Goal: Complete application form: Complete application form

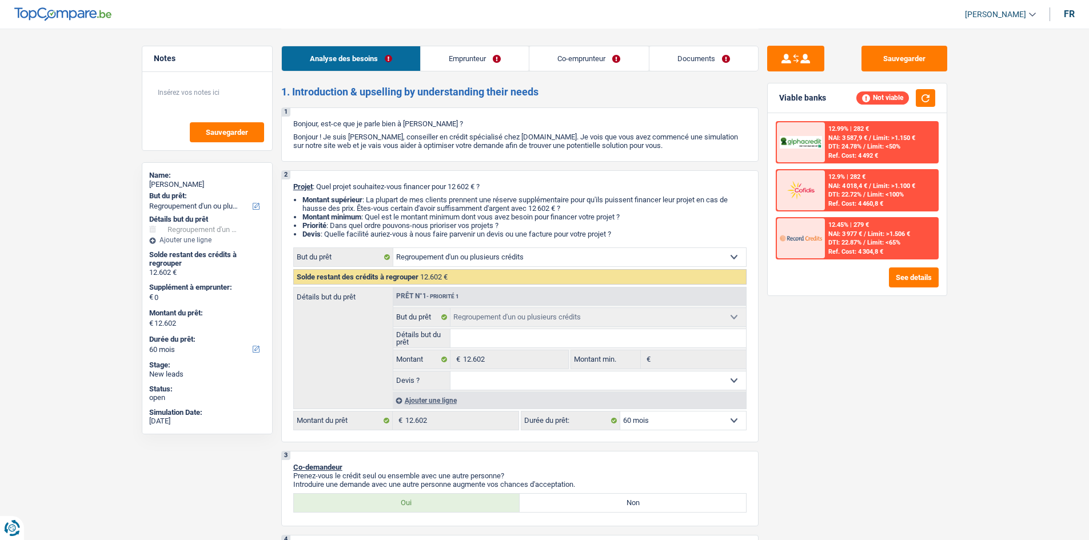
select select "refinancing"
select select "60"
select select "refinancing"
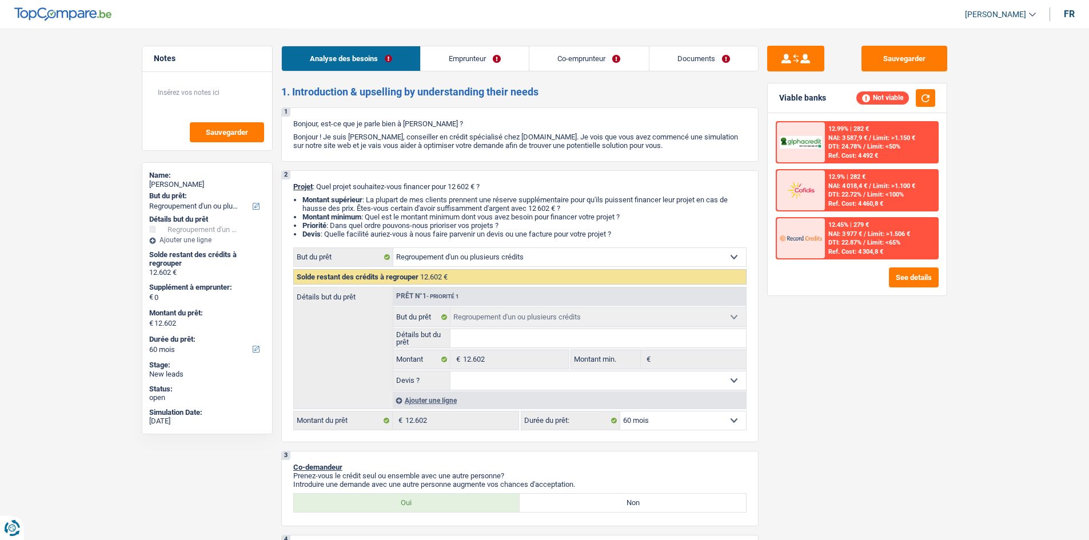
select select "60"
select select "worker"
select select "publicEmployee"
select select "mealVouchers"
select select "netSalary"
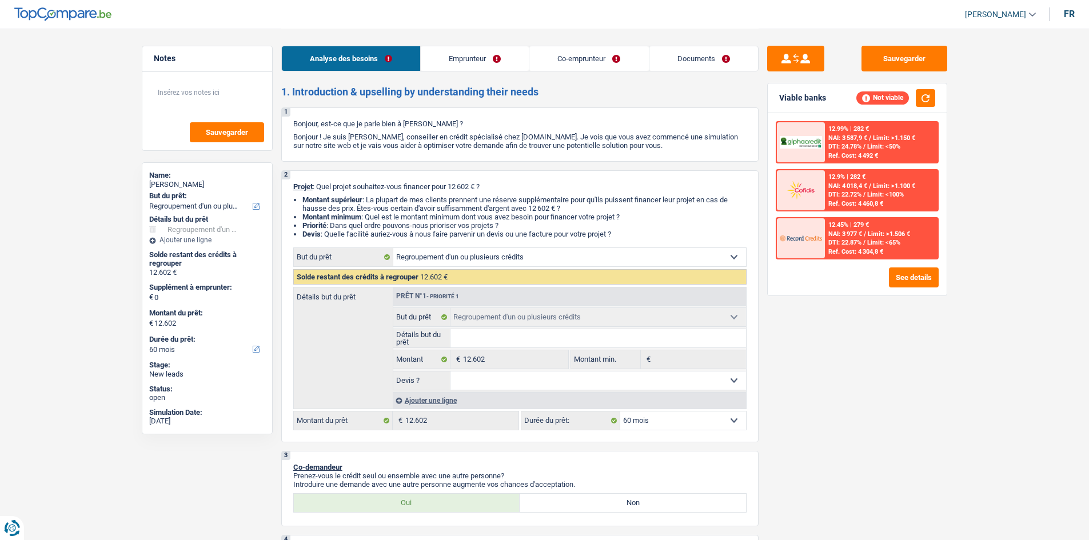
select select "familyAllowances"
select select "netSalary"
select select "mealVouchers"
select select "familyAllowances"
select select "rents"
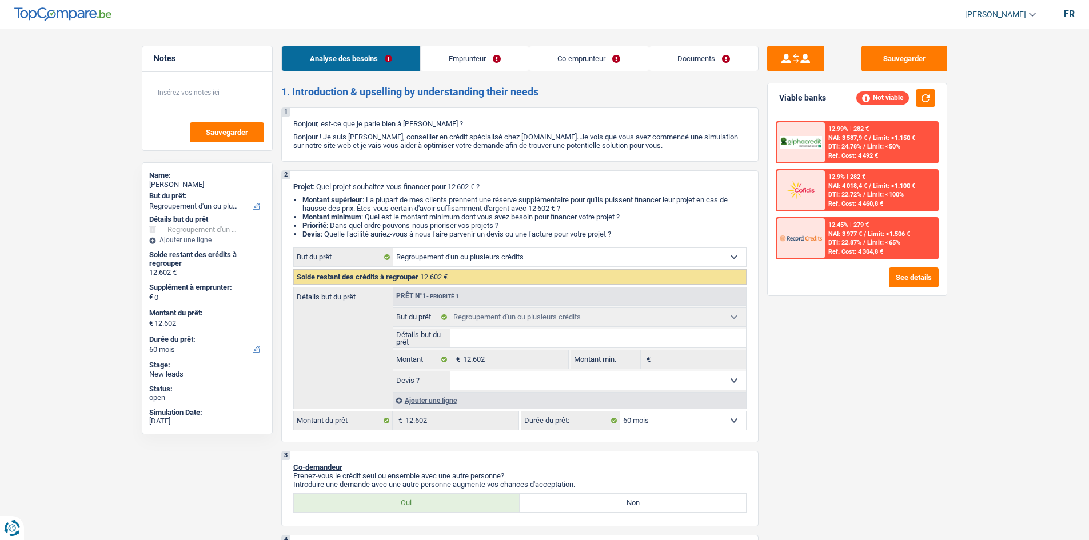
select select "personalLoan"
select select "carRestore"
select select "48"
select select "personalLoan"
select select "carRestore"
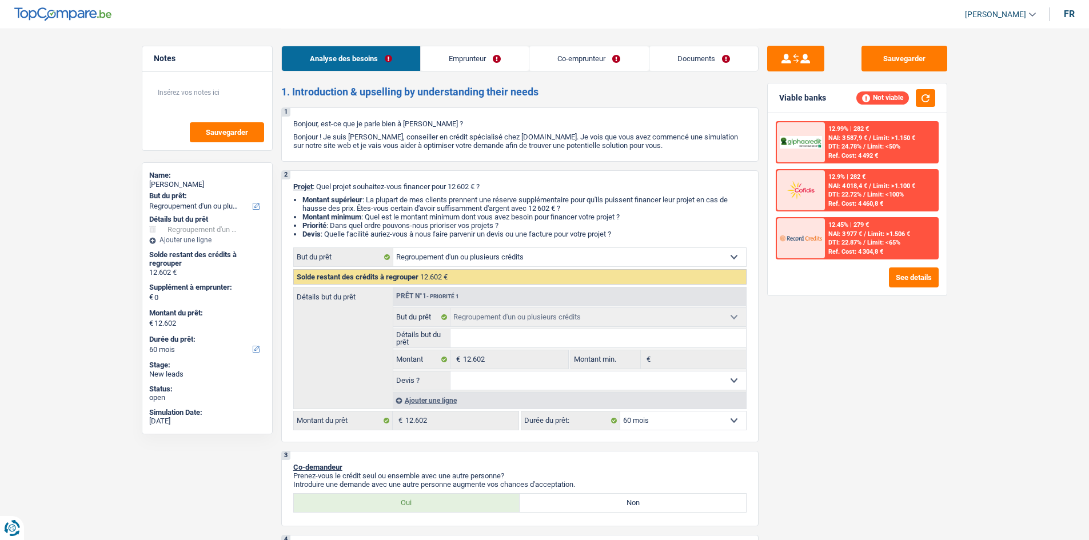
select select "36"
select select "refinancing"
select select "60"
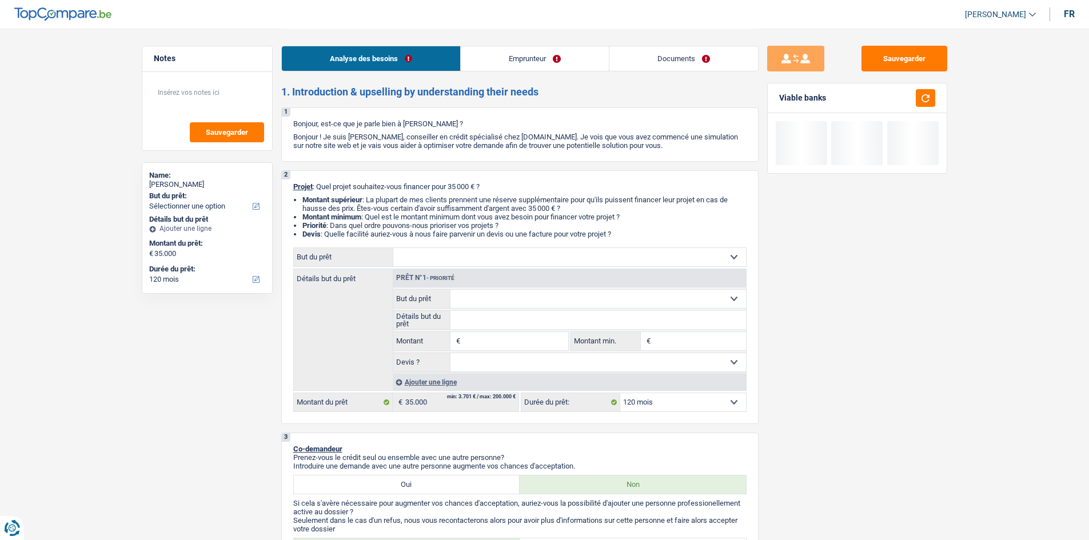
select select "120"
select select "publicEmployee"
select select "netSalary"
select select "other"
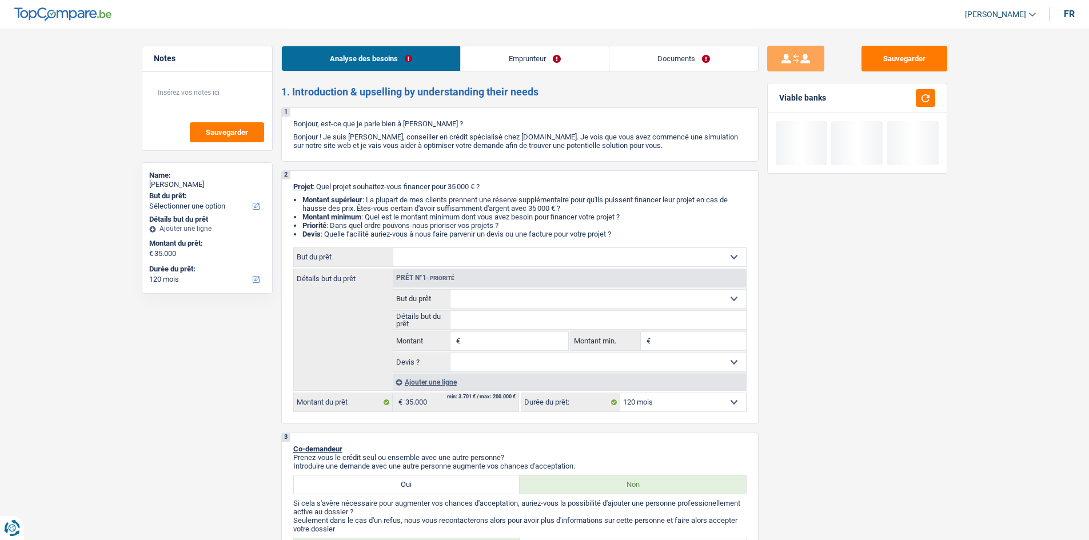
select select "disabilityPension"
select select "mealVouchers"
select select "ownerWithMortgage"
select select "personalLoan"
select select "homeFurnishingOrRelocation"
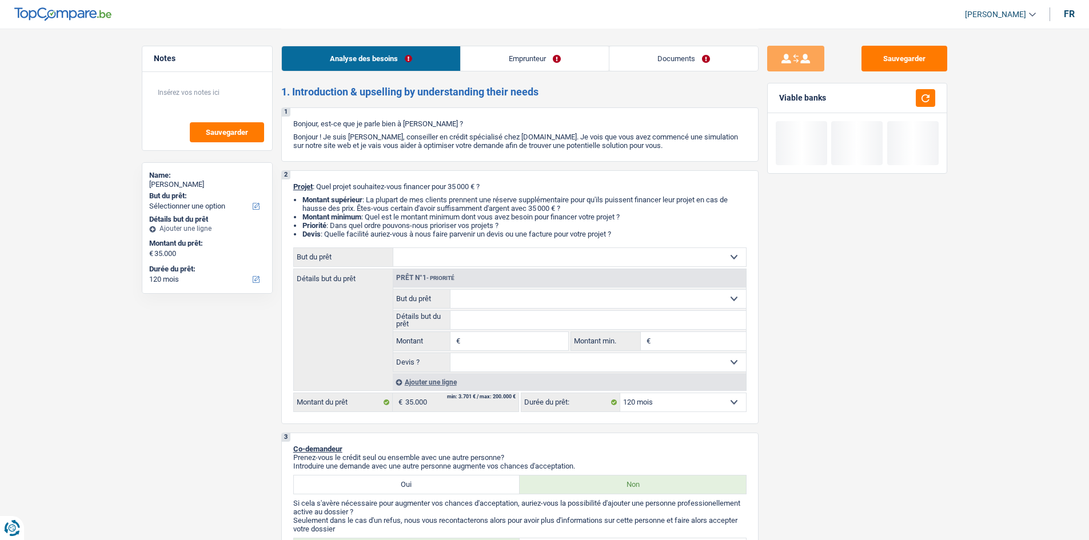
select select "30"
select select "cardOrCredit"
select select "mortgage"
select select "240"
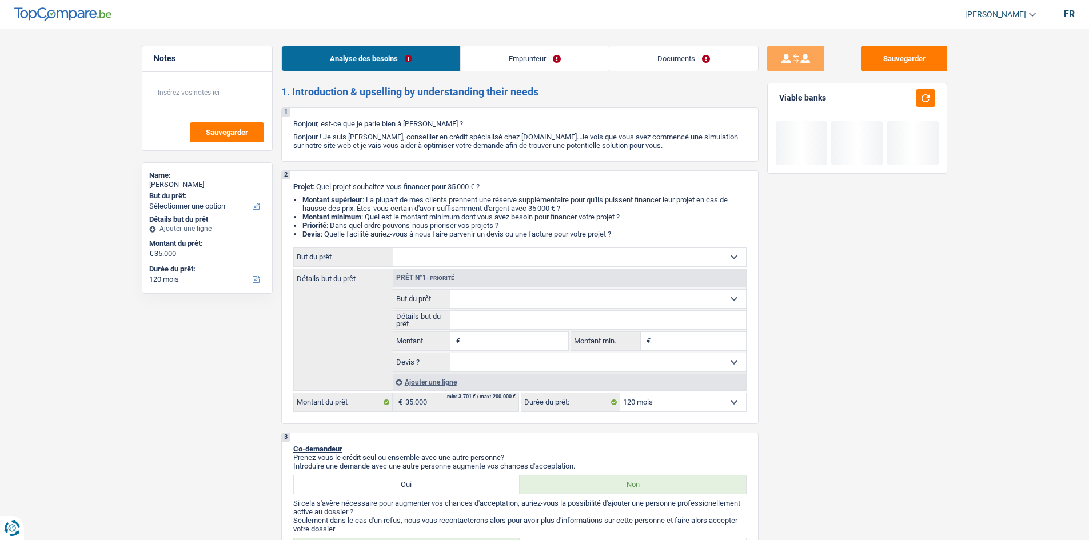
select select "personalLoan"
select select "homeFurnishingOrRelocation"
select select "120"
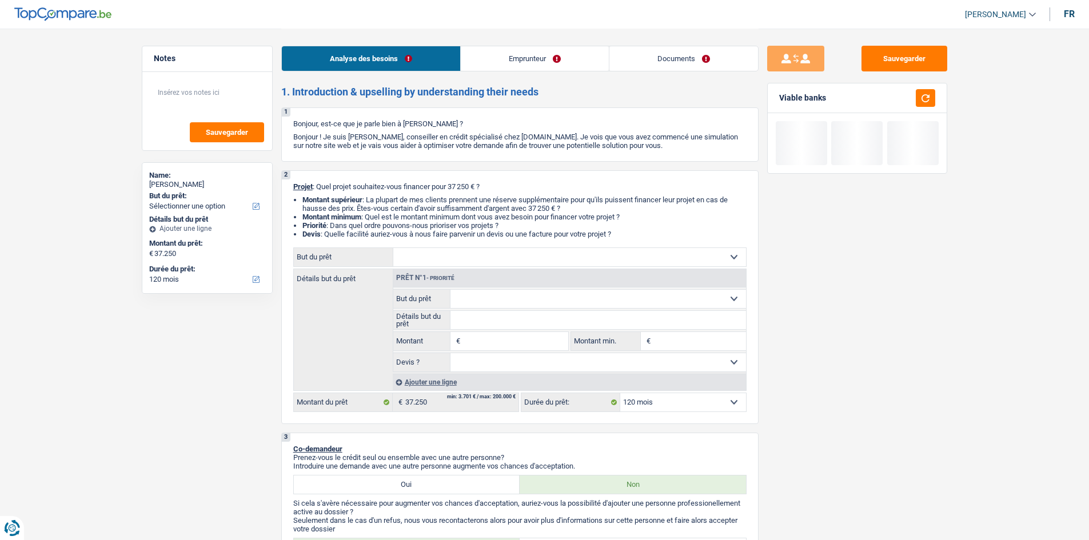
select select "120"
select select "noProfession"
select select "familyAllowances"
select select "rents"
select select "120"
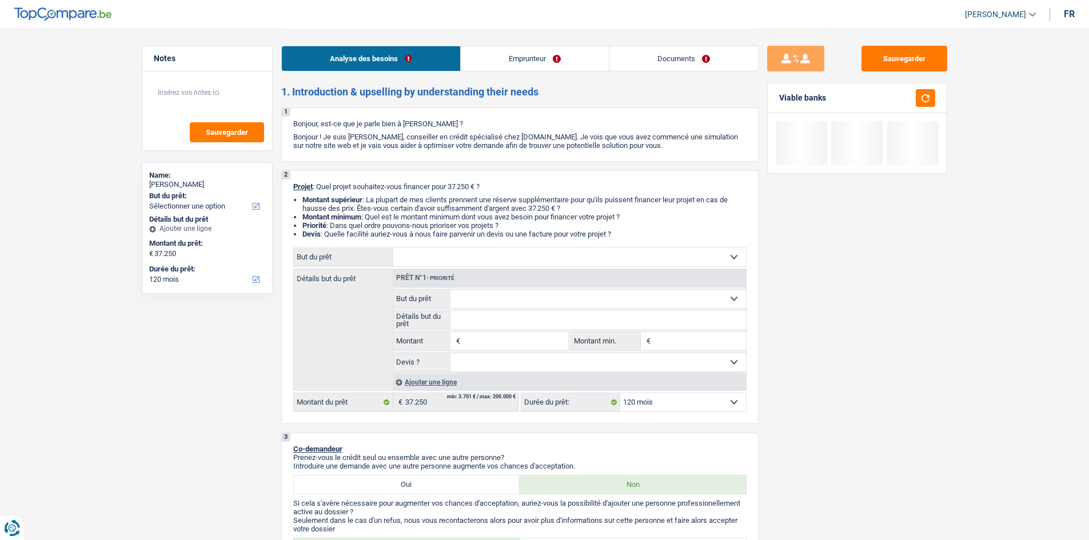
select select "noProfession"
select select "familyAllowances"
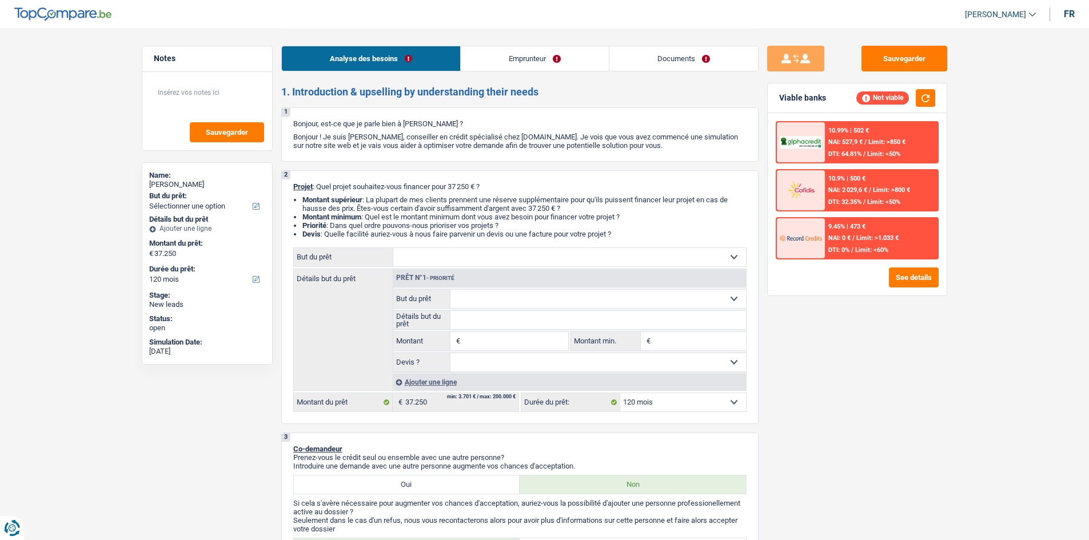
drag, startPoint x: 535, startPoint y: 58, endPoint x: 549, endPoint y: 61, distance: 13.6
click at [535, 58] on link "Emprunteur" at bounding box center [535, 58] width 148 height 25
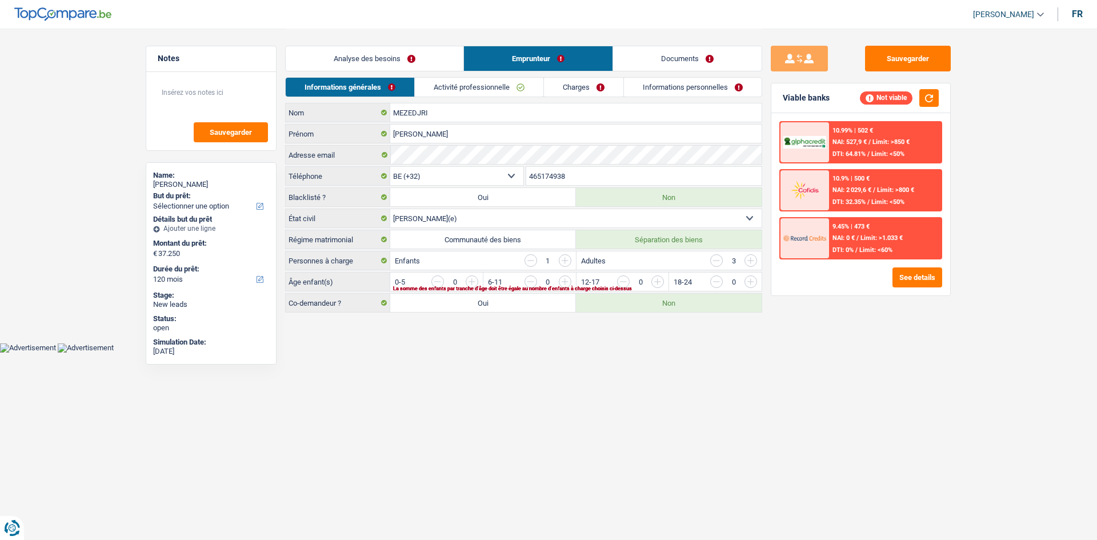
click at [488, 91] on link "Activité professionnelle" at bounding box center [479, 87] width 129 height 19
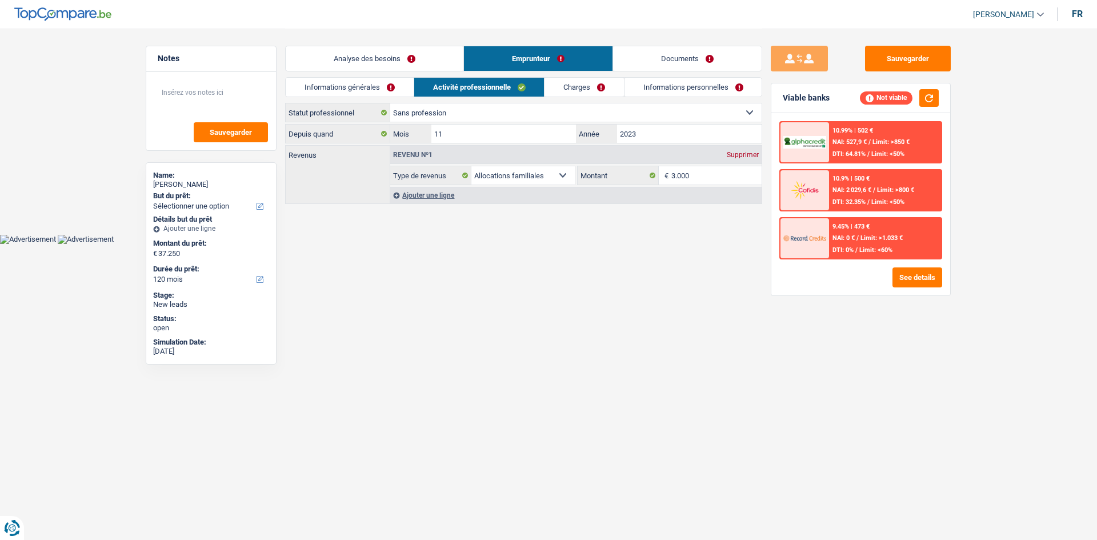
click at [357, 92] on link "Informations générales" at bounding box center [350, 87] width 128 height 19
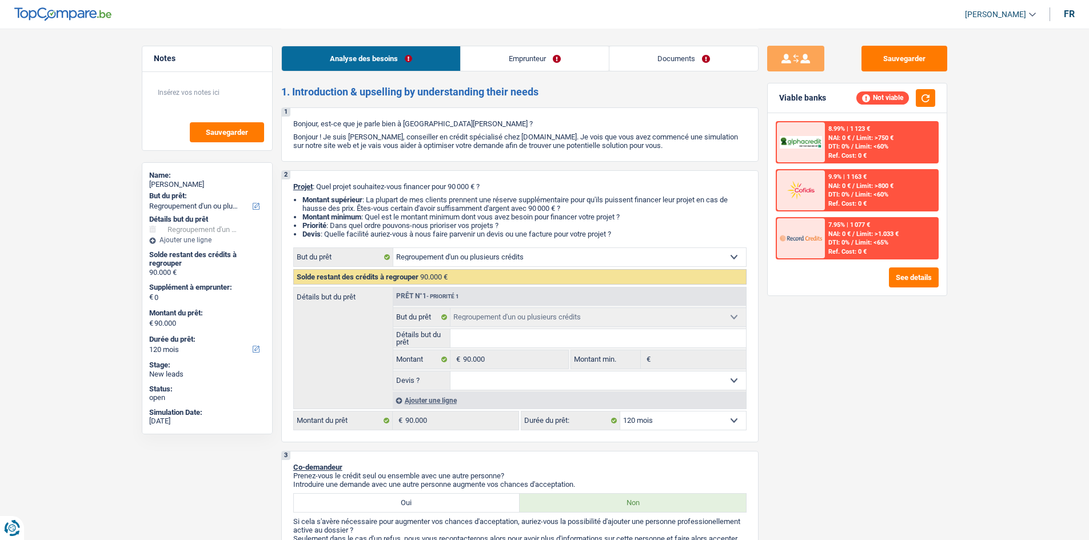
select select "refinancing"
select select "120"
select select "refinancing"
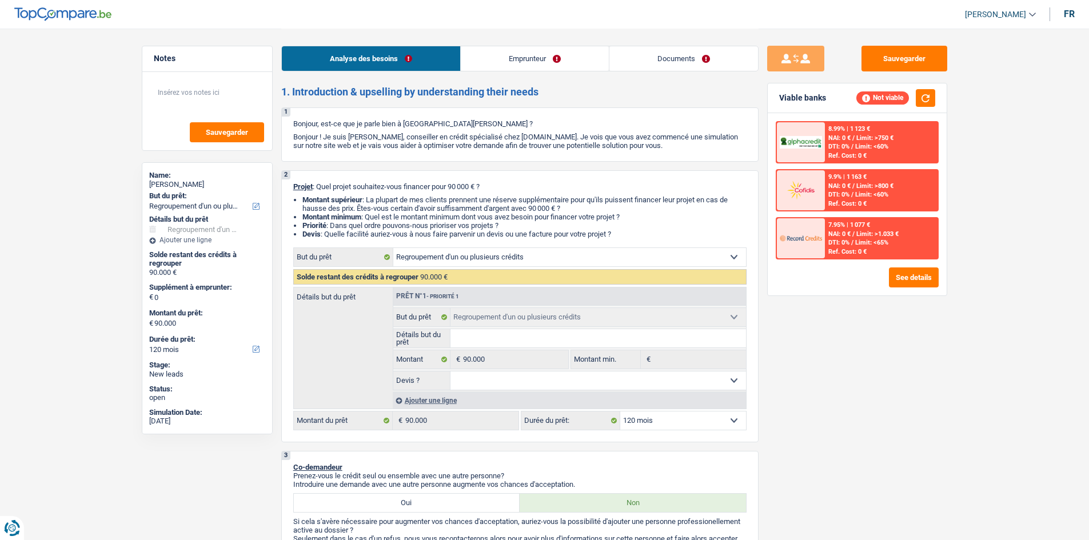
select select "120"
select select "worker"
select select "familyAllowances"
select select "netSalary"
select select "ownerWithoutMortgage"
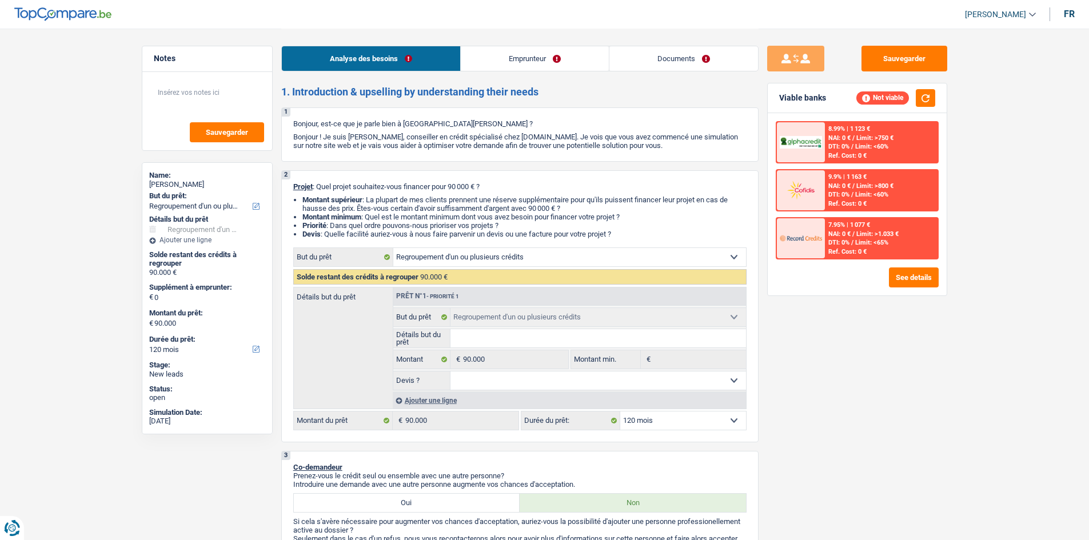
select select "refinancing"
select select "120"
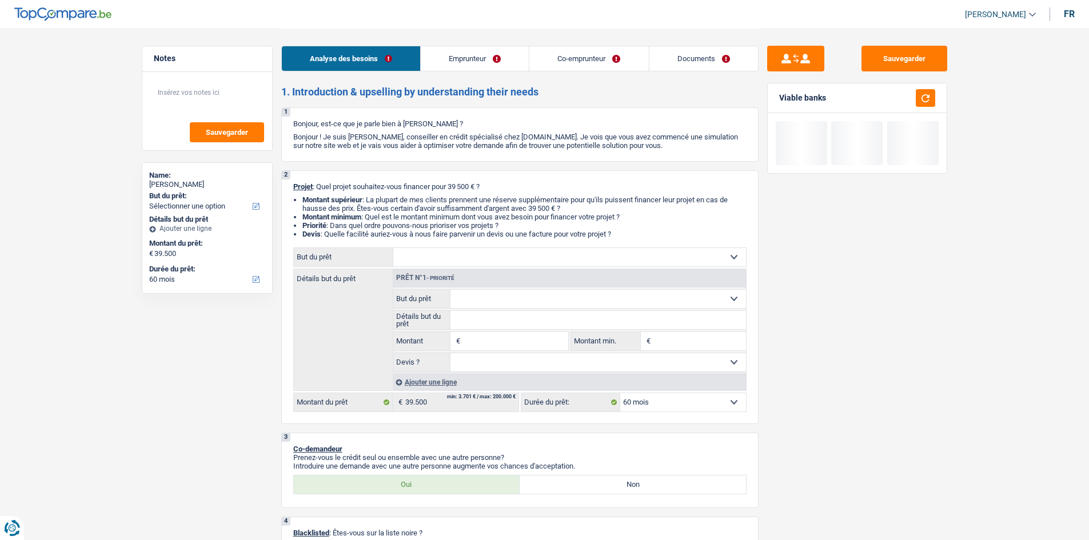
select select "60"
select select "worker"
select select "netSalary"
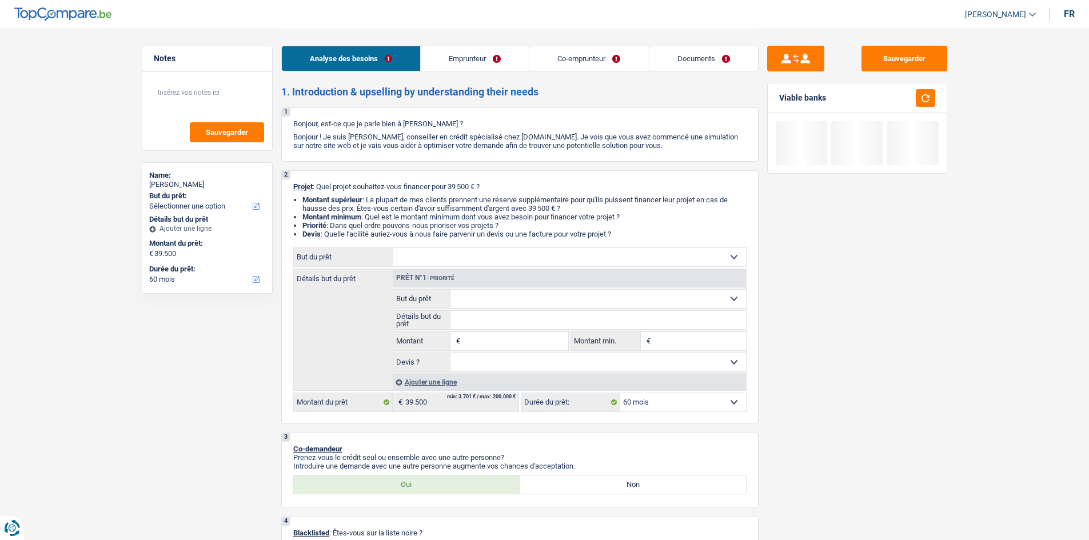
select select "netSalary"
select select "ownerWithMortgage"
select select "mortgage"
select select "300"
select select "60"
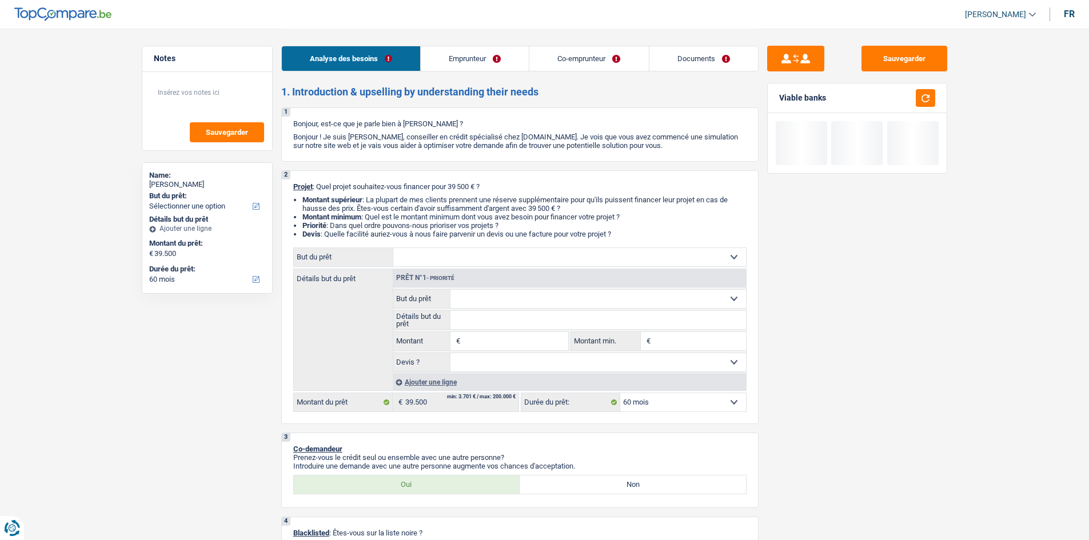
select select "worker"
select select "netSalary"
select select "LU"
select select "construction"
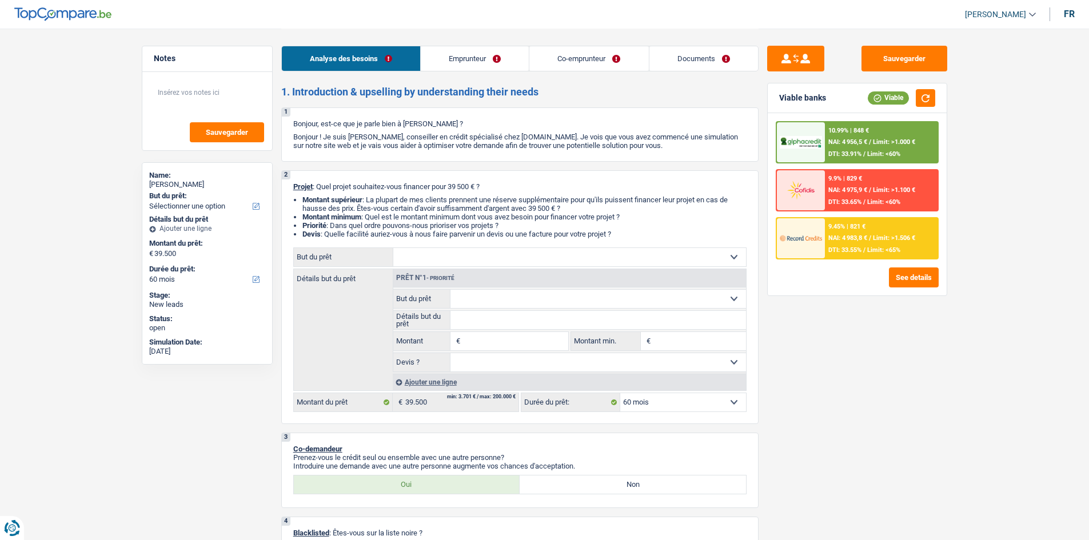
drag, startPoint x: 696, startPoint y: 66, endPoint x: 610, endPoint y: 65, distance: 85.7
click at [696, 66] on link "Documents" at bounding box center [703, 58] width 109 height 25
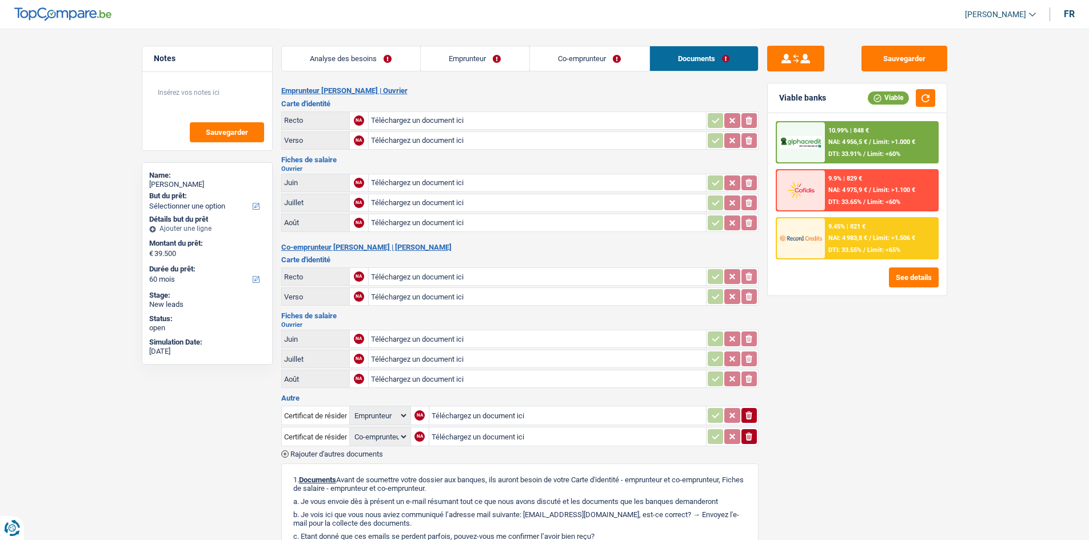
click at [472, 67] on link "Emprunteur" at bounding box center [475, 58] width 109 height 25
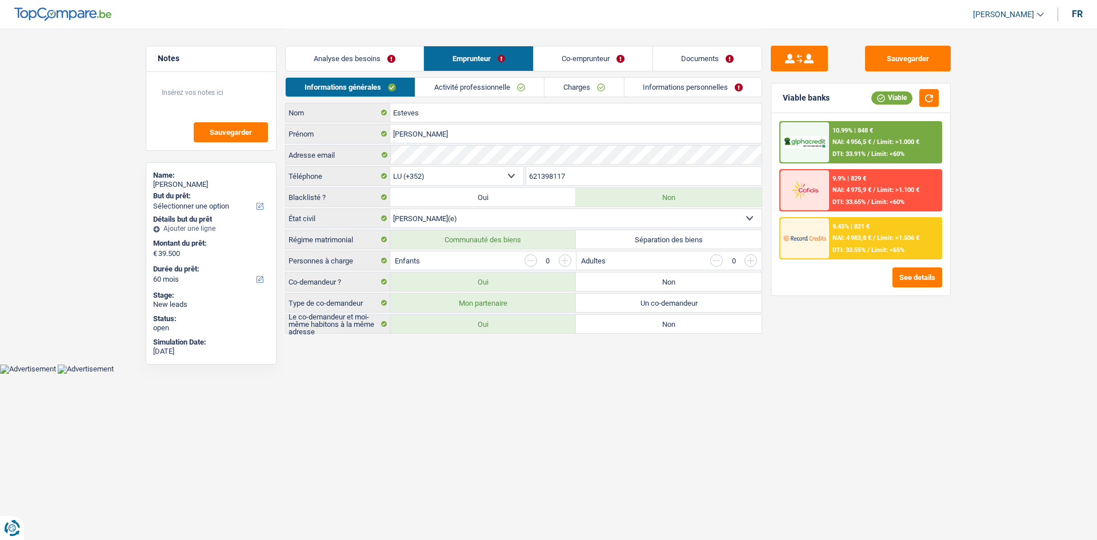
click at [472, 82] on link "Activité professionnelle" at bounding box center [479, 87] width 129 height 19
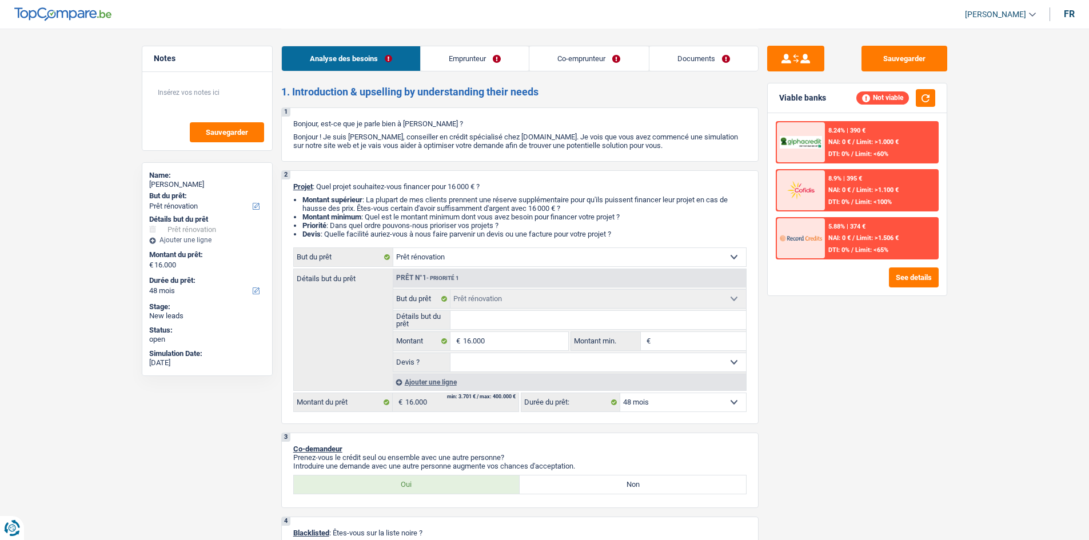
select select "renovation"
select select "48"
select select "renovation"
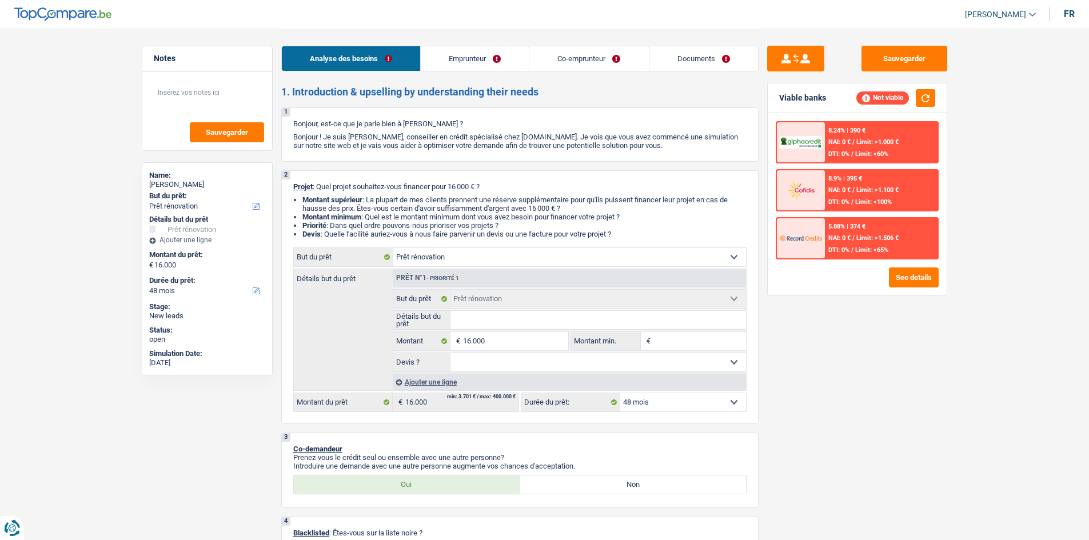
select select "48"
select select "worker"
select select "familyAllowances"
select select "netSalary"
select select "ownerWithoutMortgage"
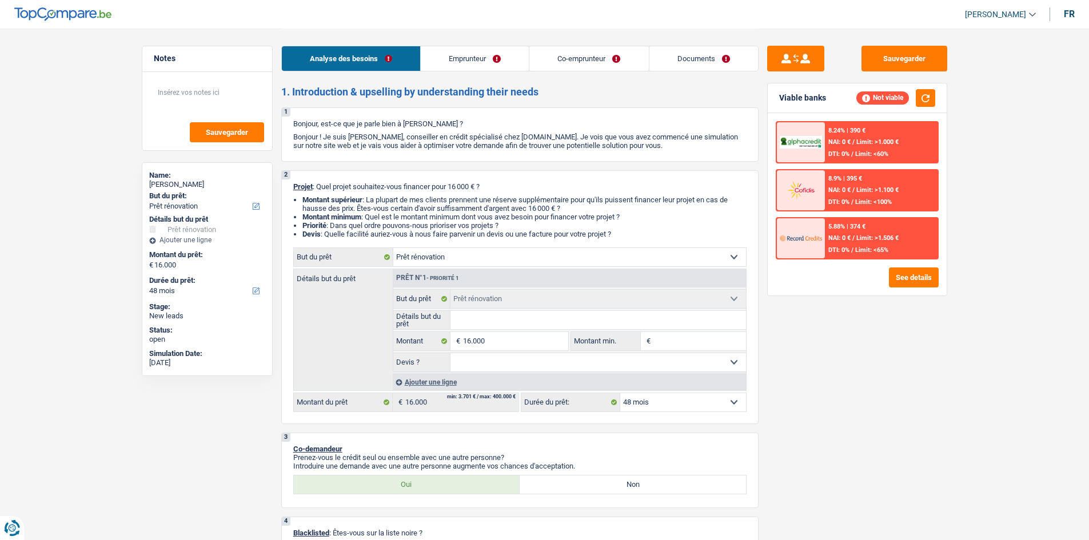
select select "renovation"
select select "48"
click at [698, 64] on link "Documents" at bounding box center [703, 58] width 109 height 25
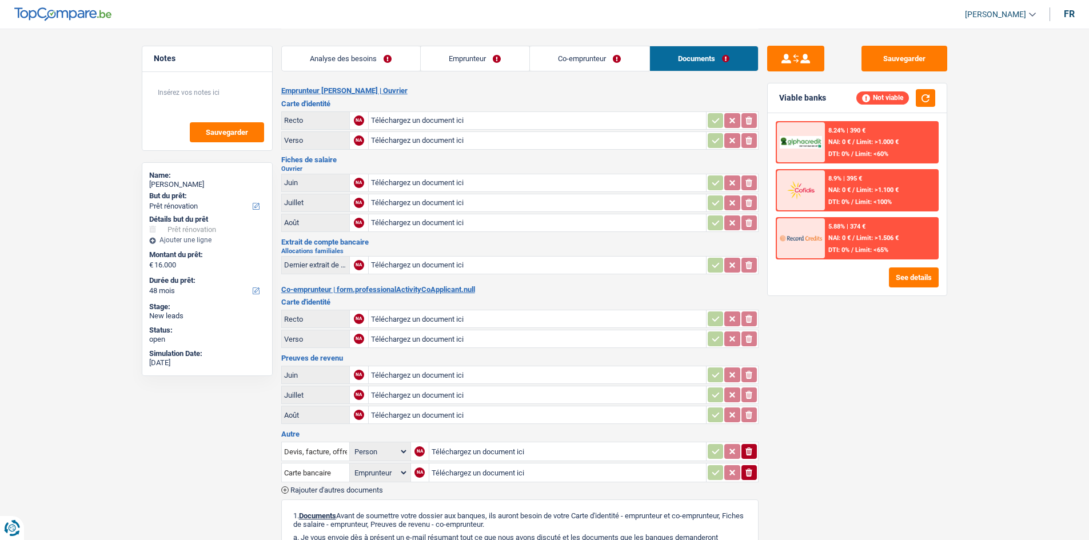
click at [501, 61] on link "Emprunteur" at bounding box center [475, 58] width 109 height 25
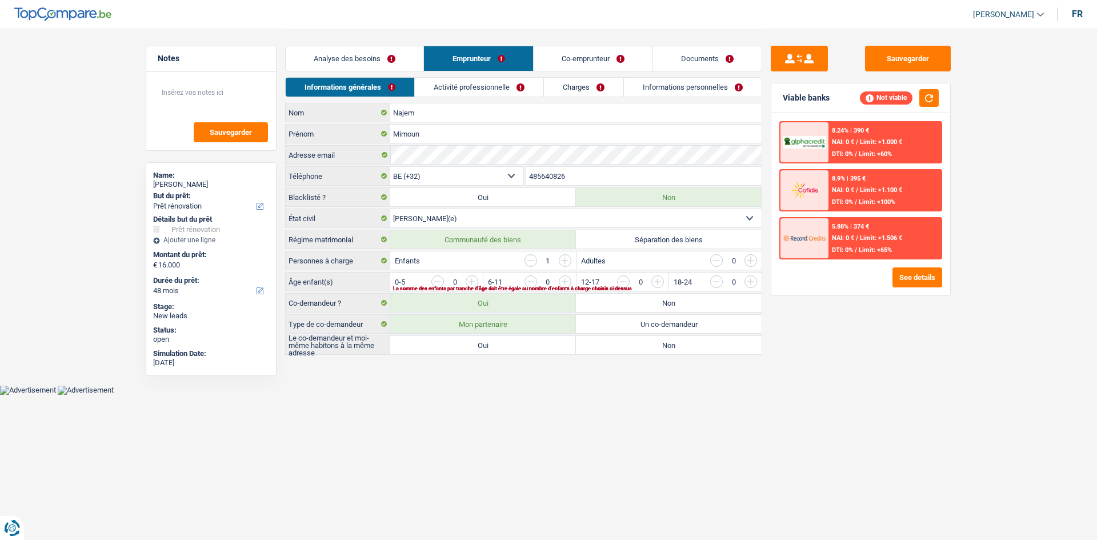
click at [487, 85] on link "Activité professionnelle" at bounding box center [479, 87] width 129 height 19
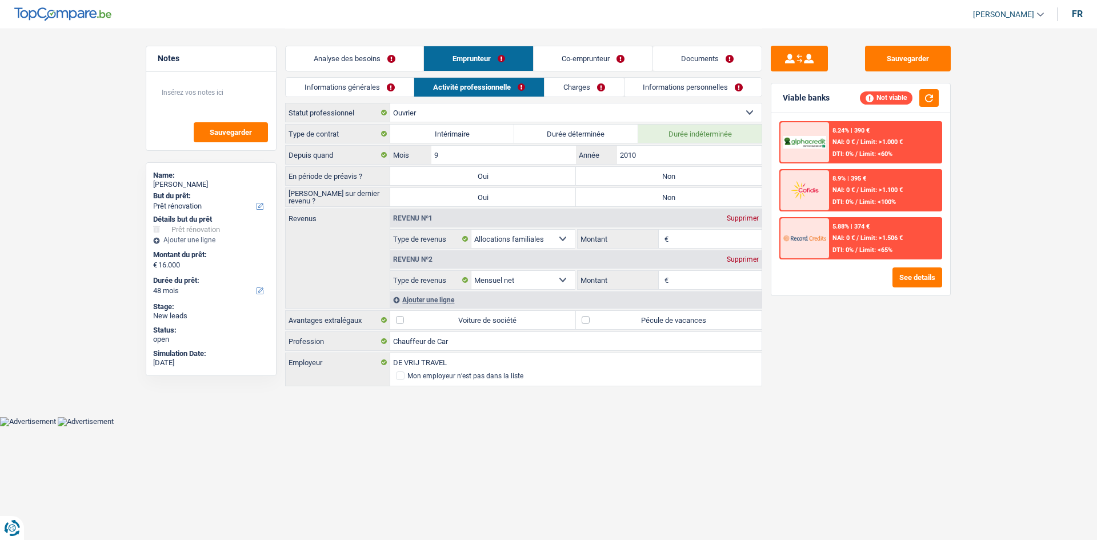
click at [592, 87] on link "Charges" at bounding box center [584, 87] width 79 height 19
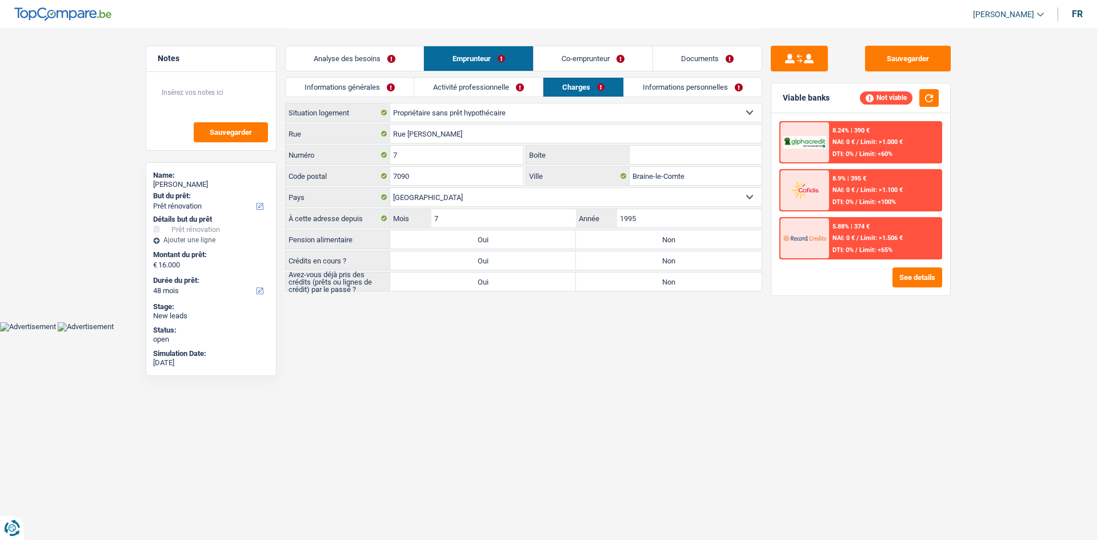
click at [673, 91] on link "Informations personnelles" at bounding box center [693, 87] width 138 height 19
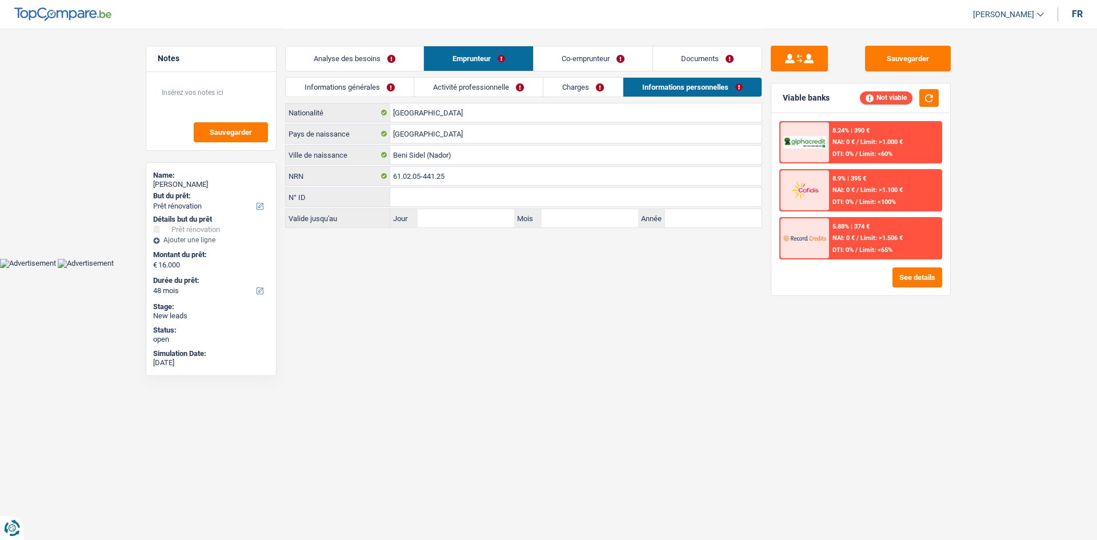
click at [413, 54] on link "Analyse des besoins" at bounding box center [355, 58] width 138 height 25
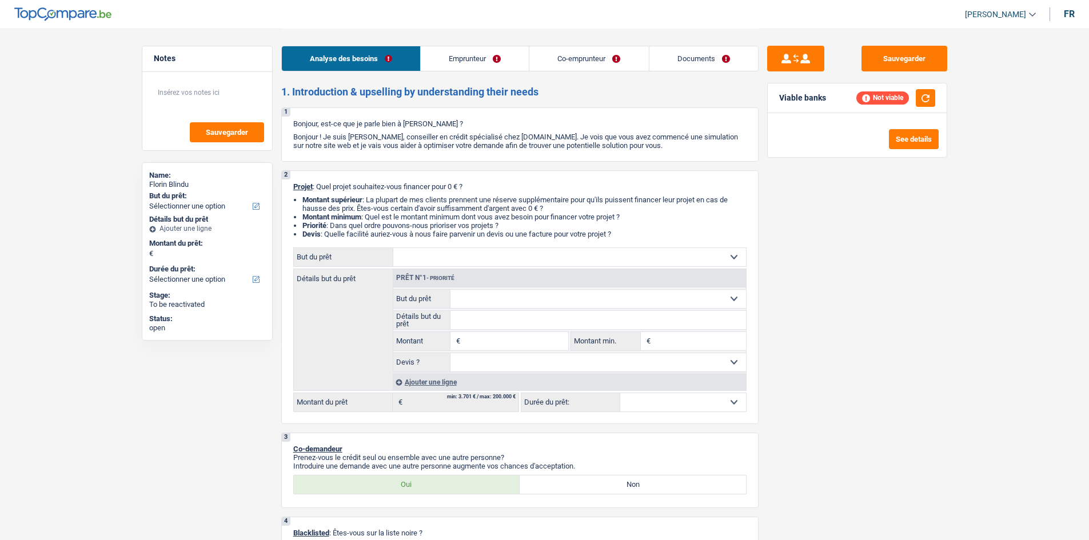
select select "independent"
select select "worker"
select select "netSalary"
select select "familyAllowances"
select select "netSalary"
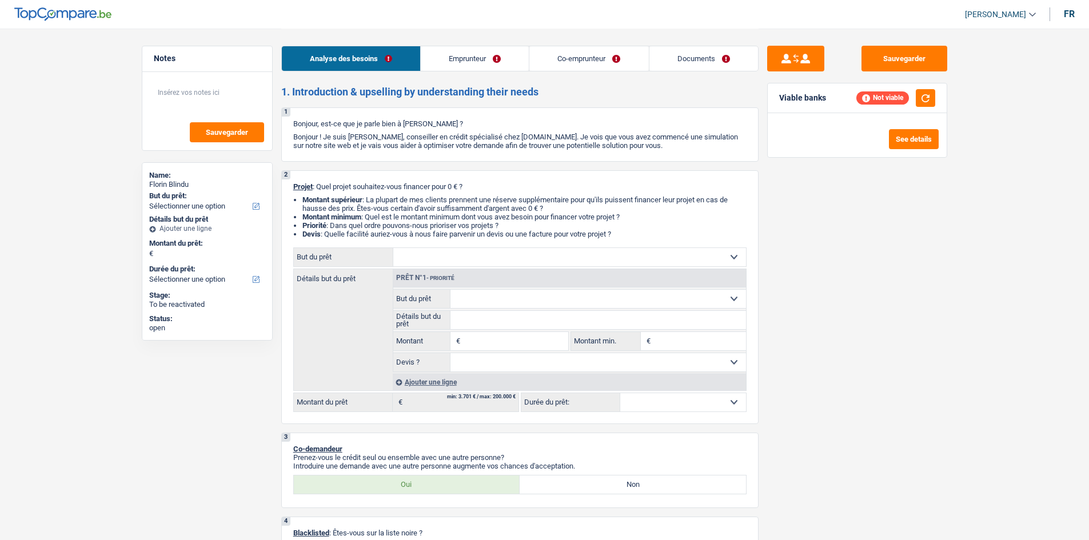
select select "familyAllowances"
select select "rents"
select select "cardOrCredit"
select select "32"
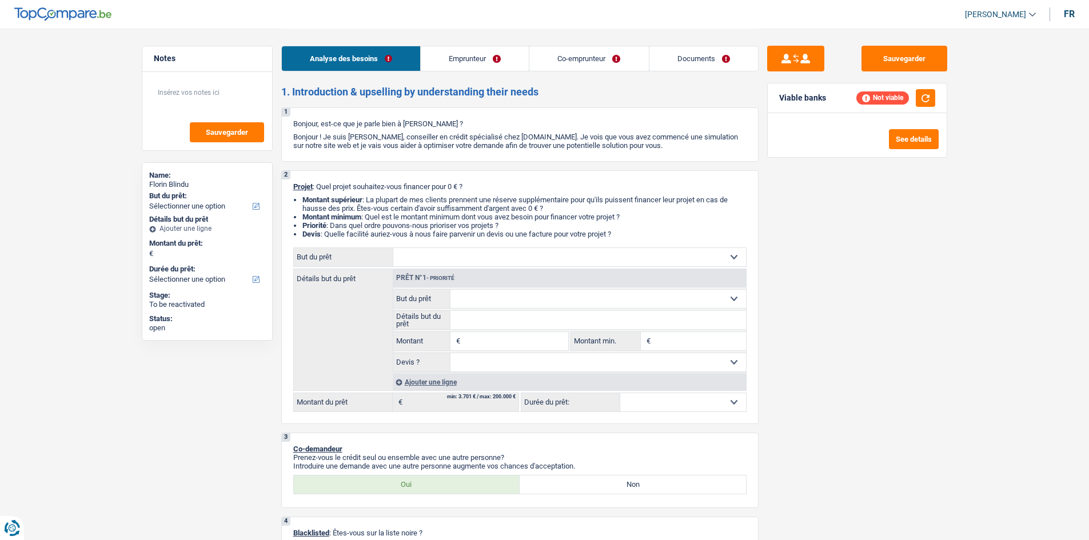
click at [683, 50] on link "Documents" at bounding box center [703, 58] width 109 height 25
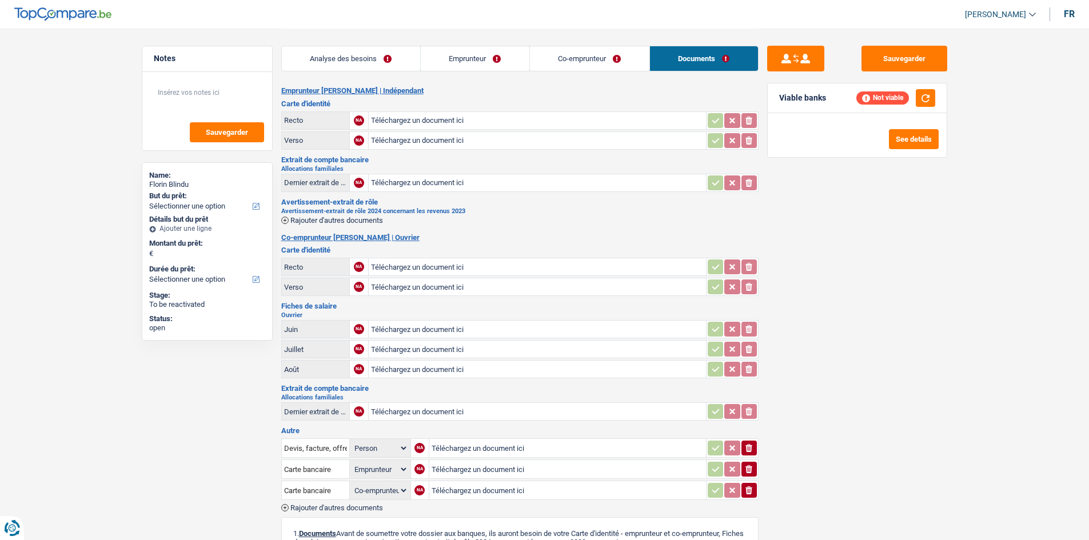
click at [497, 89] on h2 "Emprunteur Florin Blindu | Indépendant" at bounding box center [519, 90] width 477 height 9
click at [491, 90] on h2 "Emprunteur Florin Blindu | Indépendant" at bounding box center [519, 90] width 477 height 9
click at [493, 61] on link "Emprunteur" at bounding box center [475, 58] width 109 height 25
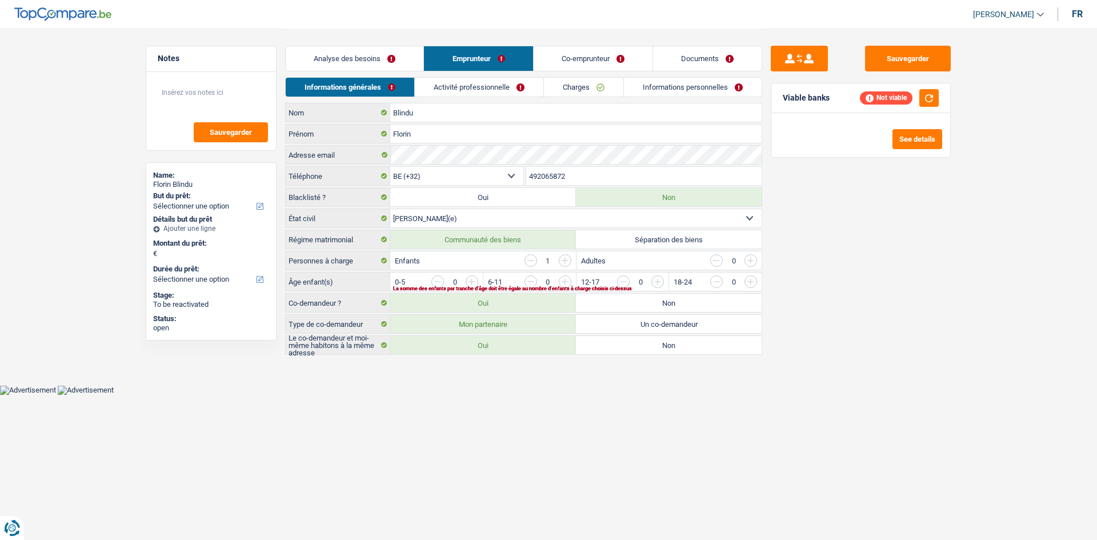
click at [483, 90] on link "Activité professionnelle" at bounding box center [479, 87] width 129 height 19
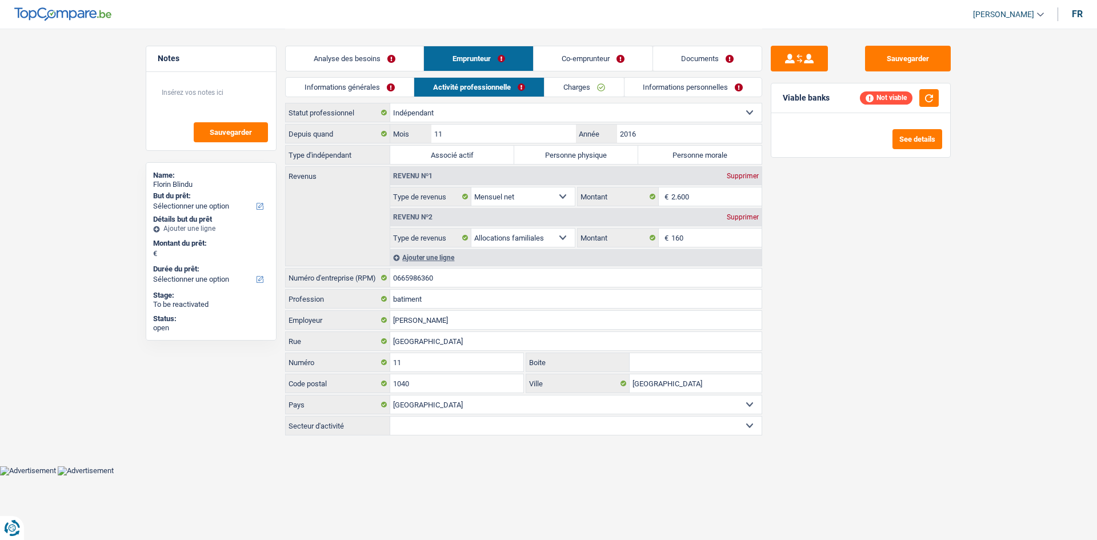
click at [584, 85] on link "Charges" at bounding box center [584, 87] width 79 height 19
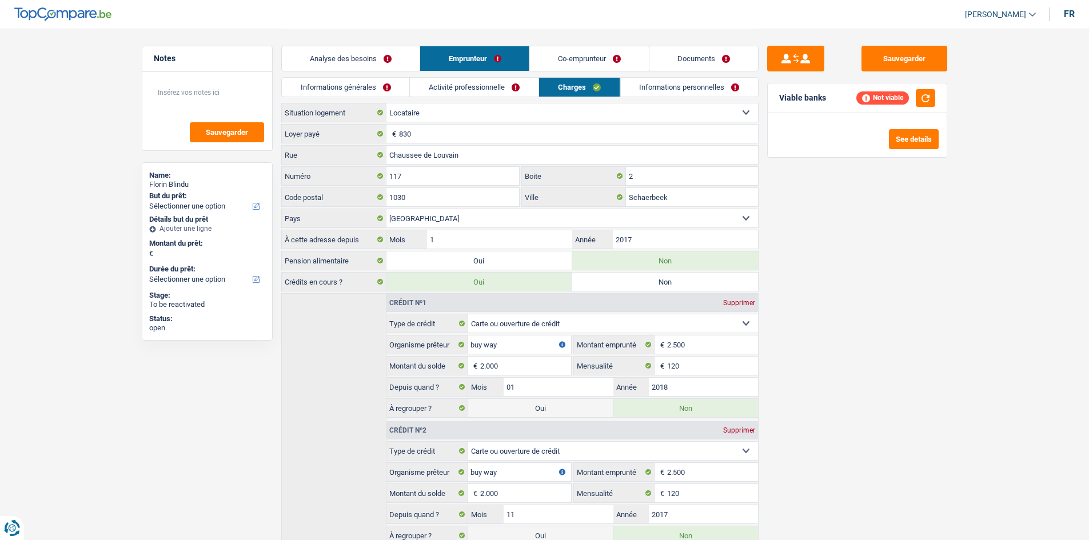
click at [670, 90] on link "Informations personnelles" at bounding box center [689, 87] width 138 height 19
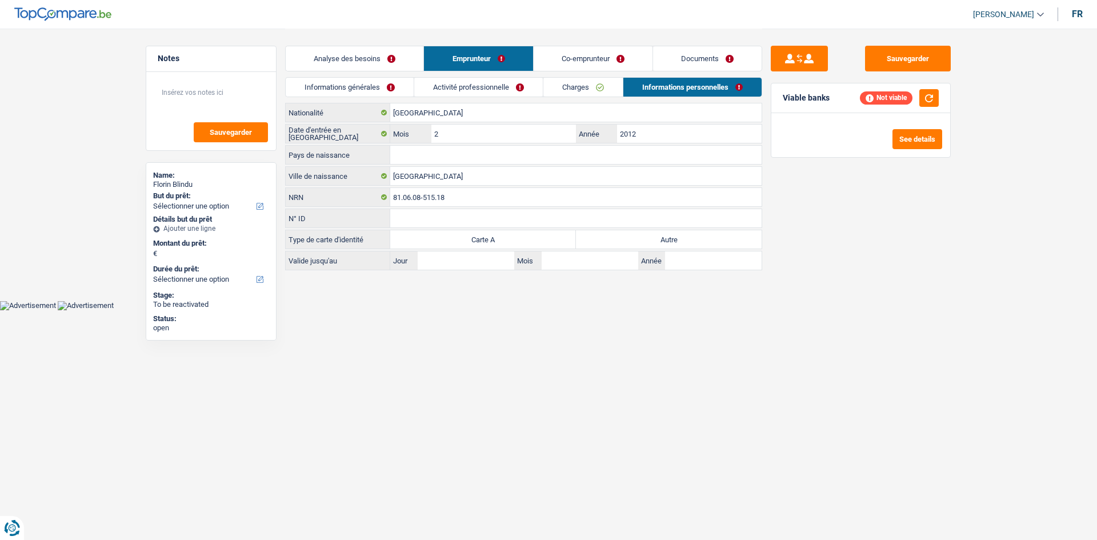
click at [588, 53] on link "Co-emprunteur" at bounding box center [593, 58] width 119 height 25
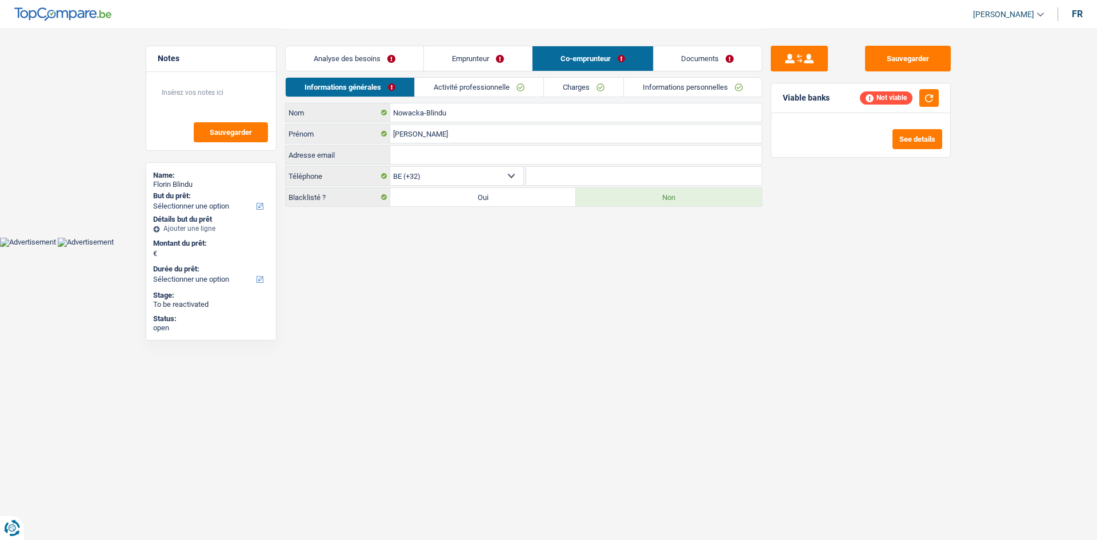
click at [497, 79] on link "Activité professionnelle" at bounding box center [479, 87] width 129 height 19
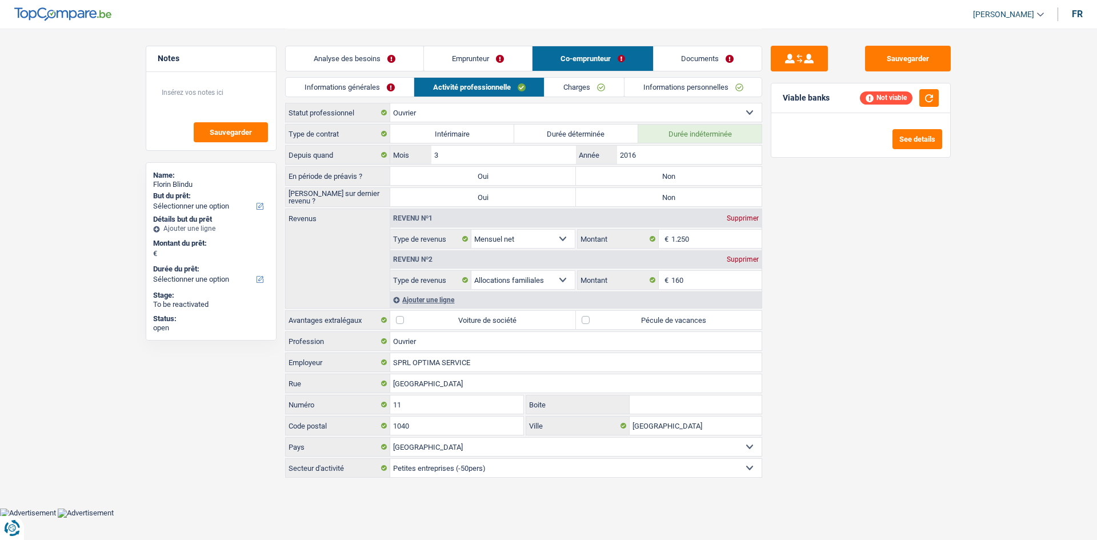
click at [581, 84] on link "Charges" at bounding box center [584, 87] width 79 height 19
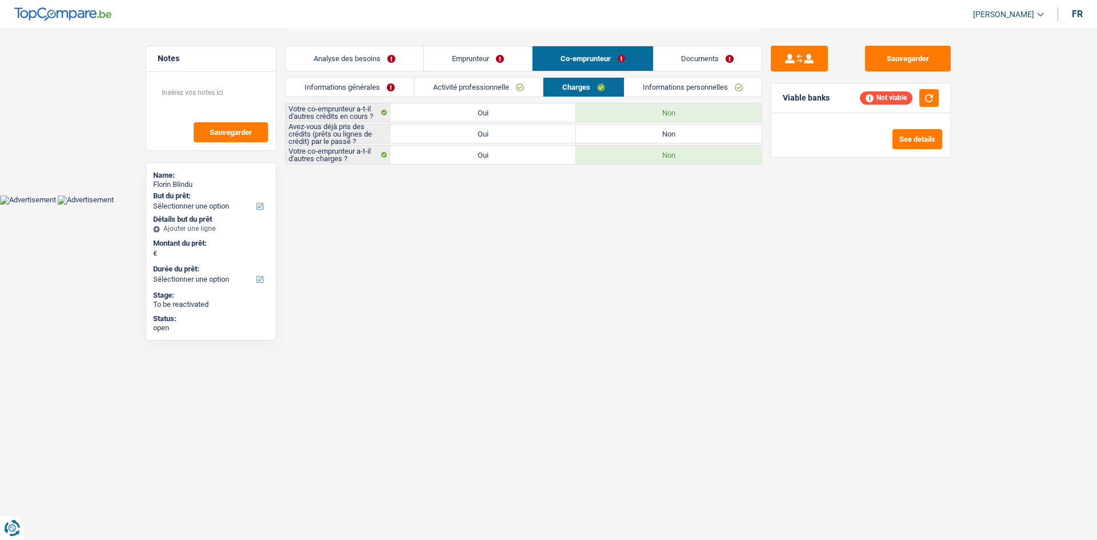
drag, startPoint x: 681, startPoint y: 83, endPoint x: 470, endPoint y: 55, distance: 212.2
click at [681, 82] on link "Informations personnelles" at bounding box center [694, 87] width 138 height 19
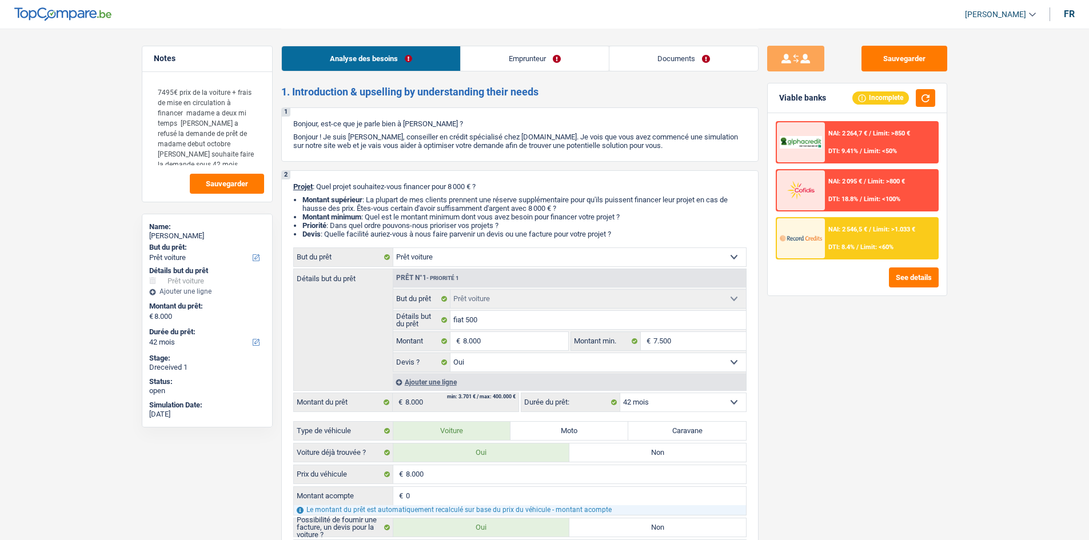
select select "car"
select select "42"
select select "car"
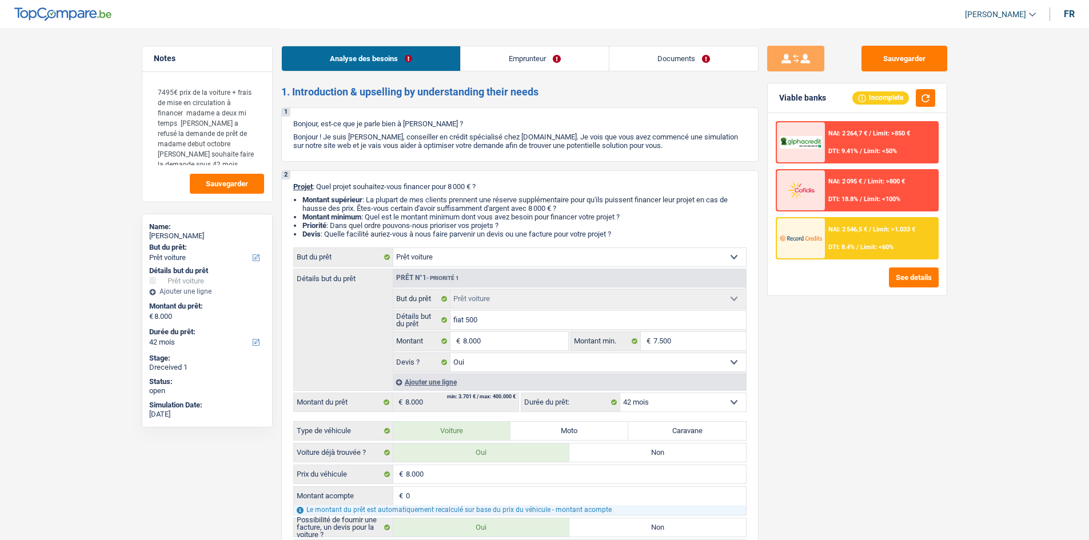
select select "yes"
select select "42"
select select "privateEmployee"
select select "mealVouchers"
select select "netSalary"
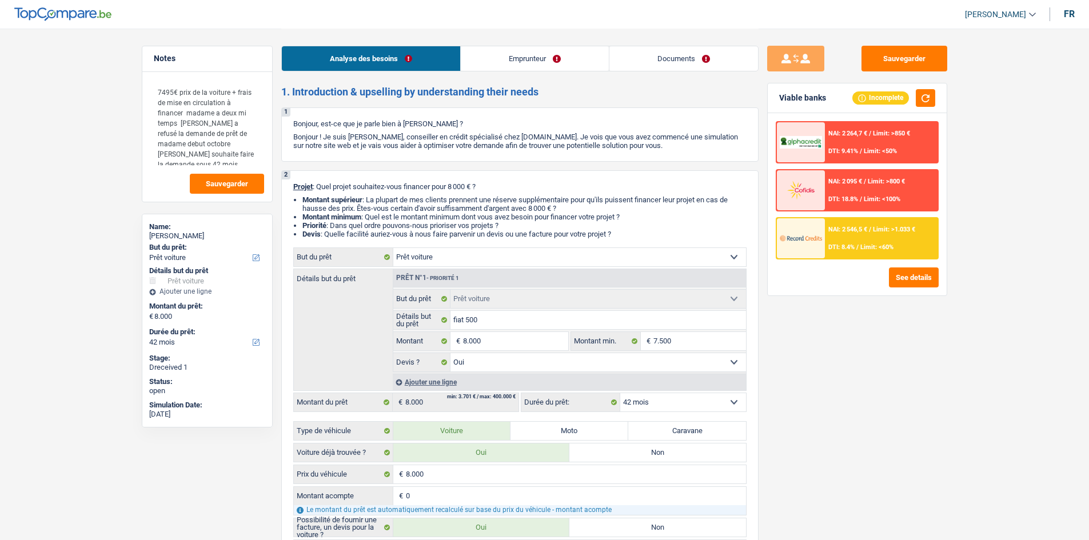
select select "netSalary"
select select "liveWithParents"
select select "car"
select select "yes"
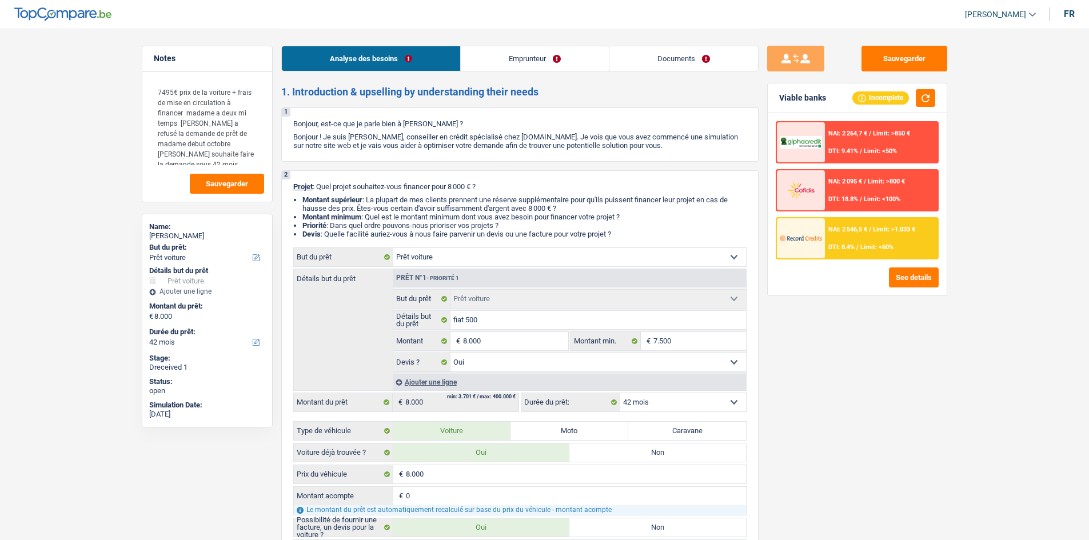
select select "42"
click at [834, 393] on div "Sauvegarder Viable banks Incomplete NAI: 2 264,7 € / Limit: >850 € DTI: 9.41% /…" at bounding box center [856, 284] width 197 height 476
click at [822, 395] on div "Sauvegarder Viable banks Incomplete NAI: 2 264,7 € / Limit: >850 € DTI: 9.41% /…" at bounding box center [856, 284] width 197 height 476
click at [820, 318] on div "Sauvegarder Viable banks Incomplete NAI: 2 264,7 € / Limit: >850 € DTI: 9.41% /…" at bounding box center [856, 284] width 197 height 476
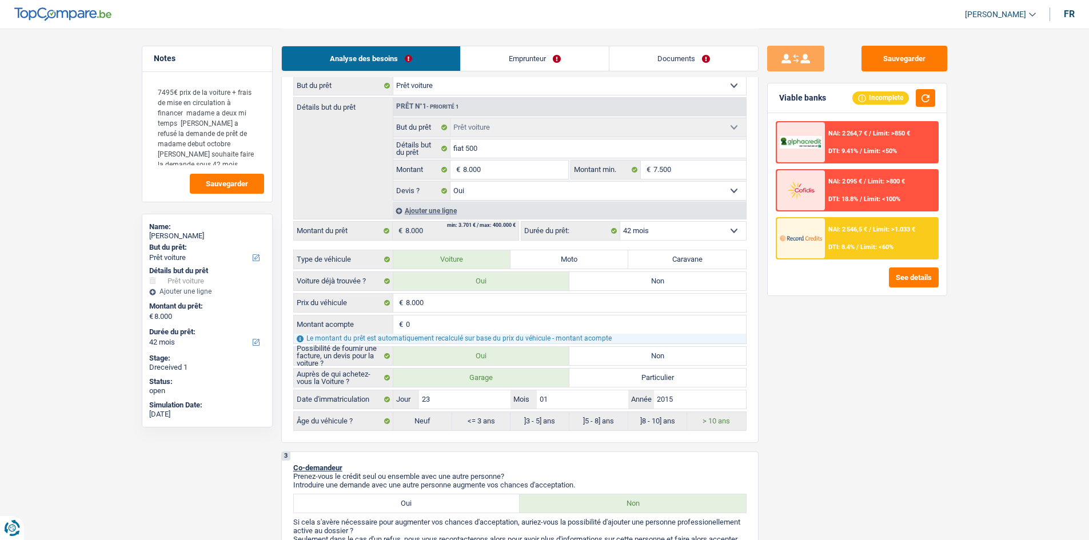
scroll to position [114, 0]
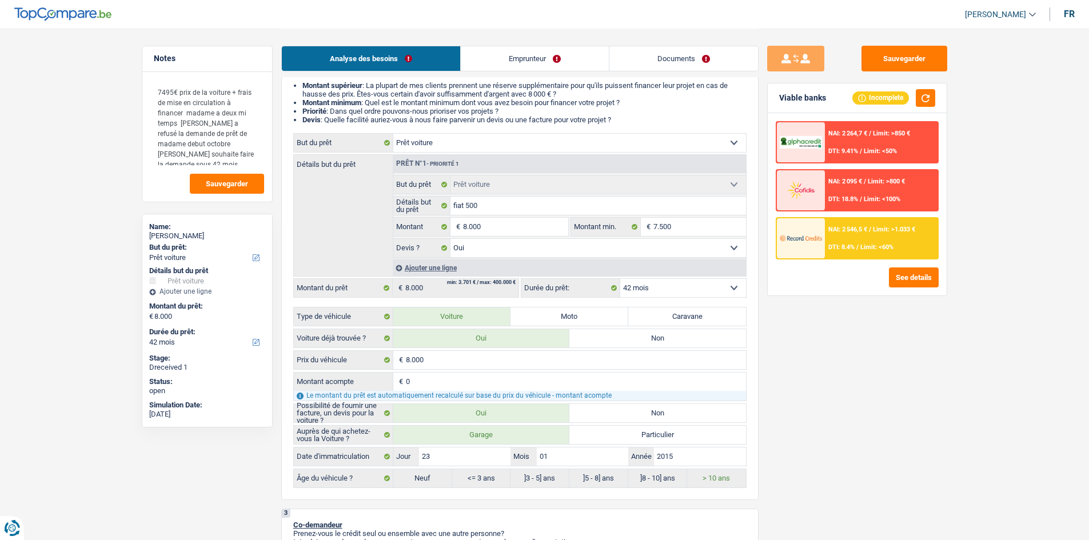
click at [533, 60] on link "Emprunteur" at bounding box center [535, 58] width 148 height 25
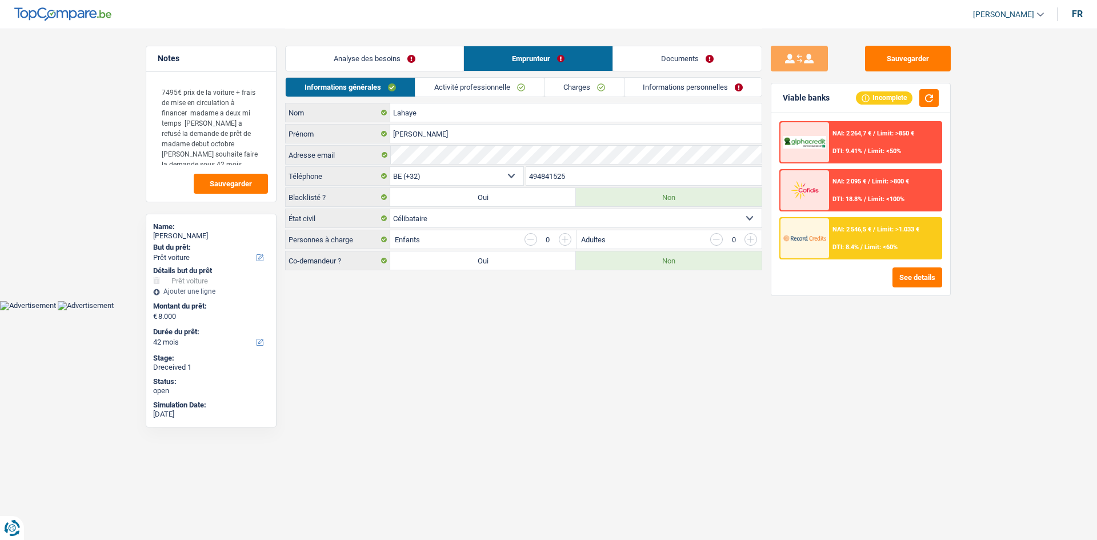
click at [502, 85] on link "Activité professionnelle" at bounding box center [479, 87] width 129 height 19
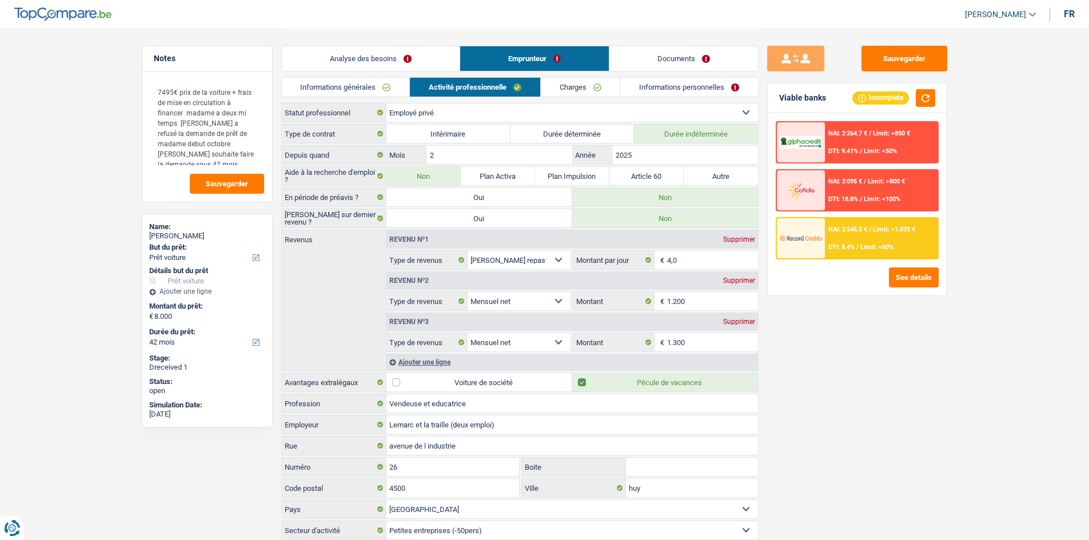
click at [857, 387] on div "Sauvegarder Viable banks Incomplete NAI: 2 264,7 € / Limit: >850 € DTI: 9.41% /…" at bounding box center [856, 284] width 197 height 476
click at [598, 83] on link "Charges" at bounding box center [580, 87] width 79 height 19
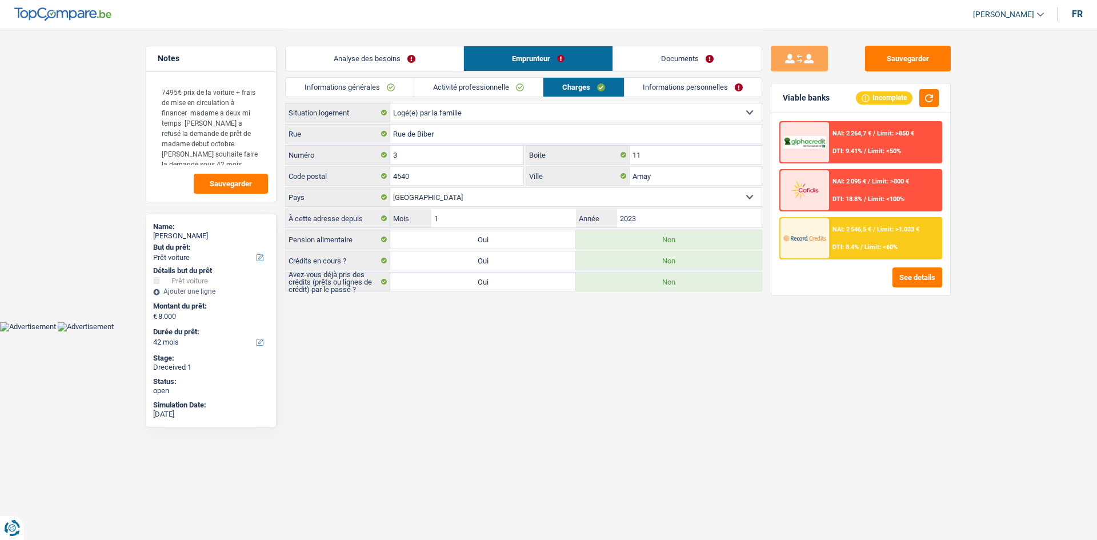
click at [762, 398] on div "Sauvegarder Viable banks Incomplete NAI: 2 264,7 € / Limit: >850 € DTI: 9.41% /…" at bounding box center [860, 284] width 197 height 476
click at [686, 83] on link "Informations personnelles" at bounding box center [694, 87] width 138 height 19
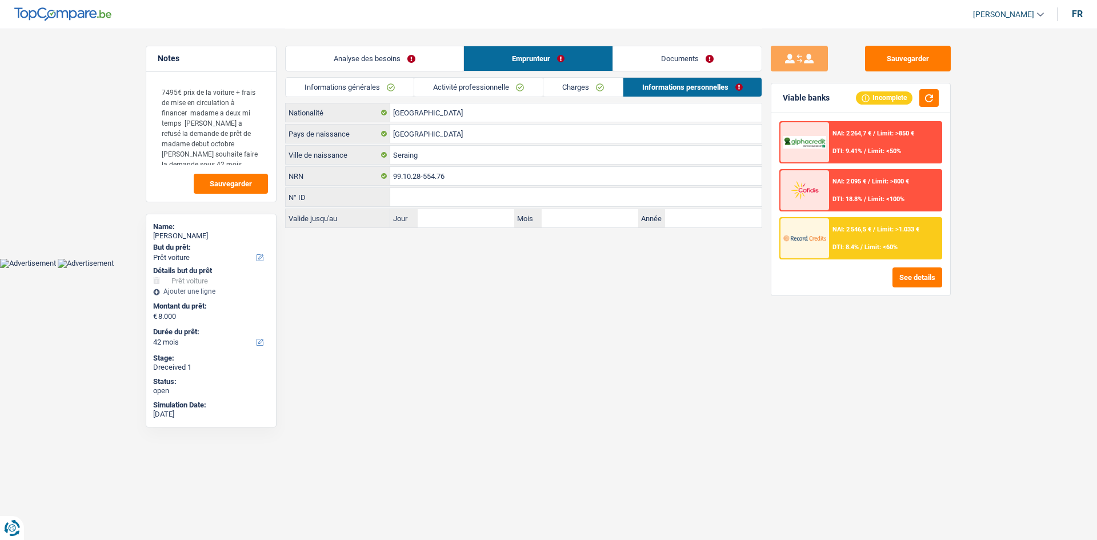
click at [672, 61] on link "Documents" at bounding box center [687, 58] width 149 height 25
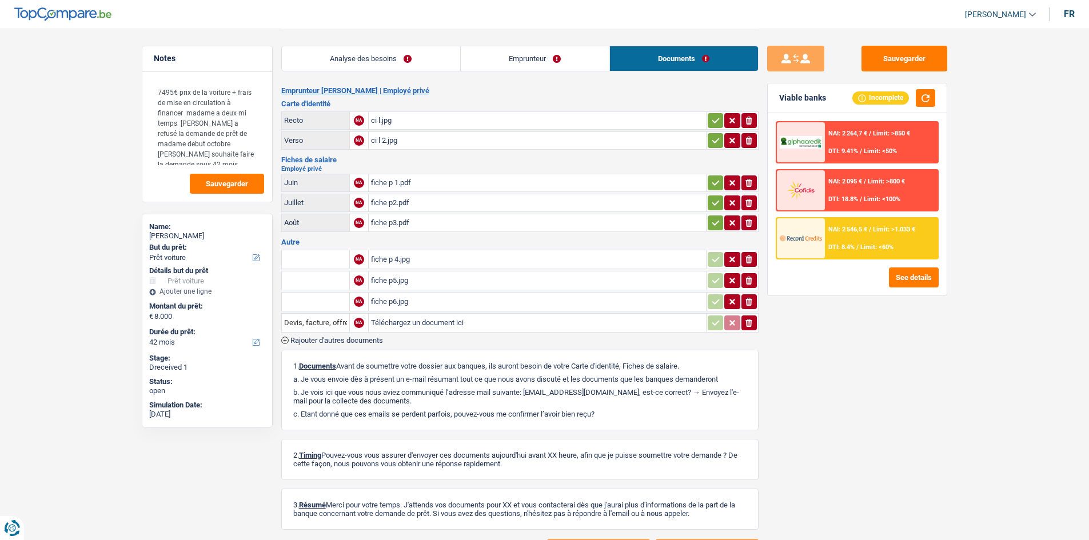
click at [410, 53] on link "Analyse des besoins" at bounding box center [371, 58] width 178 height 25
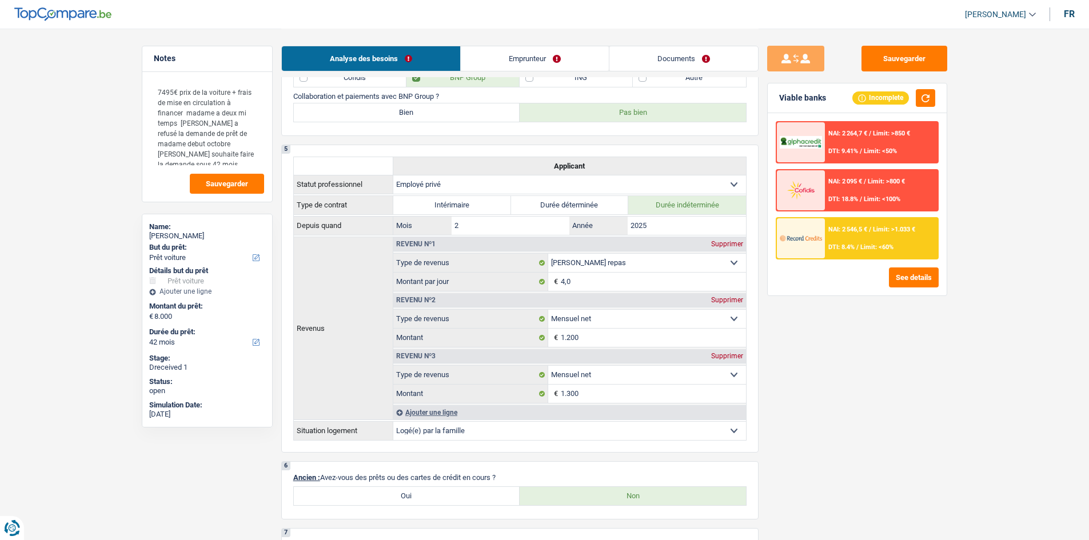
scroll to position [578, 0]
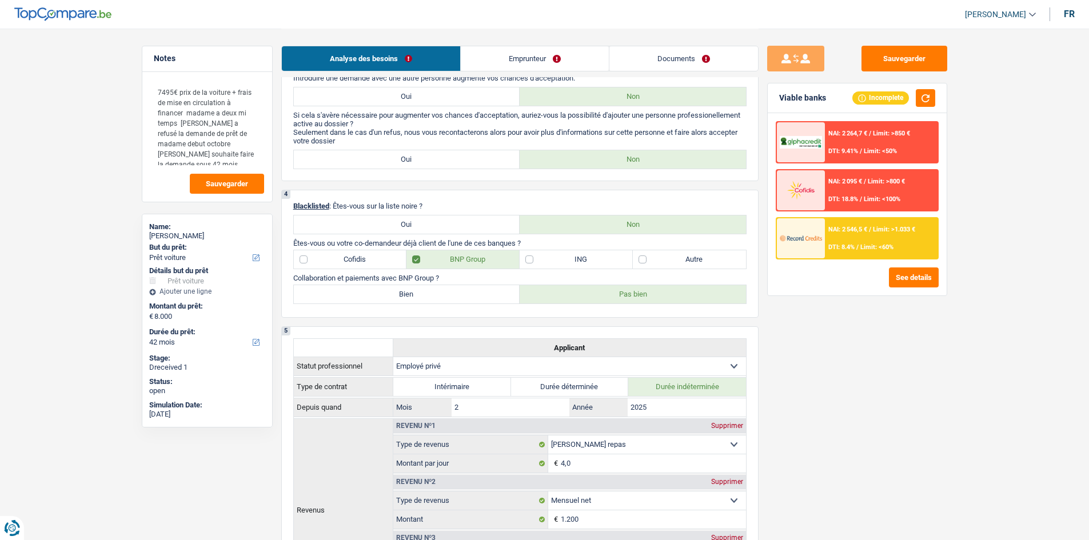
click at [98, 178] on main "Notes 7495€ prix de la voiture + frais de mise en circulation à financer madame…" at bounding box center [544, 462] width 1089 height 2081
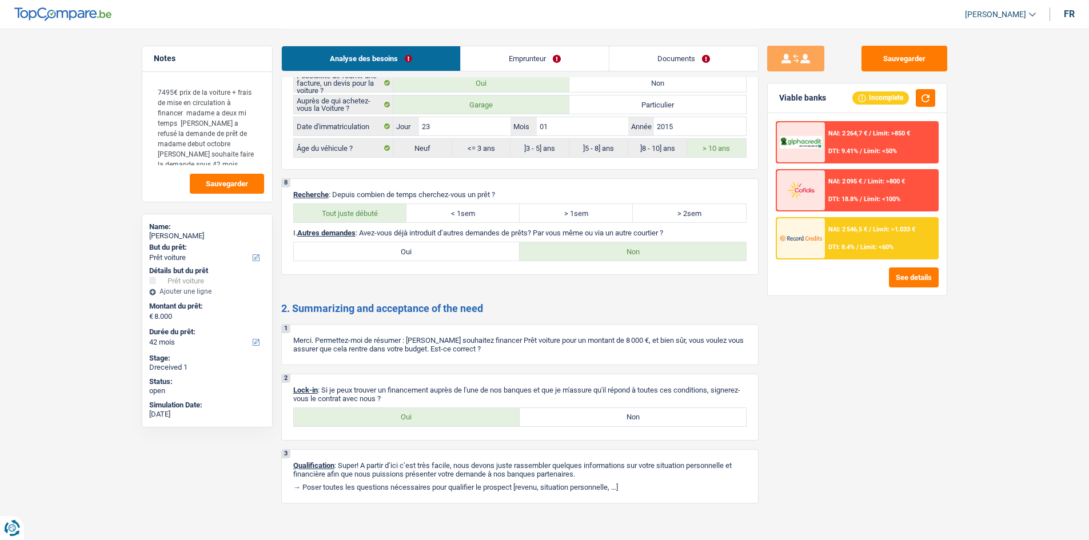
scroll to position [1550, 0]
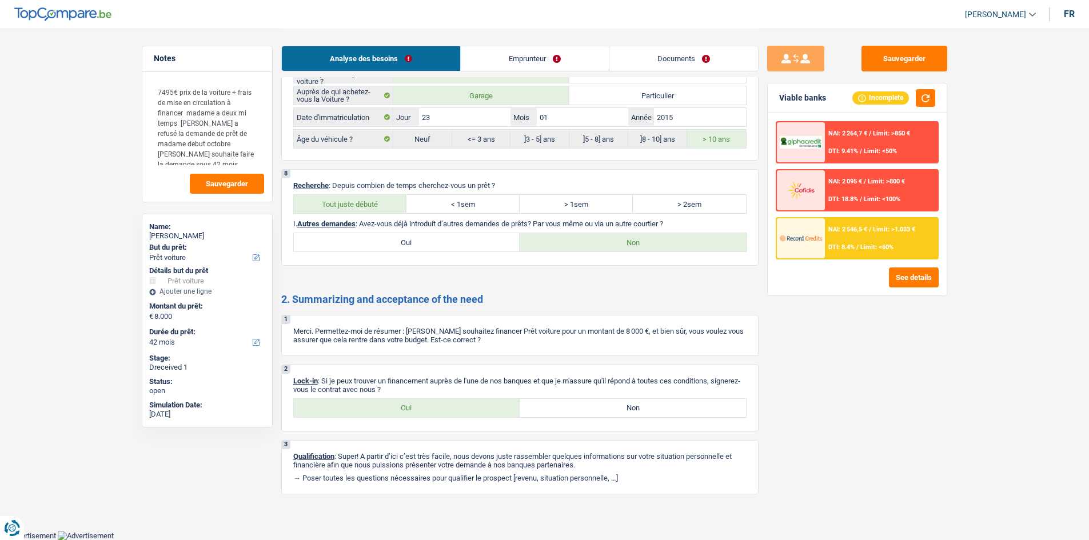
click at [862, 393] on div "Sauvegarder Viable banks Incomplete NAI: 2 264,7 € / Limit: >850 € DTI: 9.41% /…" at bounding box center [856, 284] width 197 height 476
click at [915, 382] on div "Sauvegarder Viable banks Incomplete NAI: 2 264,7 € / Limit: >850 € DTI: 9.41% /…" at bounding box center [856, 284] width 197 height 476
click at [886, 229] on span "Limit: >1.033 €" at bounding box center [894, 229] width 42 height 7
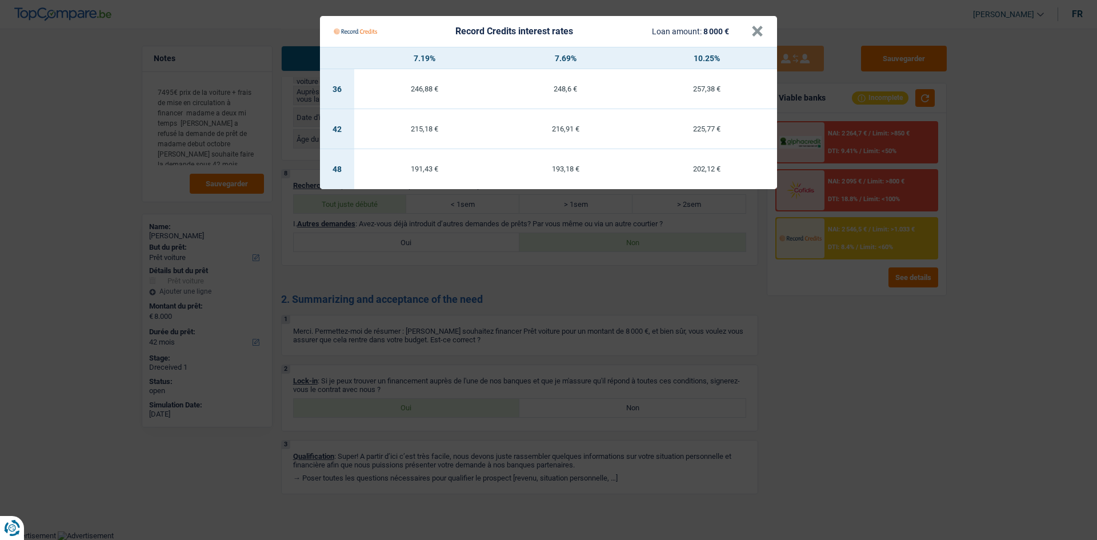
click at [920, 362] on Credits "Record Credits interest rates Loan amount: 8 000 € × 7.19% 7.69% 10.25% 36 246,…" at bounding box center [548, 270] width 1097 height 540
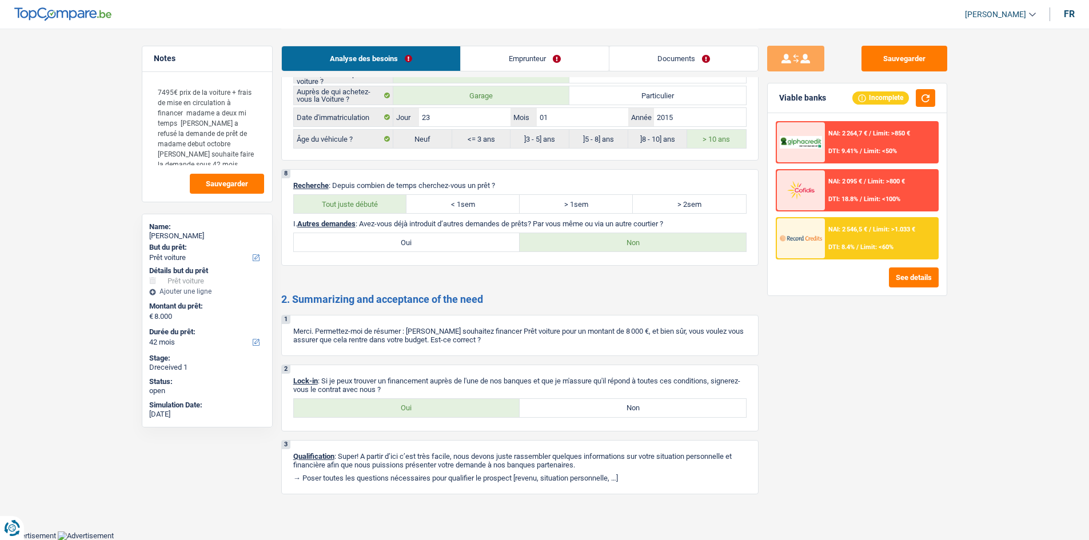
click at [659, 64] on link "Documents" at bounding box center [683, 58] width 149 height 25
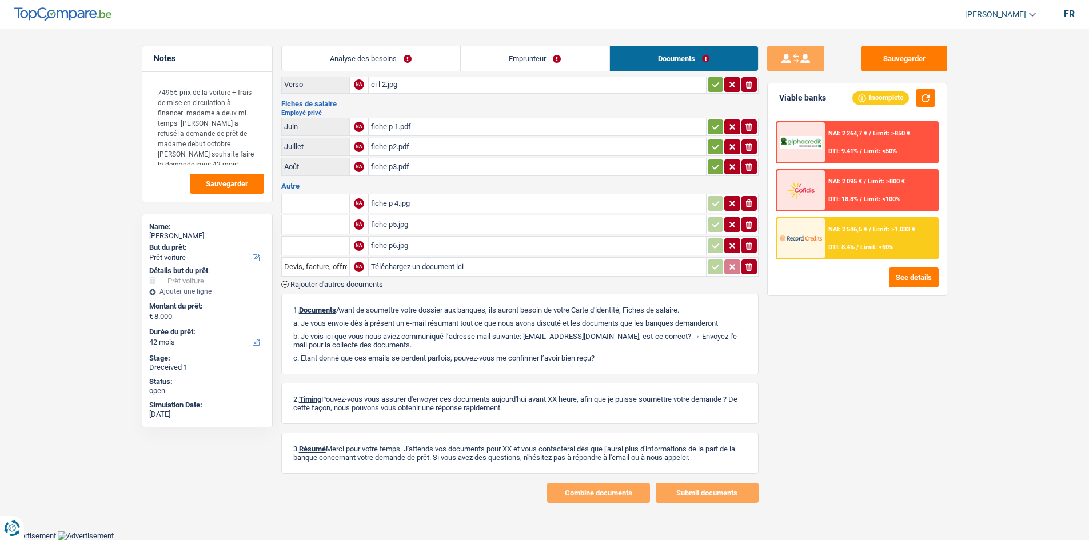
click at [513, 210] on div "fiche p 4.jpg" at bounding box center [537, 203] width 333 height 17
click at [506, 128] on div "fiche p 1.pdf" at bounding box center [537, 126] width 333 height 17
click at [504, 25] on header "Habib Tasan Se déconnecter fr" at bounding box center [544, 14] width 1089 height 29
click at [867, 338] on div "Sauvegarder Viable banks Incomplete NAI: 2 264,7 € / Limit: >850 € DTI: 9.41% /…" at bounding box center [856, 284] width 197 height 476
click at [423, 58] on link "Analyse des besoins" at bounding box center [371, 58] width 178 height 25
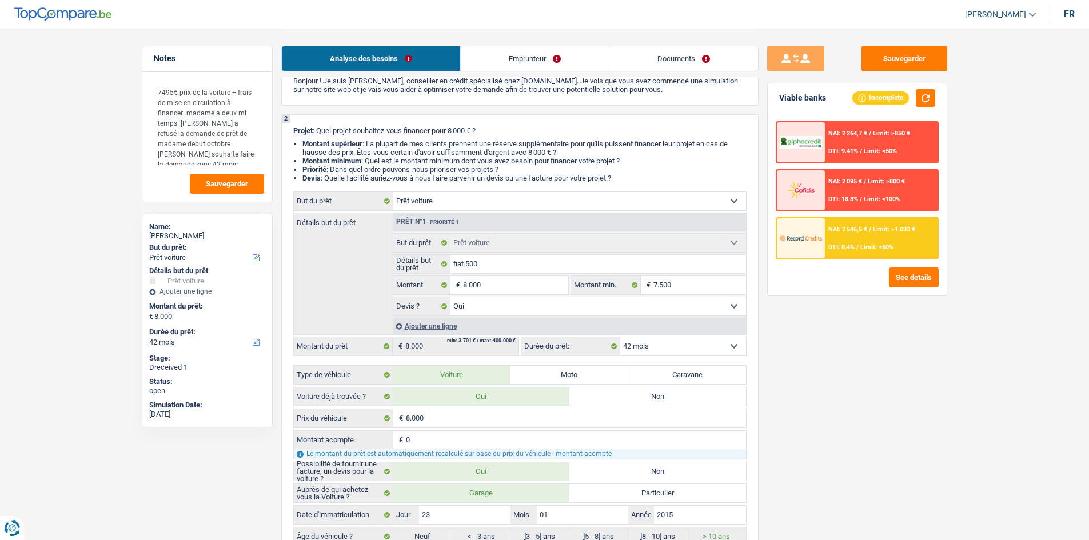
click at [889, 347] on div "Sauvegarder Viable banks Incomplete NAI: 2 264,7 € / Limit: >850 € DTI: 9.41% /…" at bounding box center [856, 284] width 197 height 476
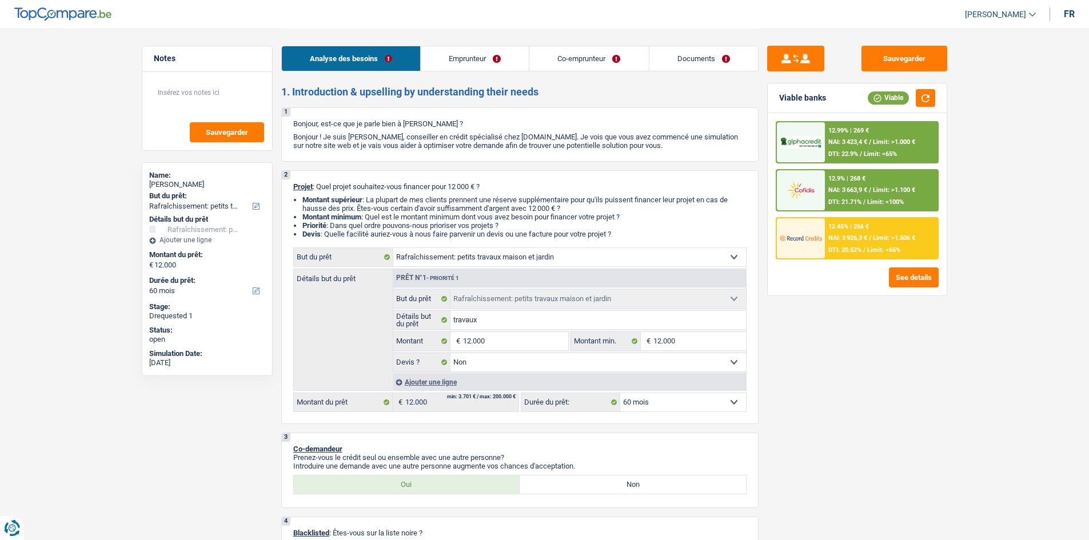
select select "houseOrGarden"
select select "60"
select select "houseOrGarden"
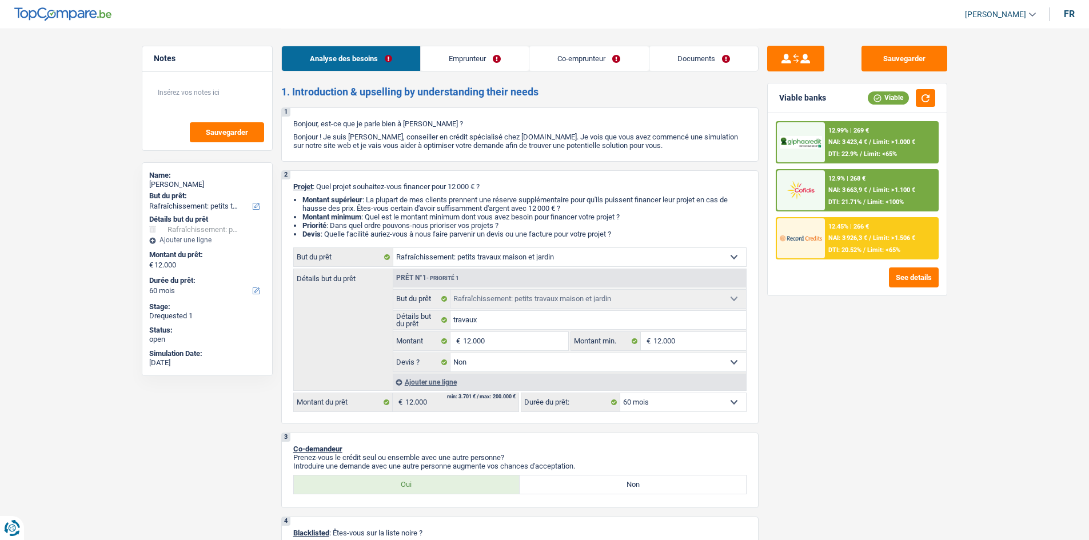
select select "false"
select select "60"
select select "worker"
select select "privateEmployee"
select select "netSalary"
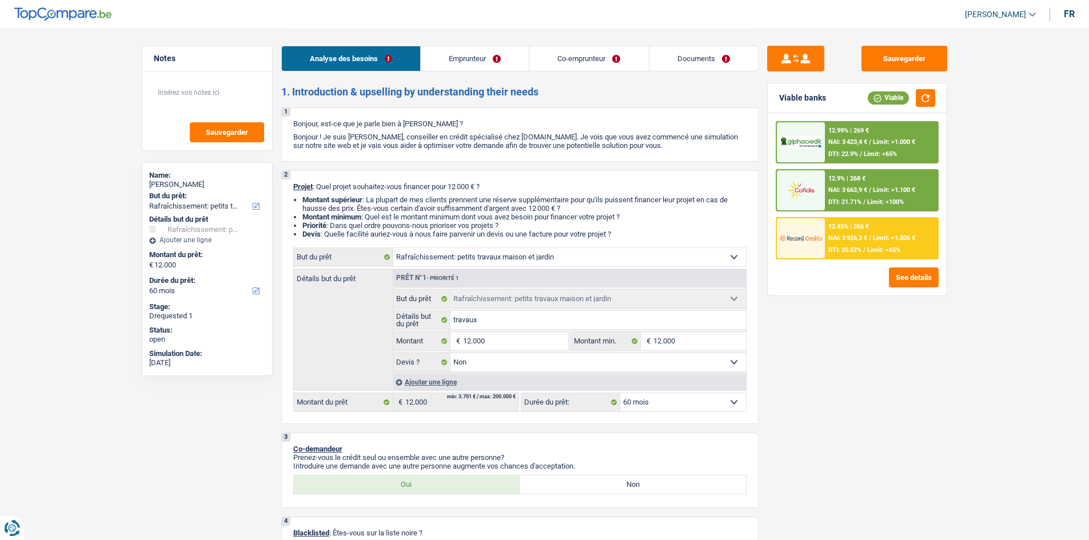
select select "other"
select select "mealVouchers"
select select "netSalary"
select select "mutualityIndemnity"
select select "mealVouchers"
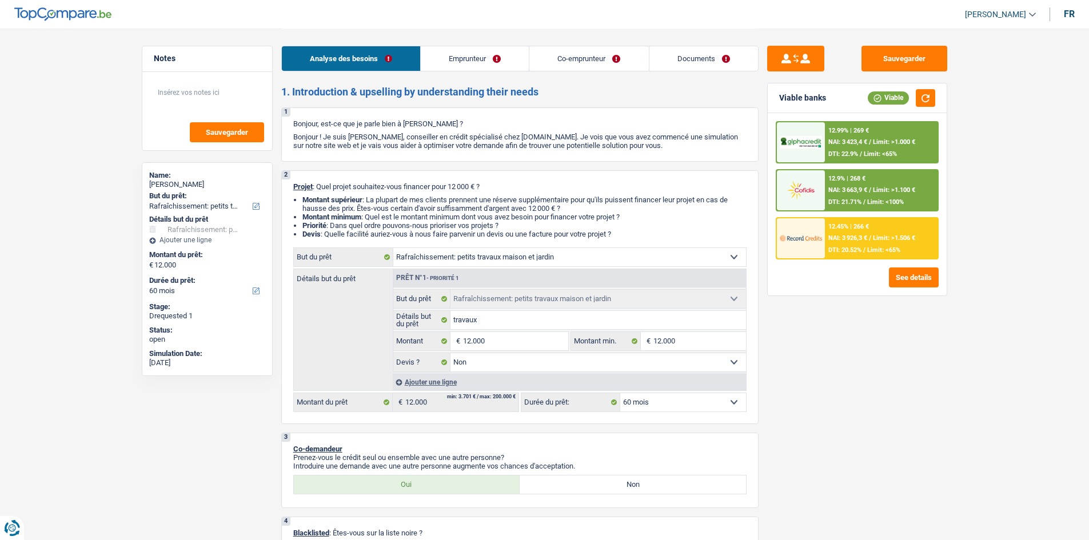
select select "ownerWithMortgage"
select select "mortgage"
select select "300"
select select "cardOrCredit"
select select "houseOrGarden"
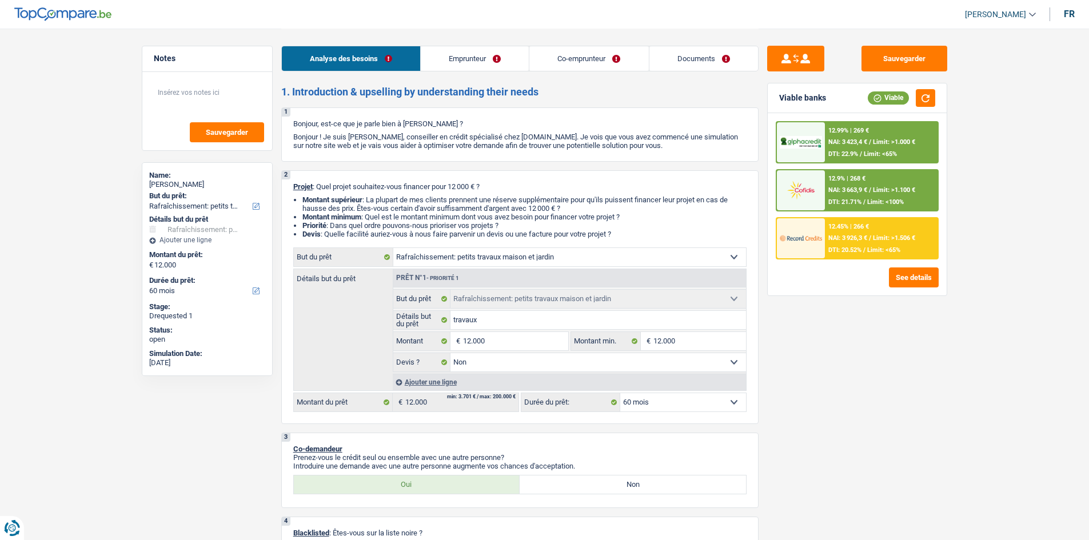
select select "houseOrGarden"
select select "false"
select select "60"
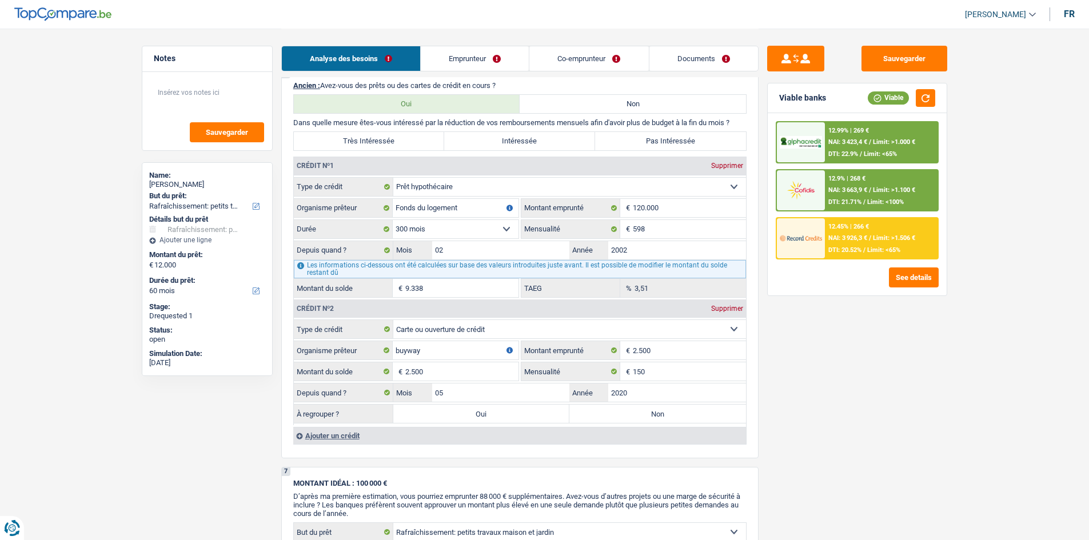
scroll to position [892, 0]
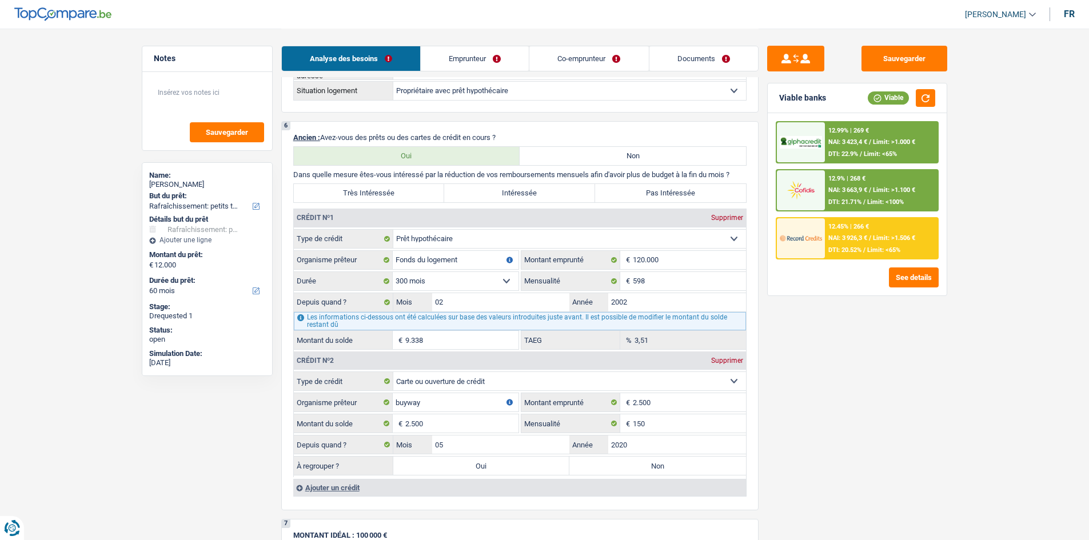
drag, startPoint x: 648, startPoint y: 466, endPoint x: 666, endPoint y: 357, distance: 110.8
click at [648, 465] on label "Non" at bounding box center [657, 466] width 177 height 18
click at [648, 465] on input "Non" at bounding box center [657, 466] width 177 height 18
radio input "true"
click at [641, 191] on label "Pas Intéressée" at bounding box center [670, 193] width 151 height 18
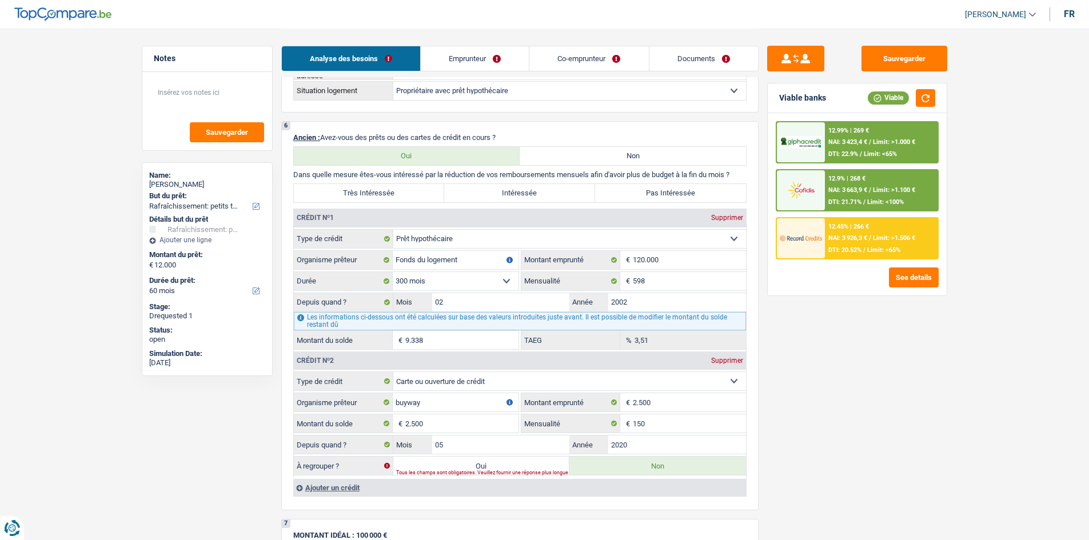
click at [641, 191] on input "Pas Intéressée" at bounding box center [670, 193] width 151 height 18
radio input "true"
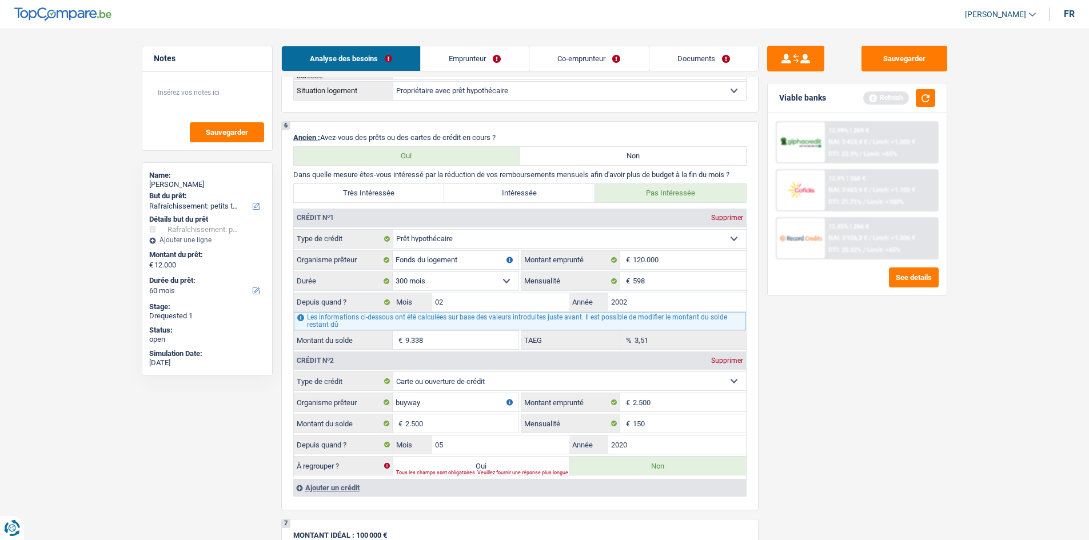
click at [466, 51] on link "Emprunteur" at bounding box center [475, 58] width 108 height 25
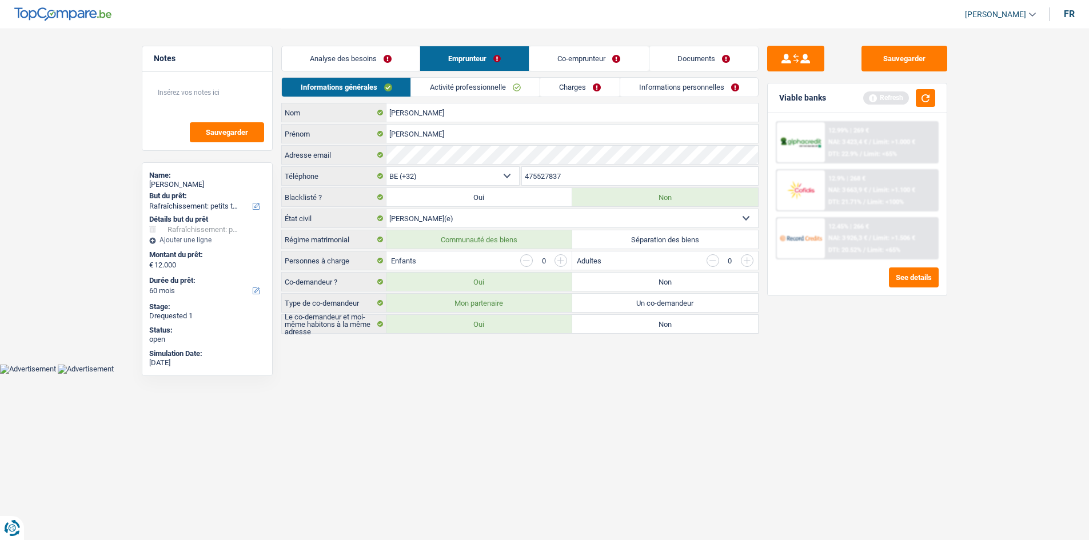
scroll to position [0, 0]
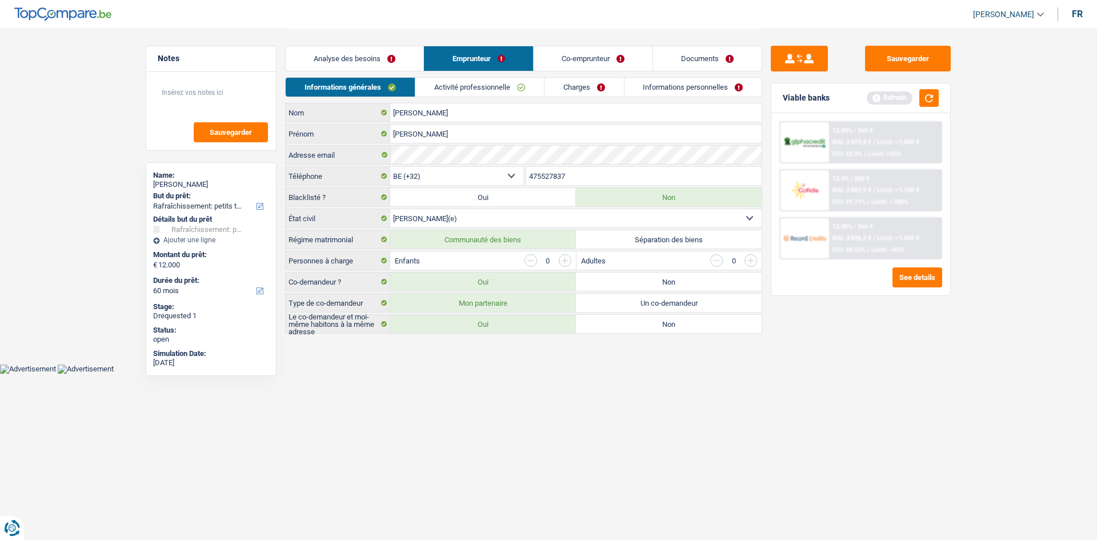
click at [445, 86] on link "Activité professionnelle" at bounding box center [479, 87] width 129 height 19
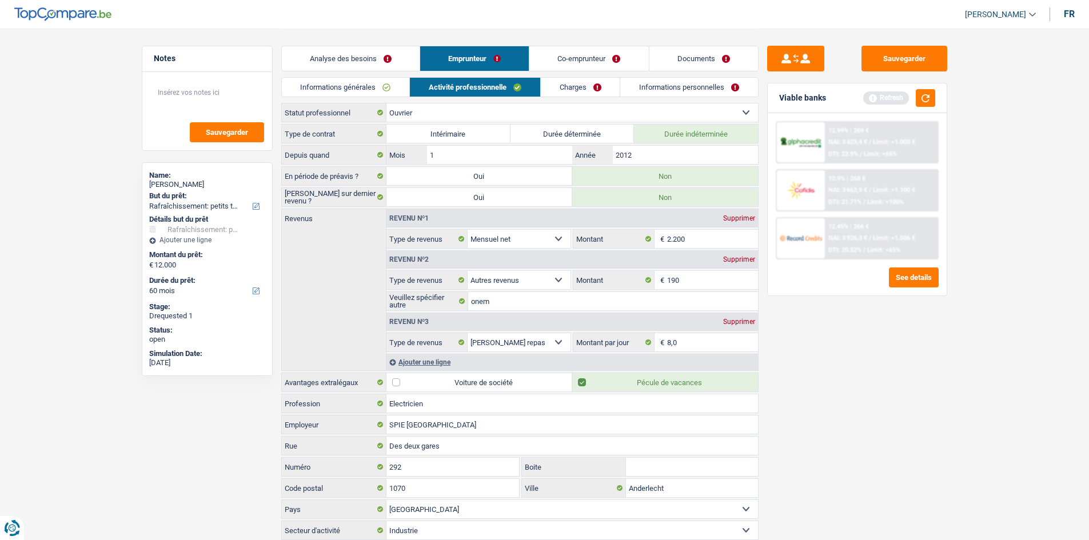
click at [567, 86] on link "Charges" at bounding box center [580, 87] width 79 height 19
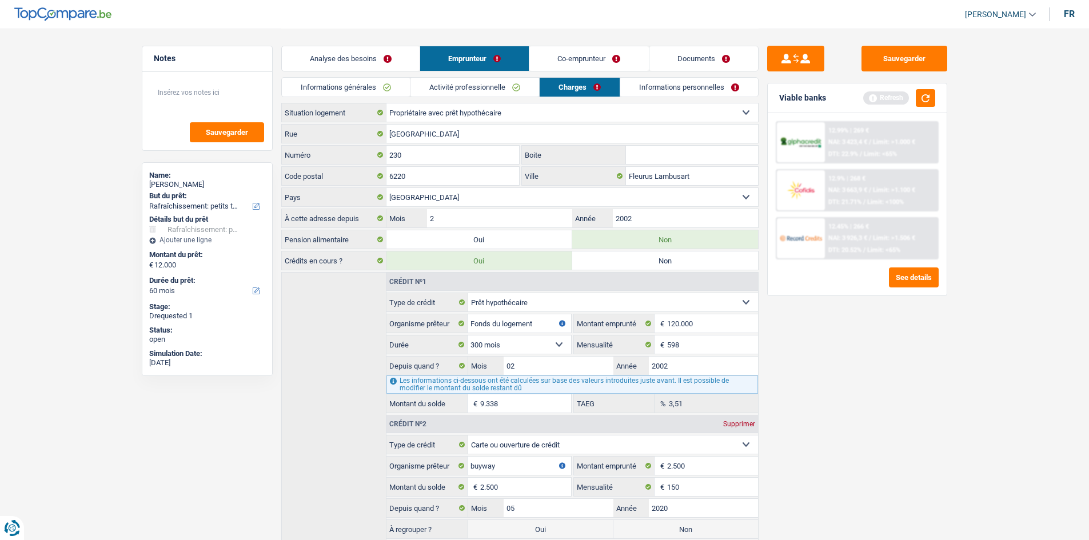
click at [675, 89] on link "Informations personnelles" at bounding box center [689, 87] width 138 height 19
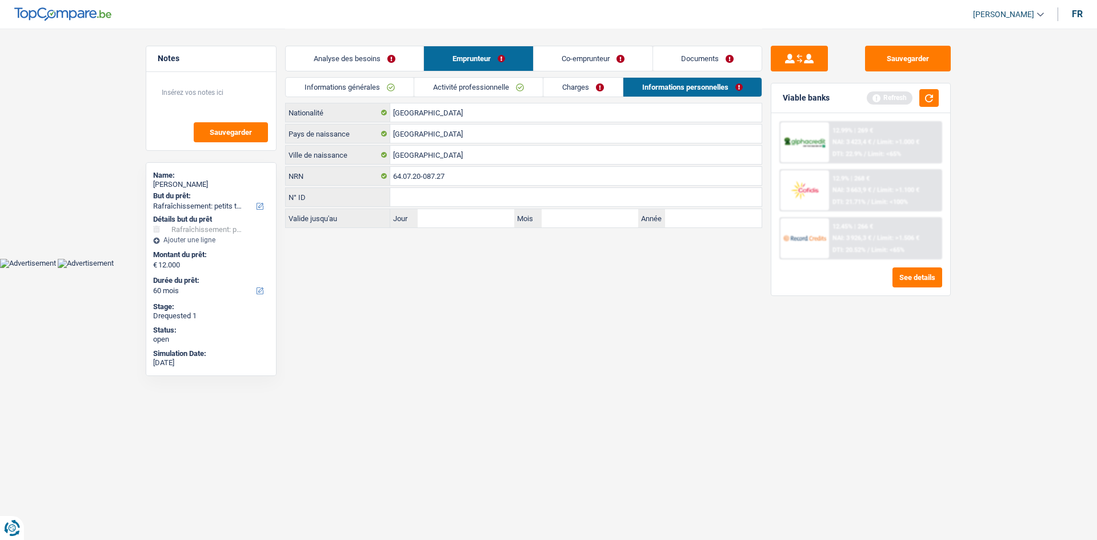
click at [596, 54] on link "Co-emprunteur" at bounding box center [593, 58] width 119 height 25
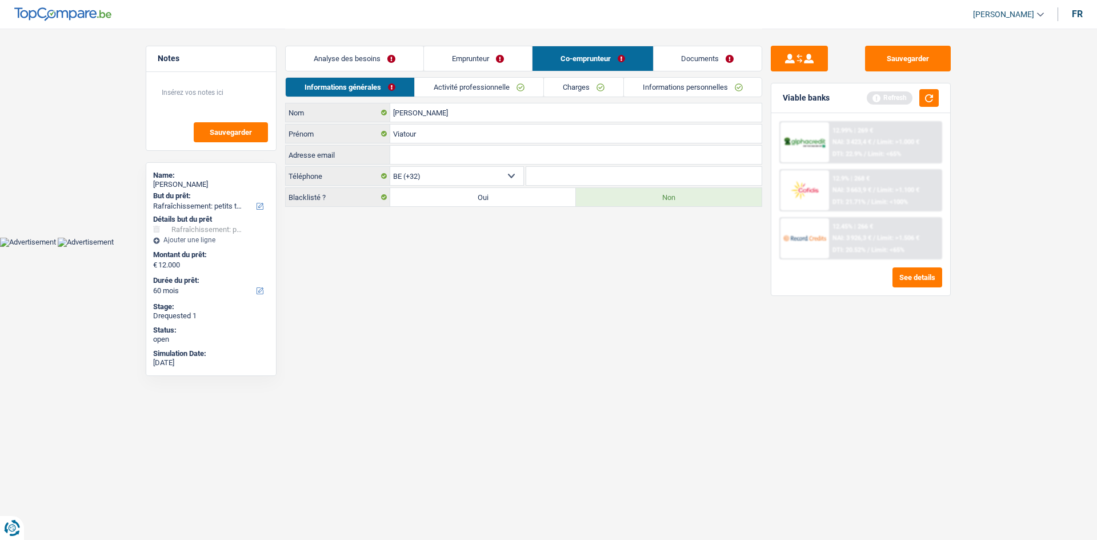
drag, startPoint x: 502, startPoint y: 79, endPoint x: 559, endPoint y: 89, distance: 58.1
click at [502, 79] on link "Activité professionnelle" at bounding box center [479, 87] width 129 height 19
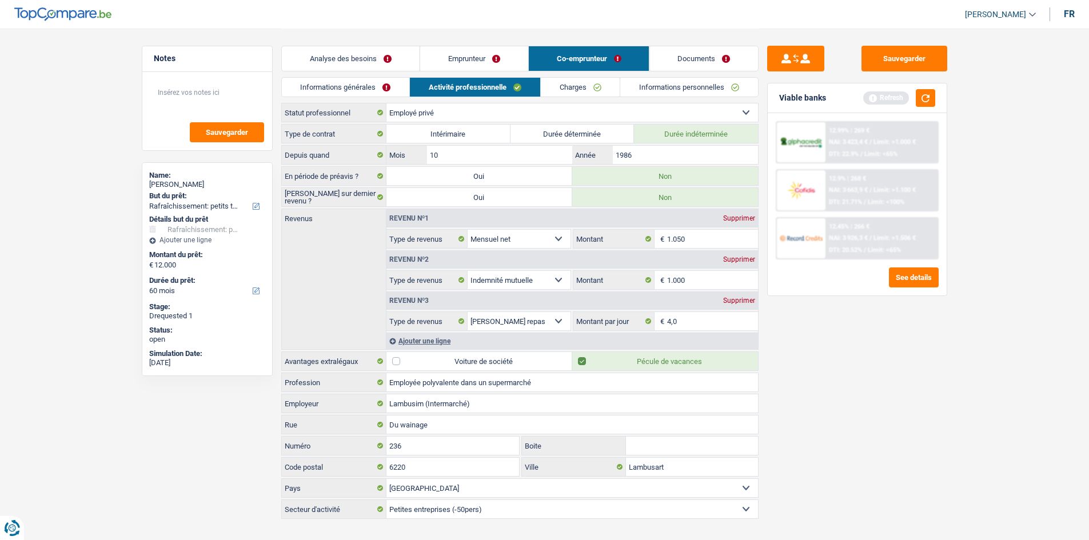
click at [610, 87] on link "Charges" at bounding box center [580, 87] width 79 height 19
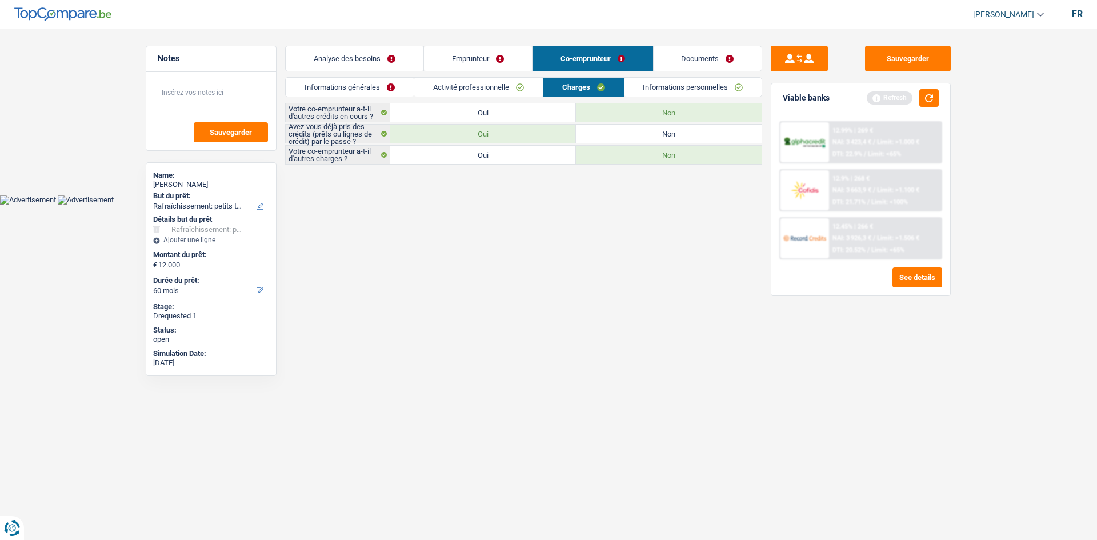
click at [670, 89] on link "Informations personnelles" at bounding box center [694, 87] width 138 height 19
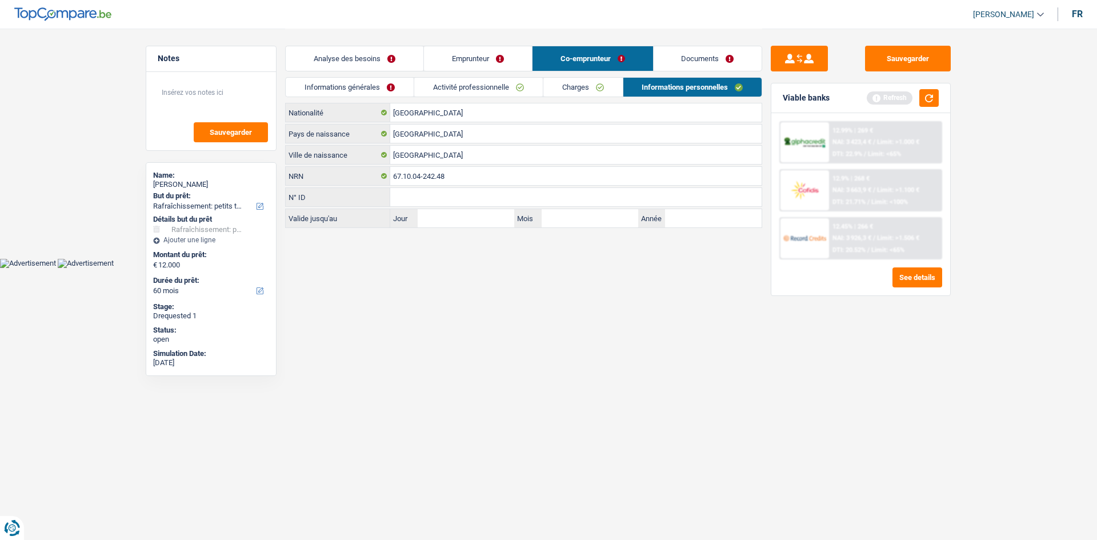
click at [701, 58] on link "Documents" at bounding box center [708, 58] width 109 height 25
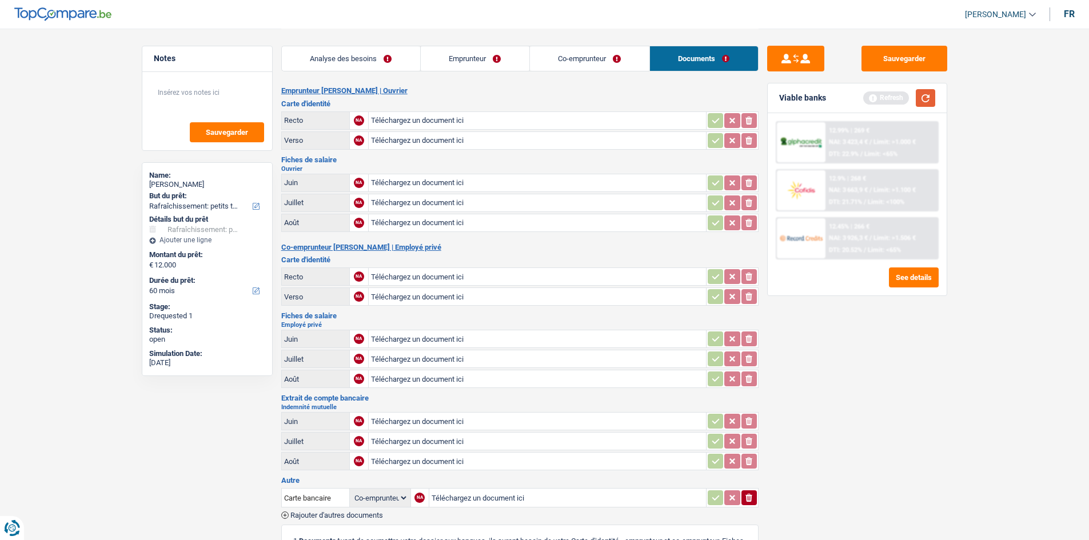
click at [929, 102] on button "button" at bounding box center [925, 98] width 19 height 18
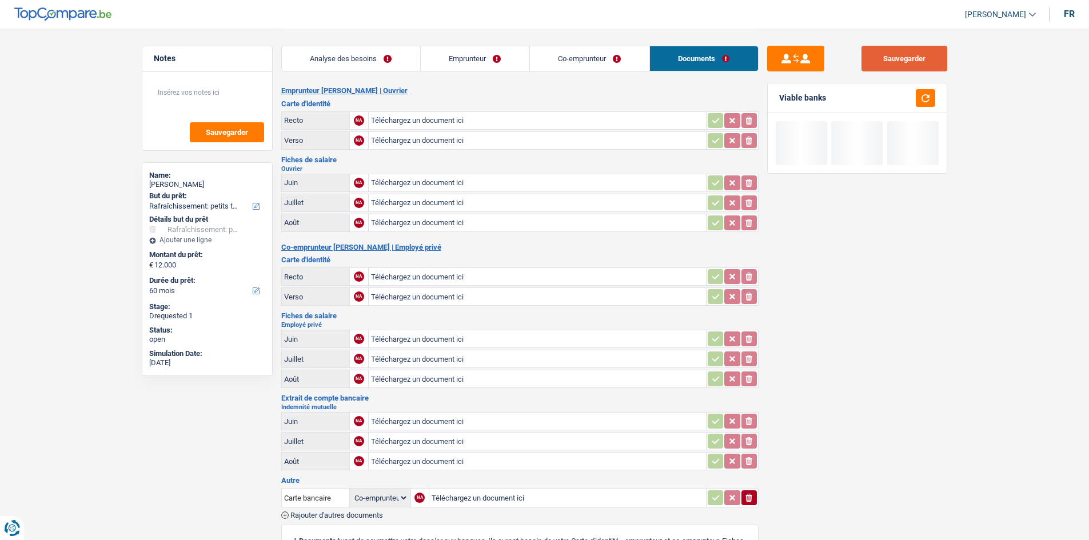
click at [908, 51] on button "Sauvegarder" at bounding box center [904, 59] width 86 height 26
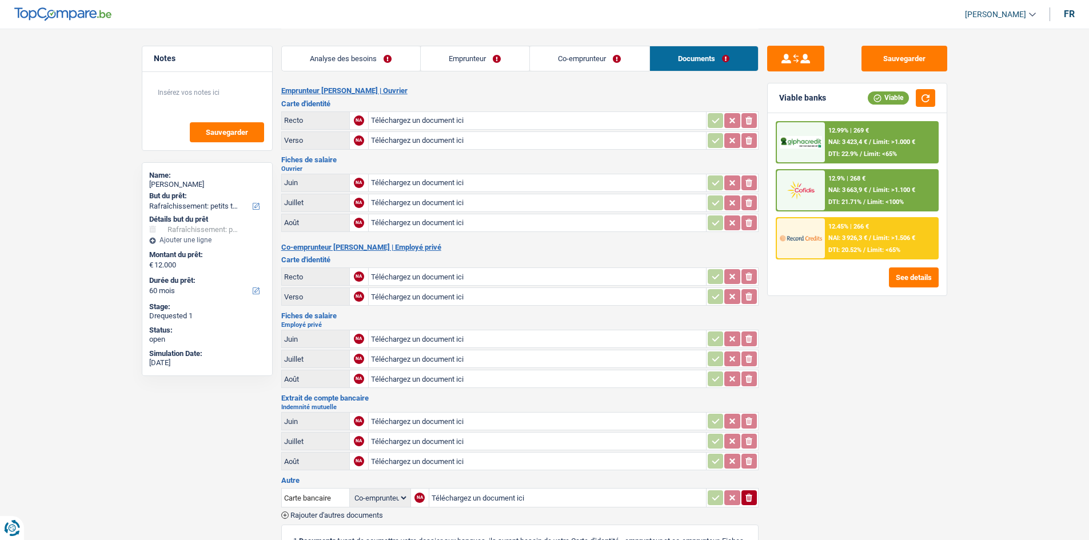
click at [359, 49] on link "Analyse des besoins" at bounding box center [351, 58] width 138 height 25
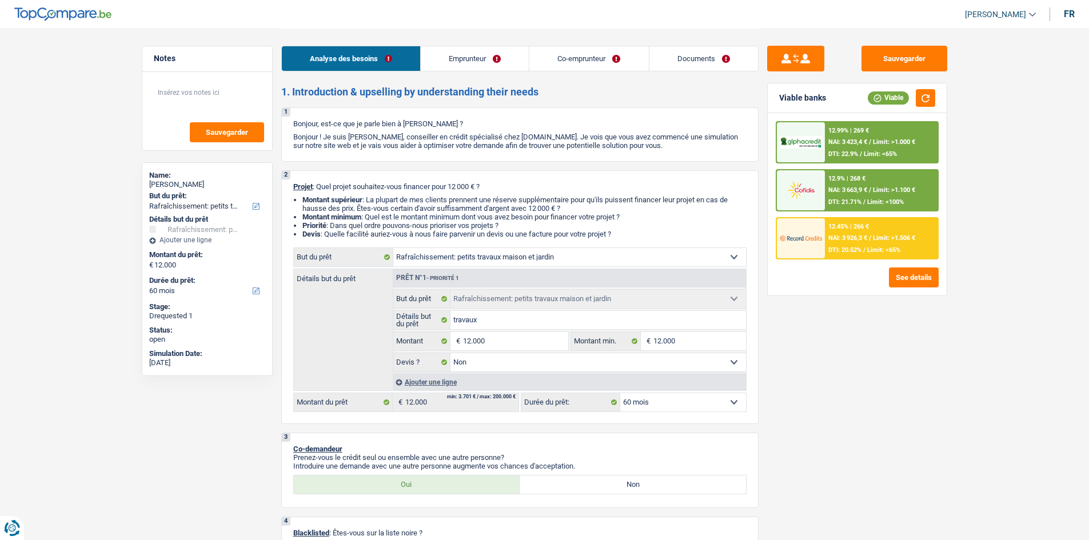
click at [484, 47] on link "Emprunteur" at bounding box center [475, 58] width 108 height 25
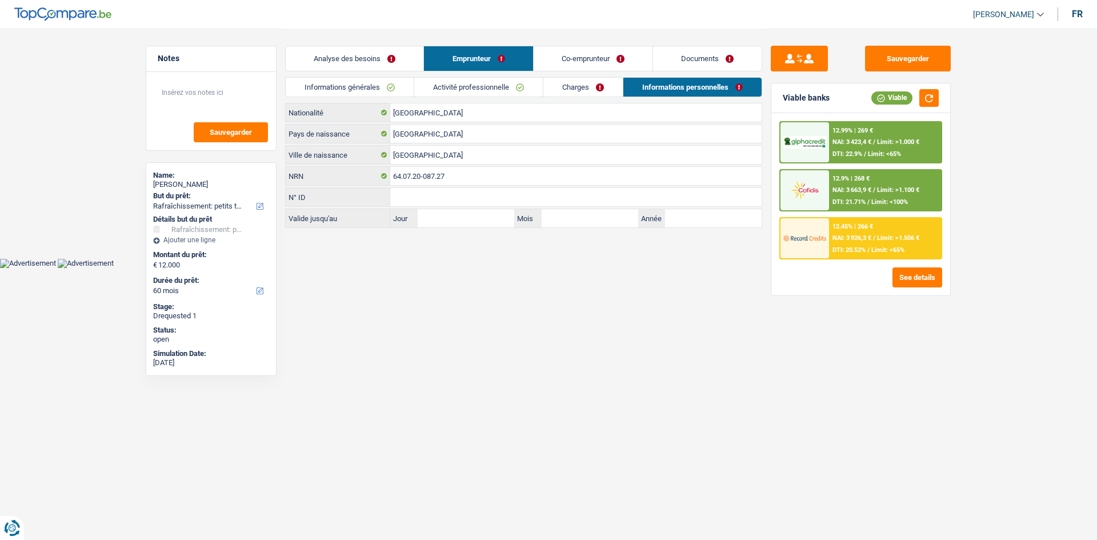
click at [350, 78] on link "Informations générales" at bounding box center [350, 87] width 128 height 19
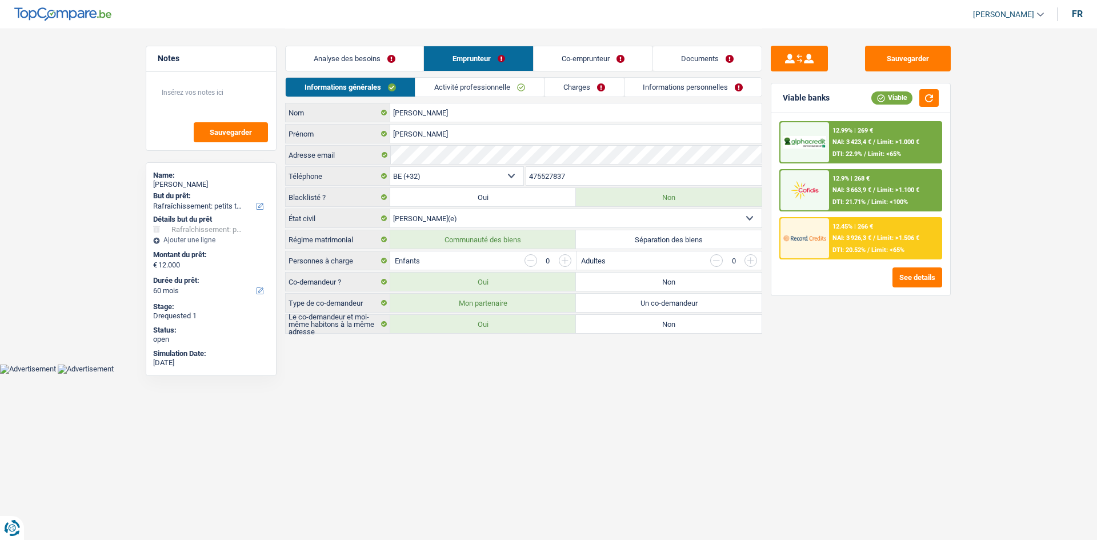
click at [489, 89] on link "Activité professionnelle" at bounding box center [479, 87] width 129 height 19
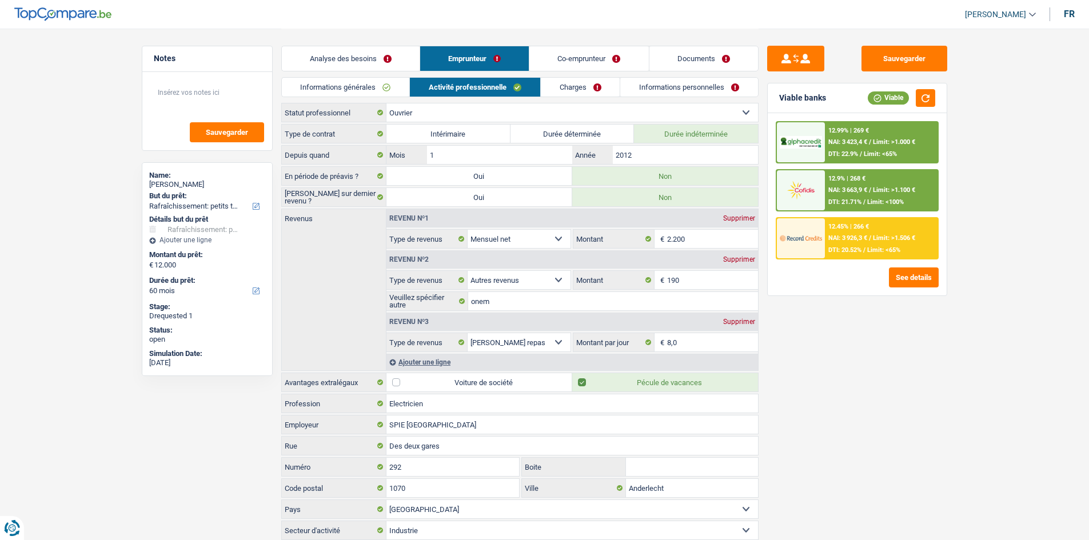
click at [558, 91] on link "Charges" at bounding box center [580, 87] width 79 height 19
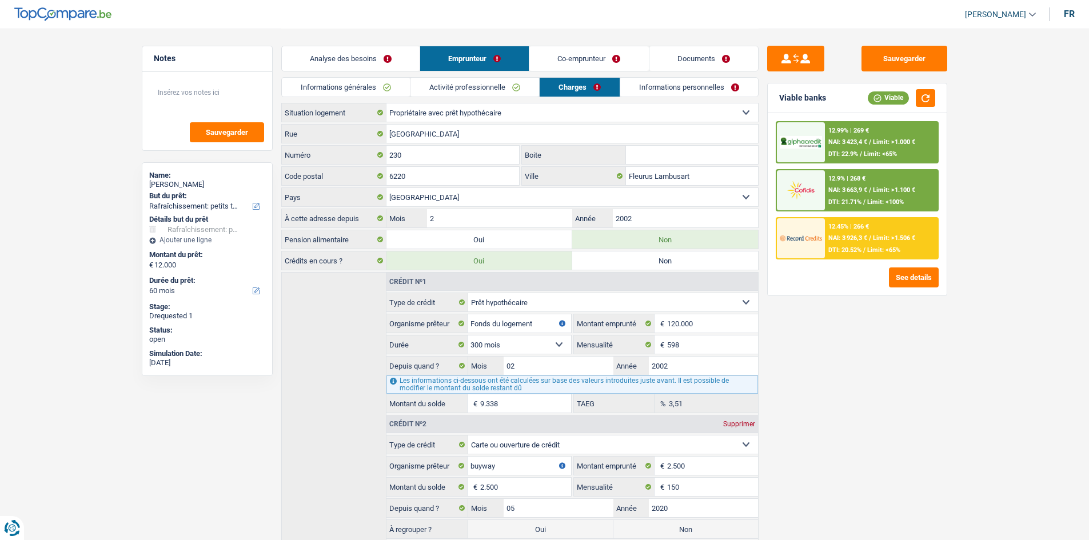
click at [634, 88] on link "Informations personnelles" at bounding box center [689, 87] width 138 height 19
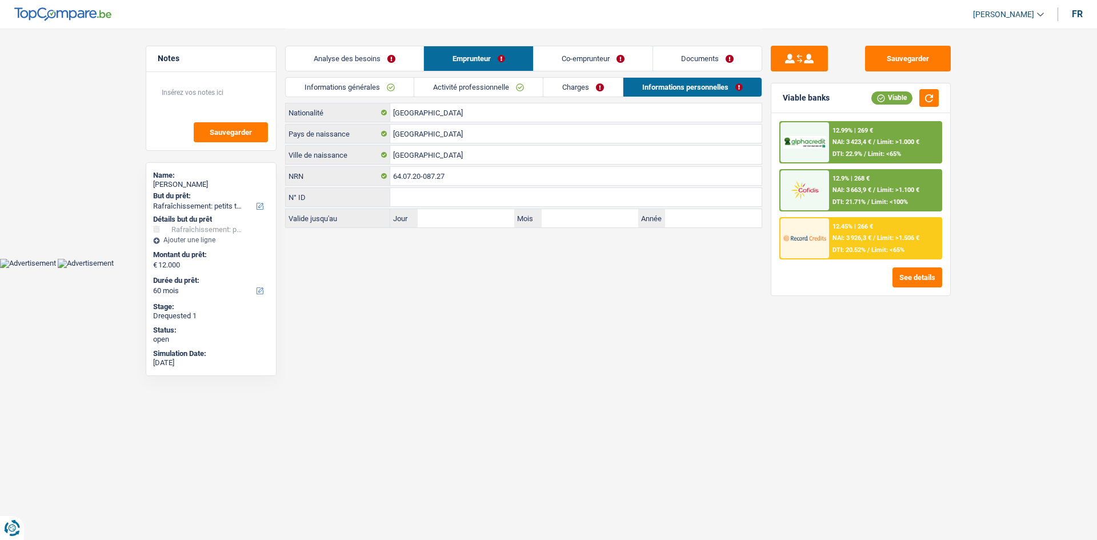
click at [564, 51] on link "Co-emprunteur" at bounding box center [593, 58] width 119 height 25
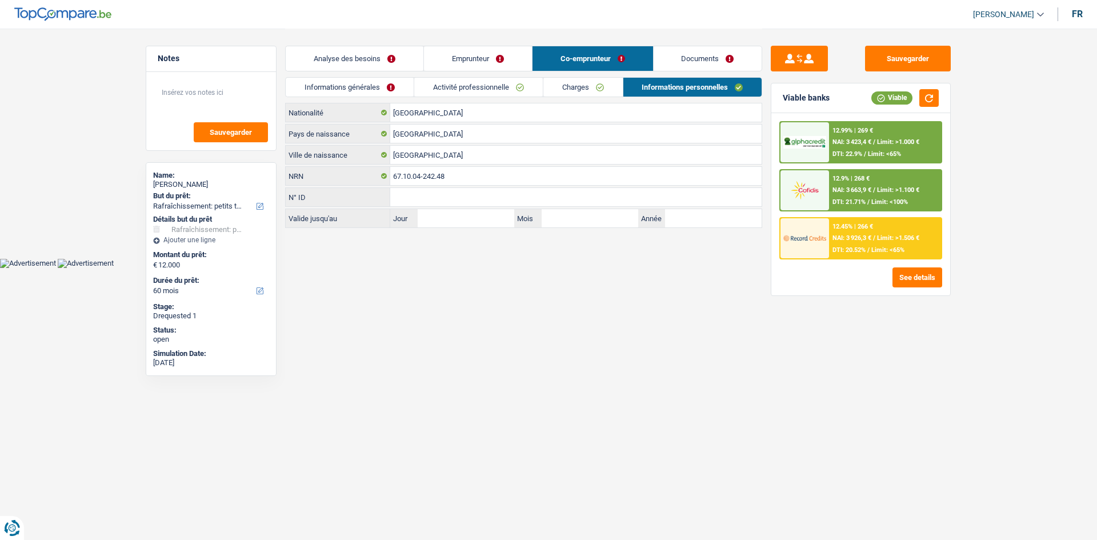
click at [504, 87] on link "Activité professionnelle" at bounding box center [478, 87] width 129 height 19
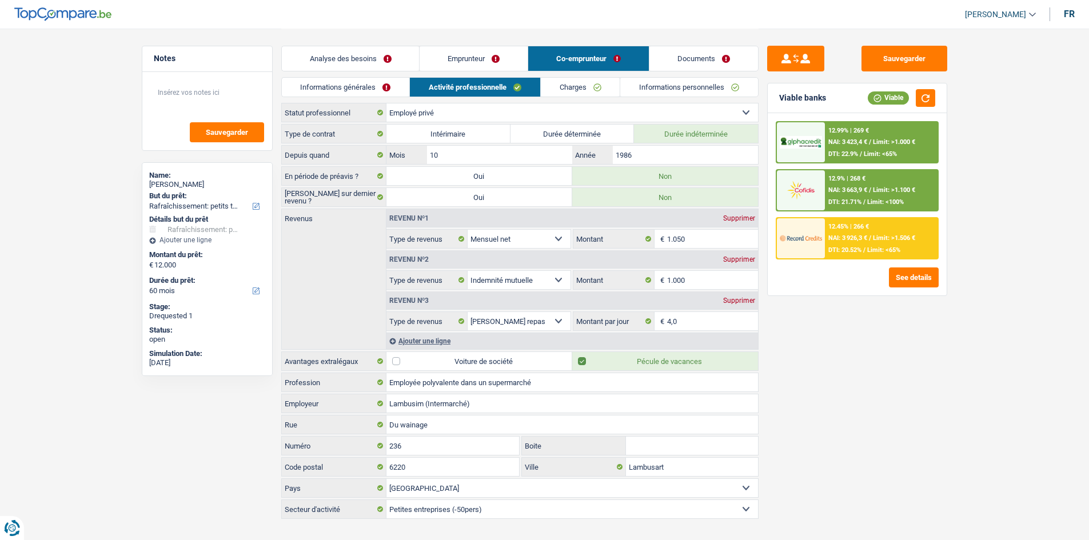
click at [582, 94] on link "Charges" at bounding box center [580, 87] width 79 height 19
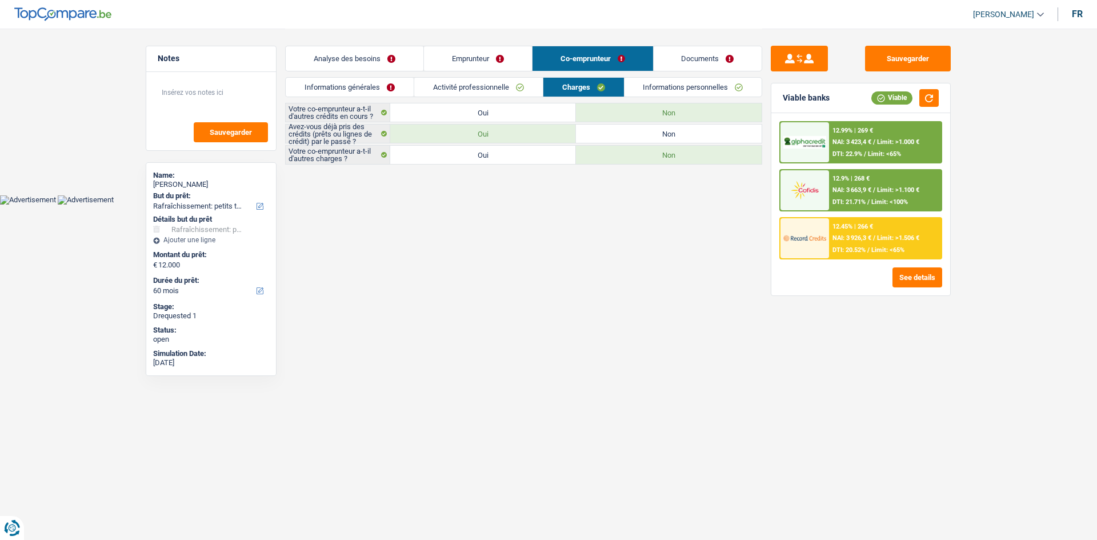
click at [706, 63] on link "Documents" at bounding box center [708, 58] width 109 height 25
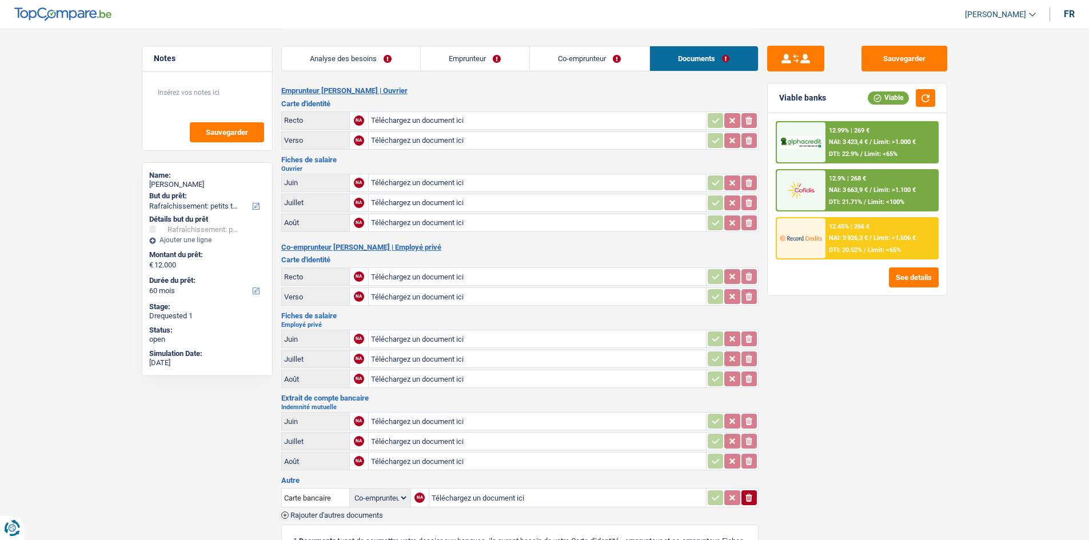
click at [617, 57] on link "Co-emprunteur" at bounding box center [589, 58] width 119 height 25
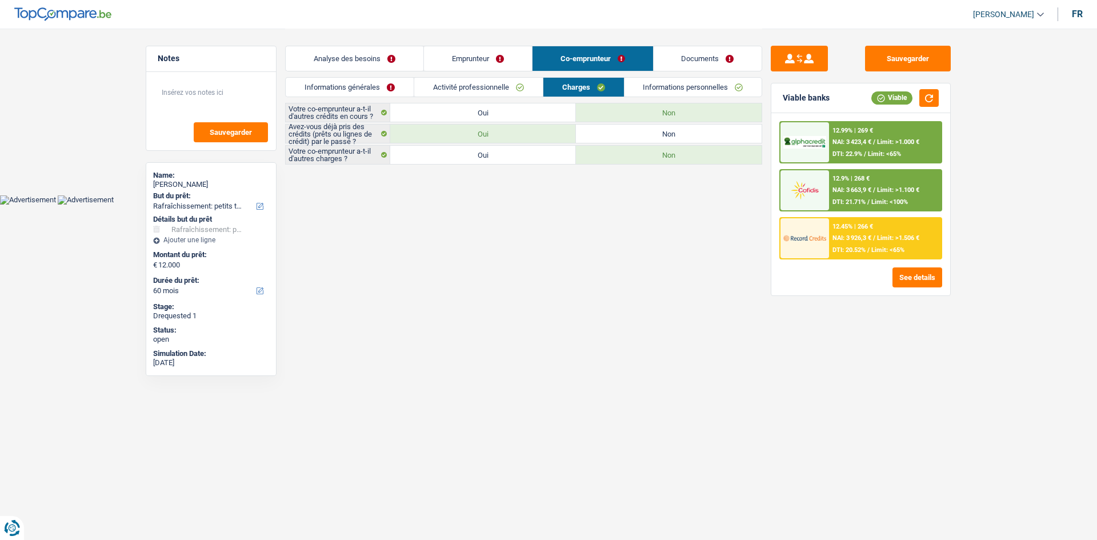
click at [664, 86] on link "Informations personnelles" at bounding box center [694, 87] width 138 height 19
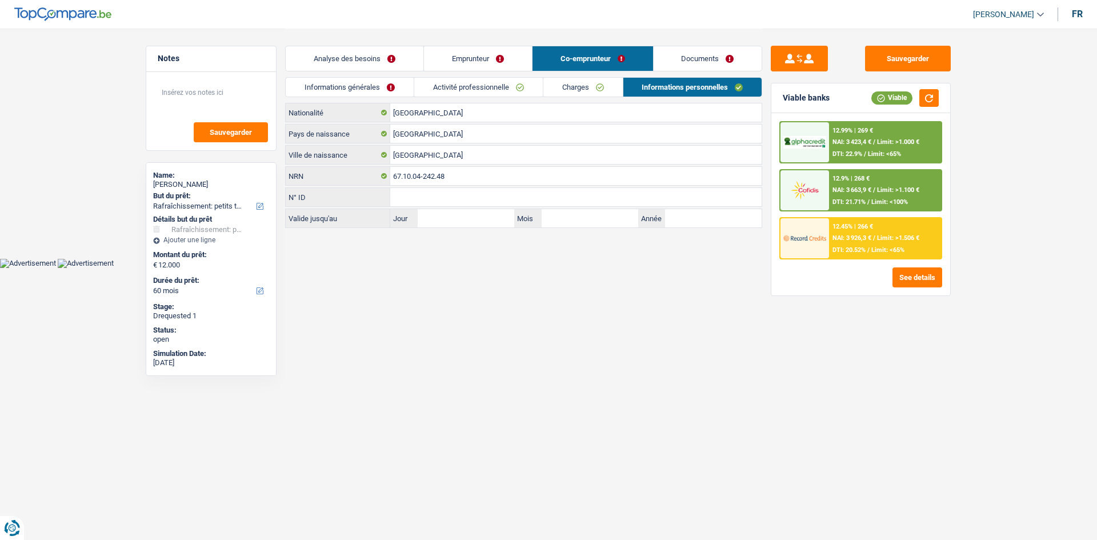
click at [41, 139] on main "Notes Sauvegarder Name: Etienne CZERWINSKI But du prêt: Confort maison: meubles…" at bounding box center [548, 129] width 1097 height 258
drag, startPoint x: 393, startPoint y: 63, endPoint x: 407, endPoint y: 77, distance: 19.8
click at [393, 63] on link "Analyse des besoins" at bounding box center [355, 58] width 138 height 25
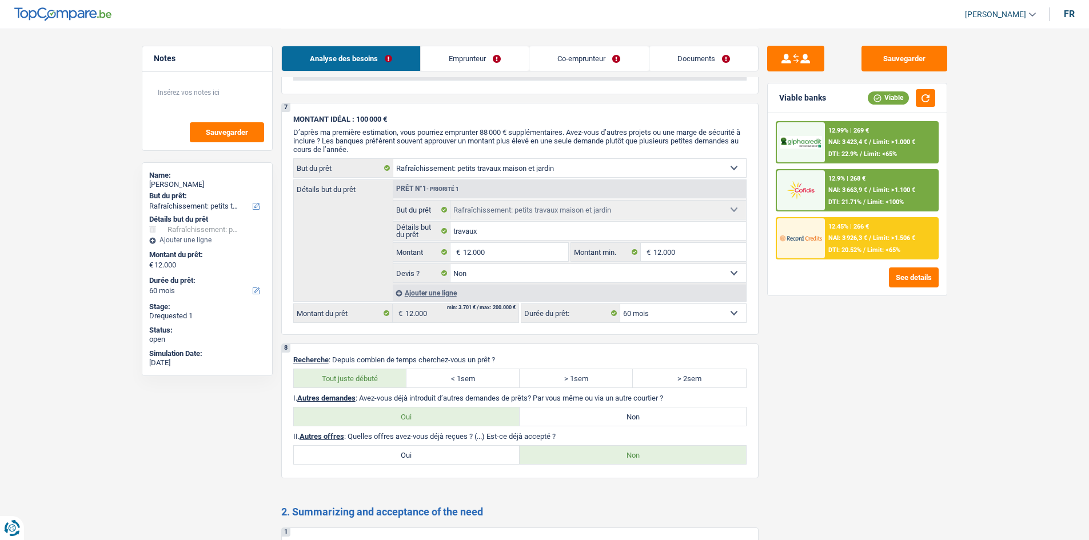
scroll to position [1486, 0]
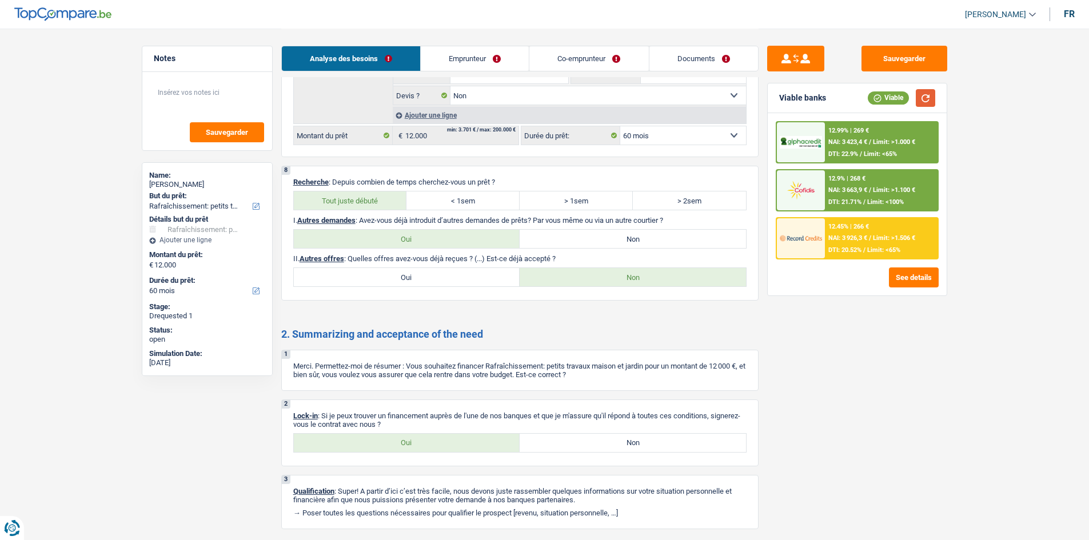
click at [929, 98] on button "button" at bounding box center [925, 98] width 19 height 18
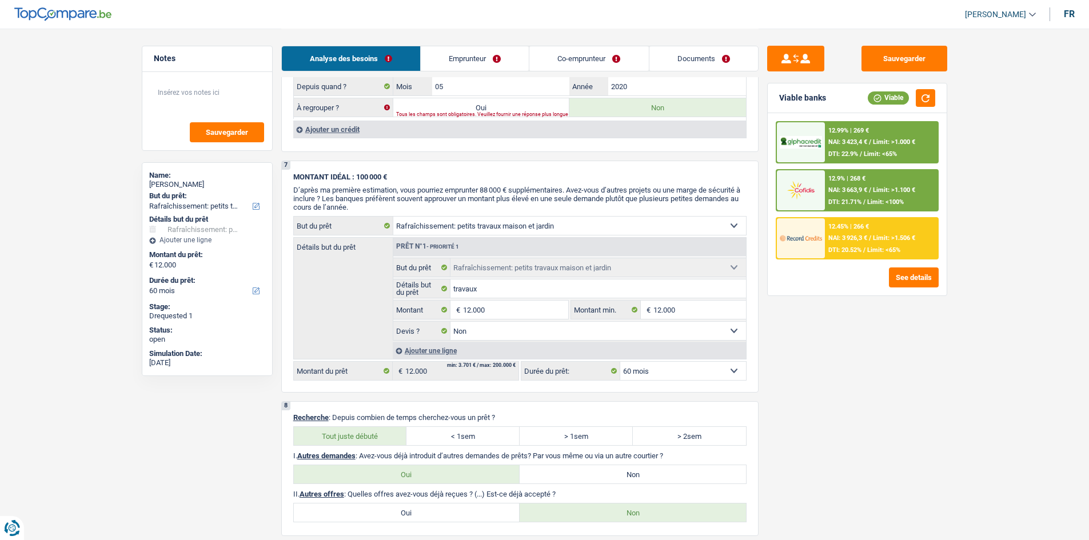
scroll to position [0, 0]
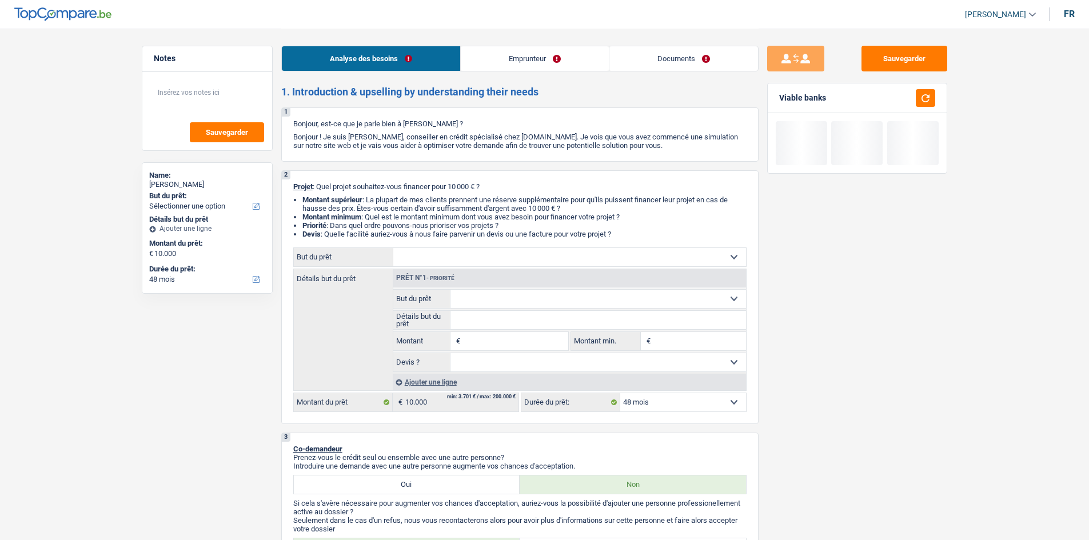
select select "48"
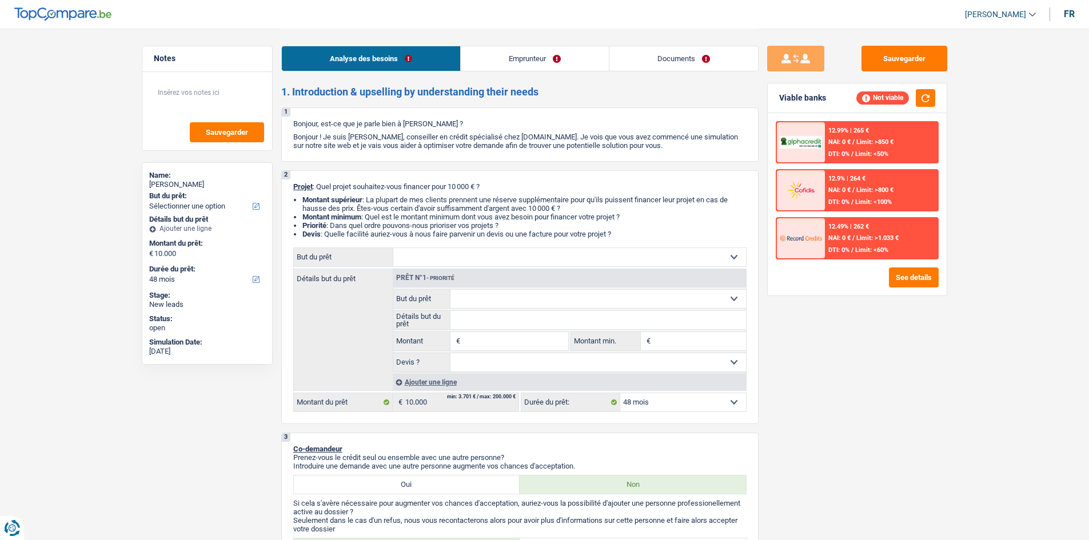
click at [557, 57] on link "Emprunteur" at bounding box center [535, 58] width 148 height 25
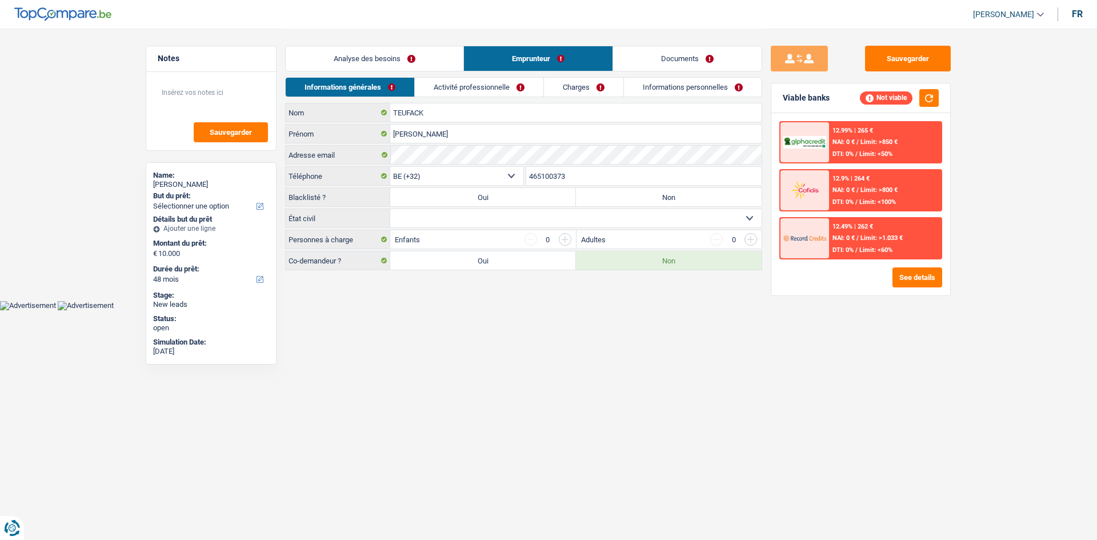
click at [501, 83] on link "Activité professionnelle" at bounding box center [479, 87] width 129 height 19
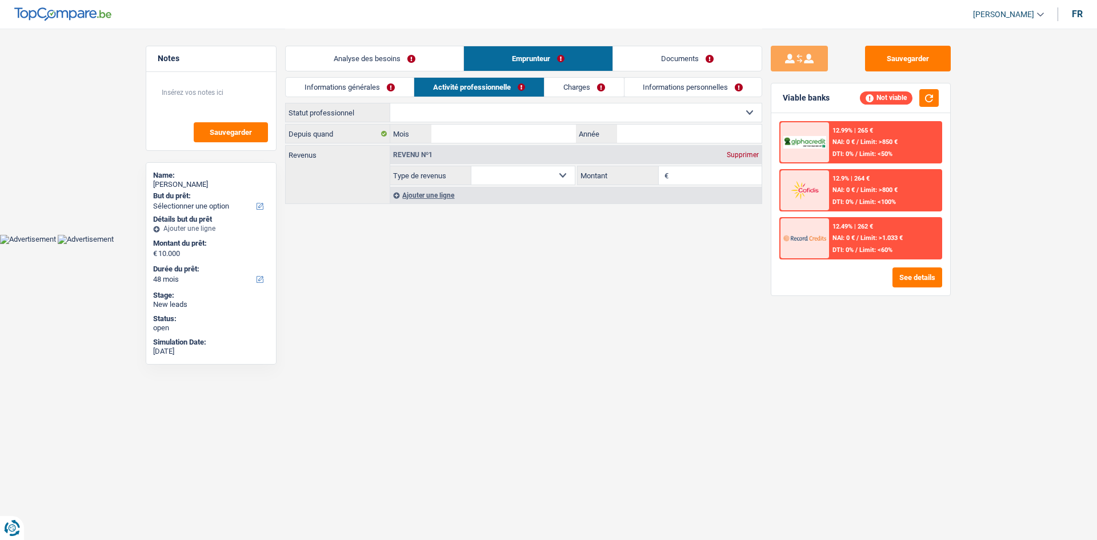
click at [557, 93] on link "Charges" at bounding box center [584, 87] width 79 height 19
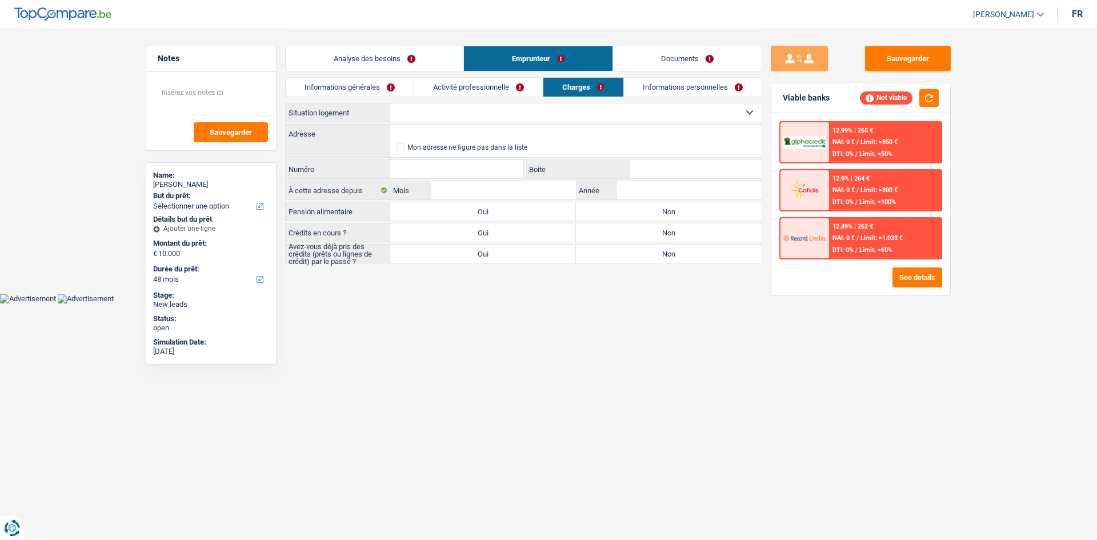
click at [694, 86] on link "Informations personnelles" at bounding box center [693, 87] width 138 height 19
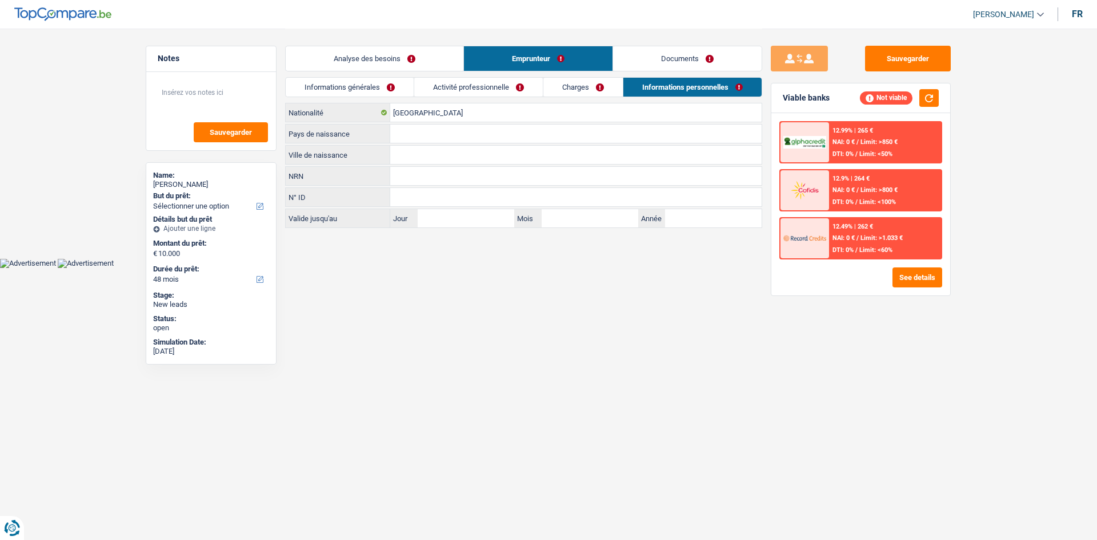
click at [693, 55] on link "Documents" at bounding box center [687, 58] width 149 height 25
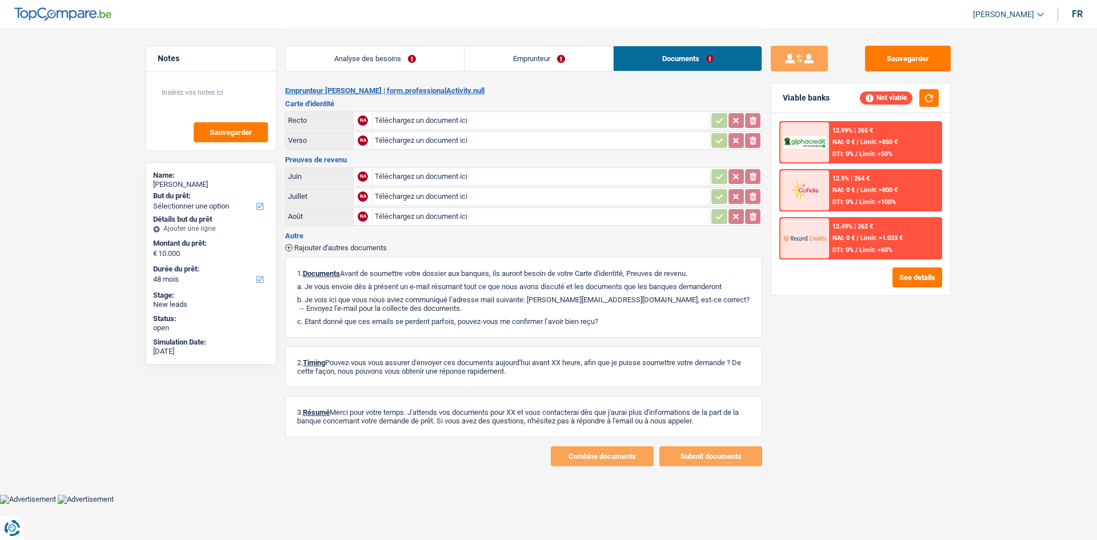
click at [426, 47] on link "Analyse des besoins" at bounding box center [375, 58] width 178 height 25
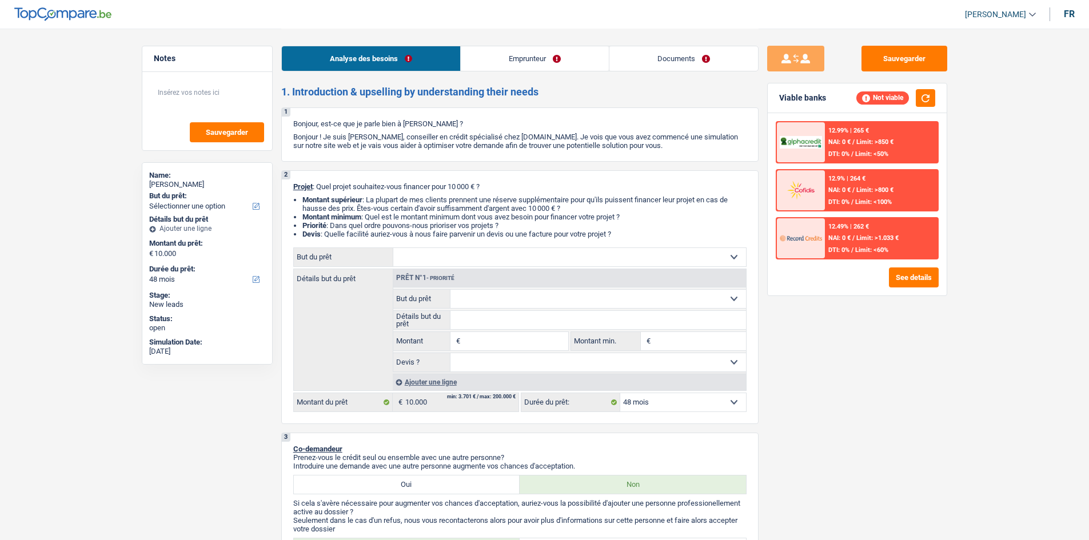
select select "48"
click at [582, 91] on h2 "1. Introduction & upselling by understanding their needs" at bounding box center [519, 92] width 477 height 13
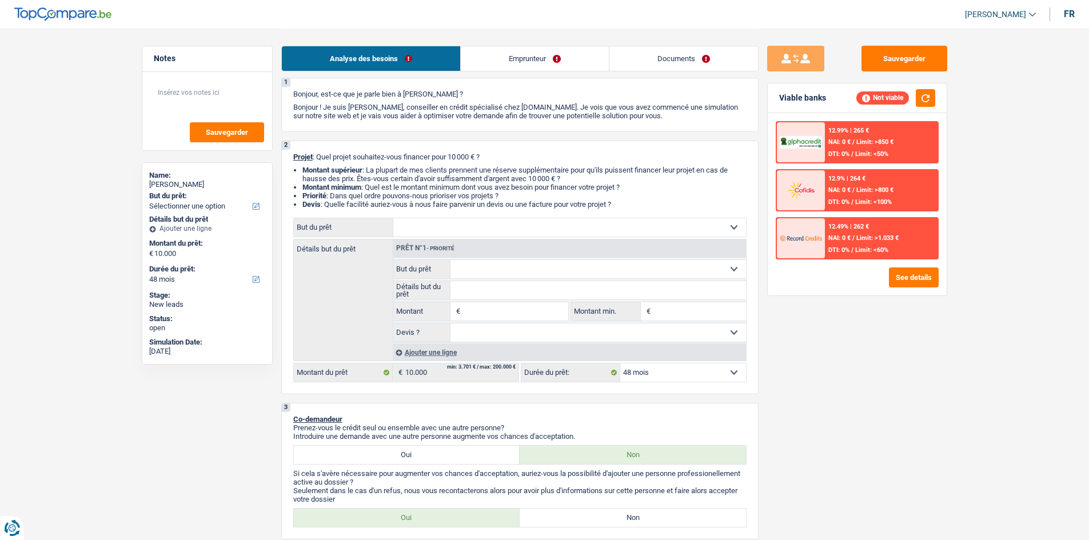
scroll to position [114, 0]
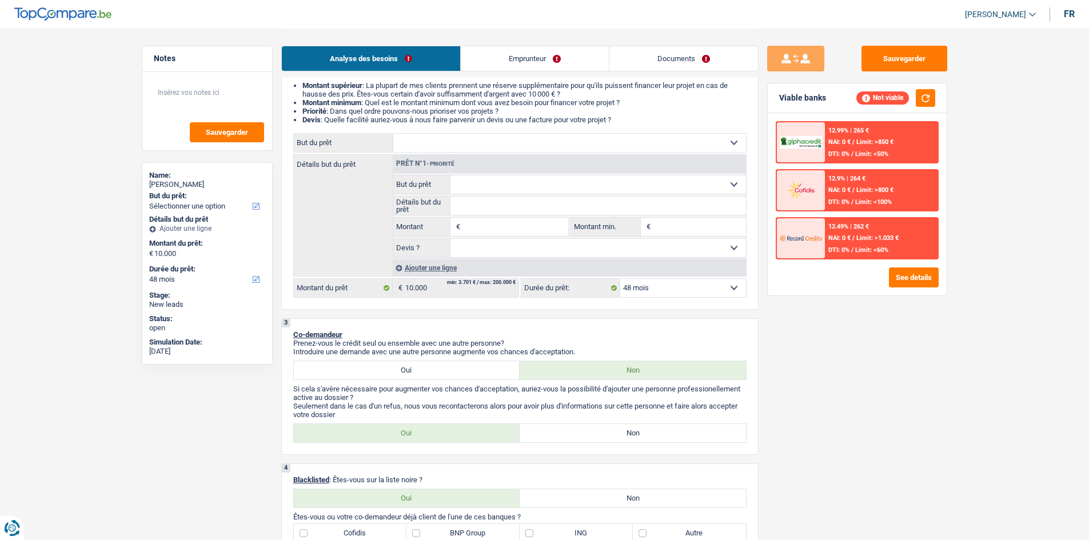
click at [926, 446] on div "Sauvegarder Viable banks Not viable 12.99% | 265 € NAI: 0 € / Limit: >850 € DTI…" at bounding box center [856, 284] width 197 height 476
click at [930, 96] on button "button" at bounding box center [925, 98] width 19 height 18
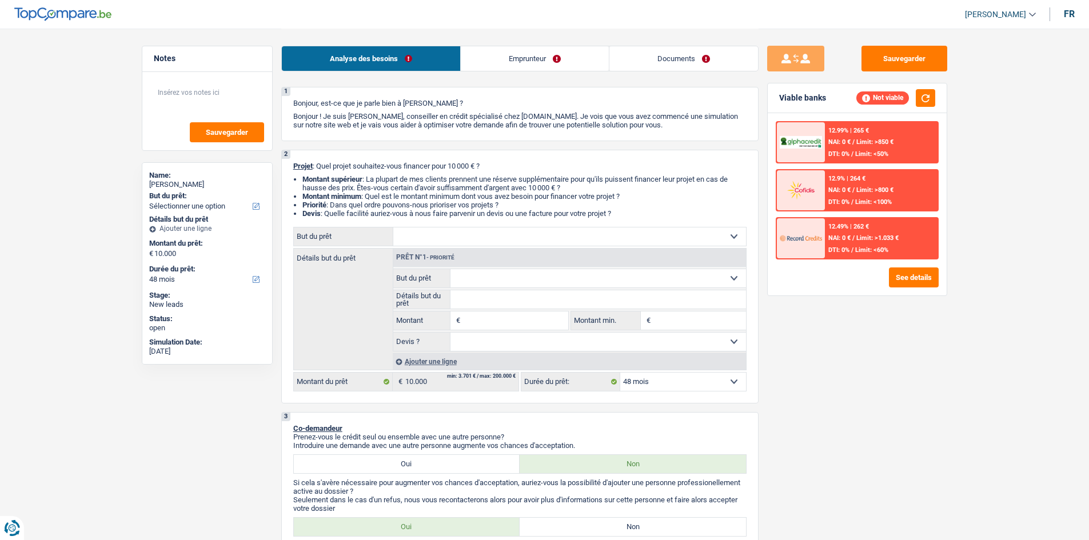
scroll to position [0, 0]
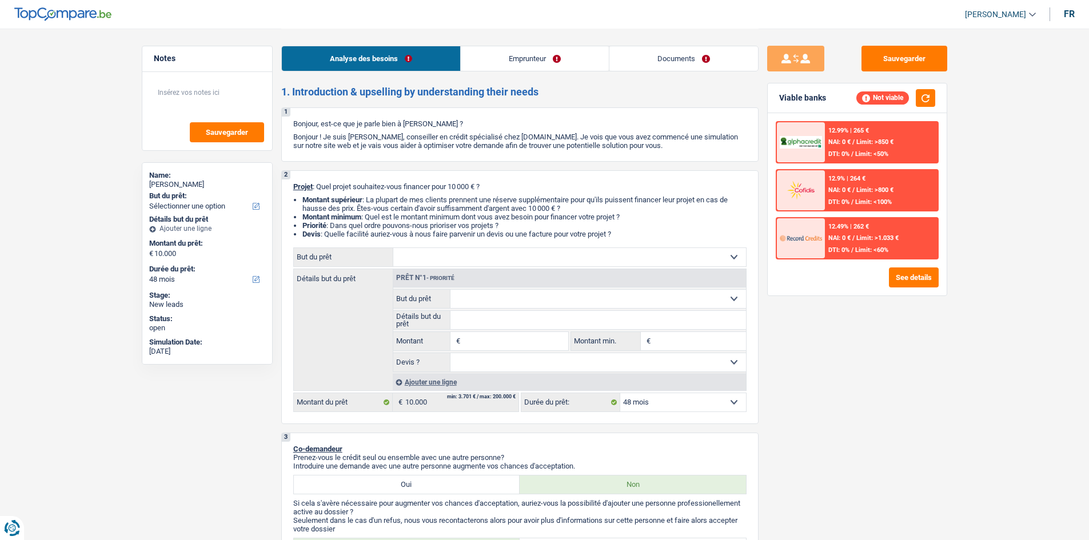
drag, startPoint x: 81, startPoint y: 176, endPoint x: 82, endPoint y: 161, distance: 14.9
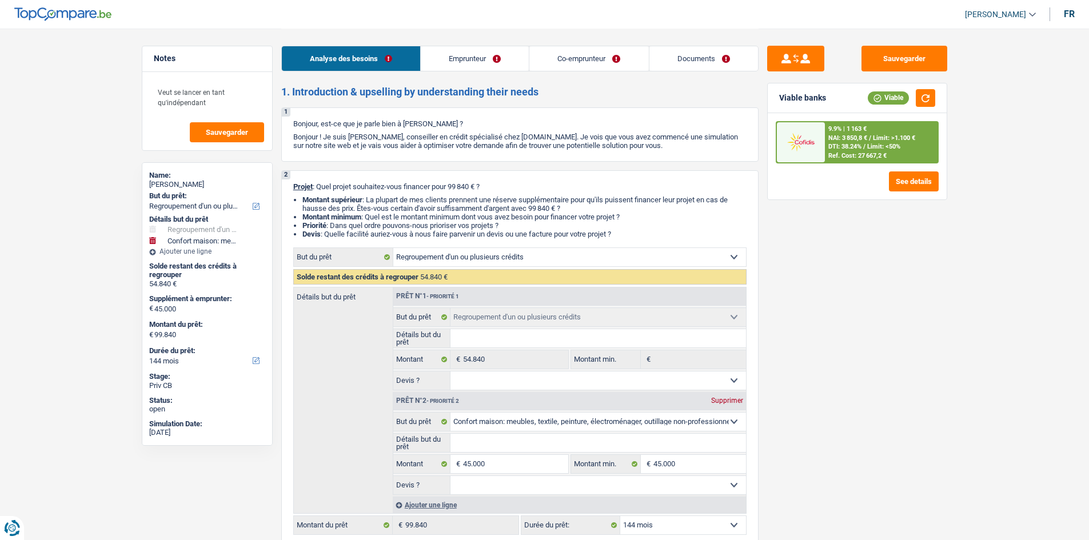
select select "refinancing"
select select "household"
select select "144"
select select "refinancing"
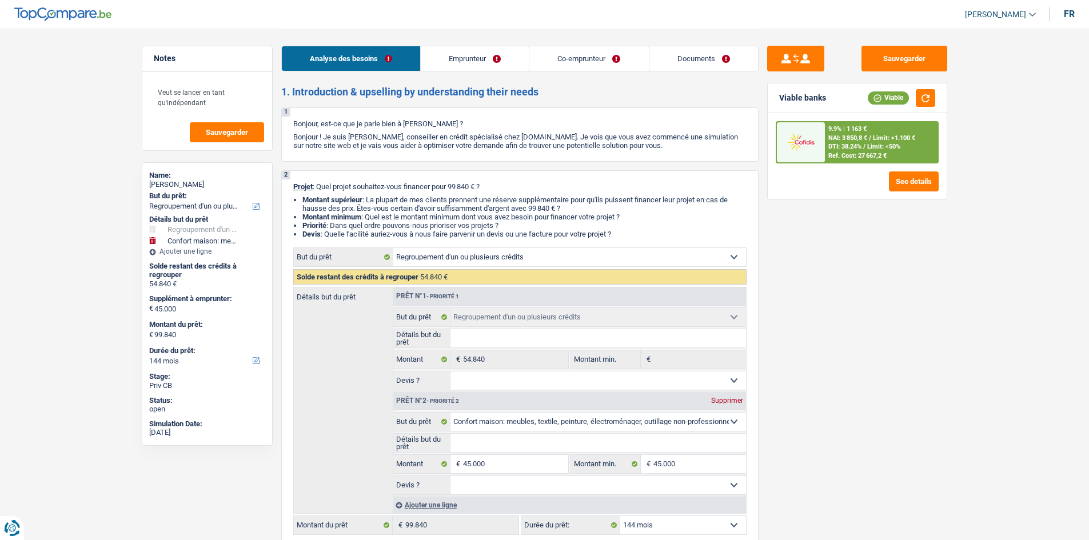
select select "refinancing"
select select "household"
select select "144"
select select "privateEmployee"
select select "mutuality"
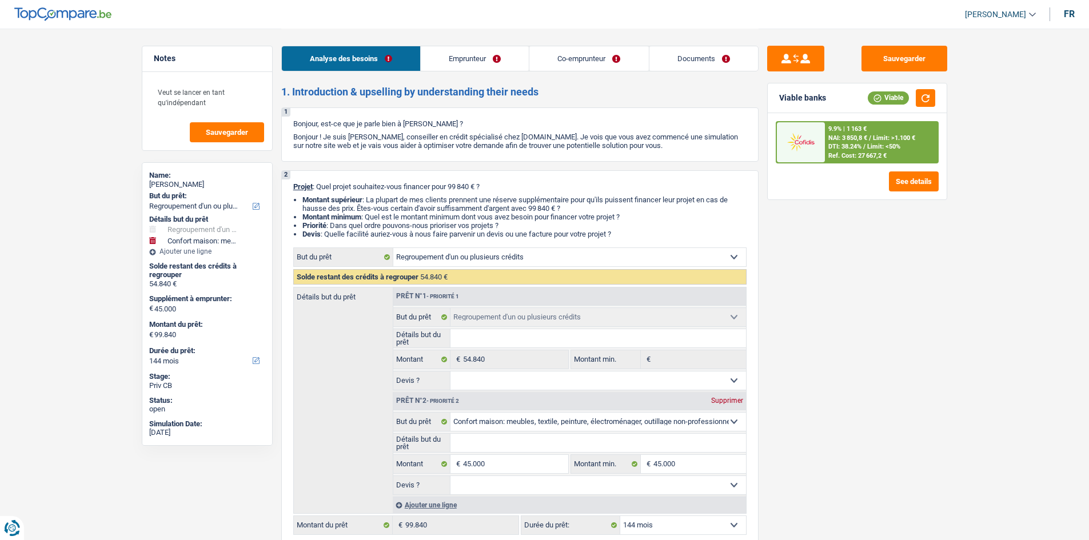
select select "netSalary"
select select "mealVouchers"
select select "familyAllowances"
select select "mutualityIndemnity"
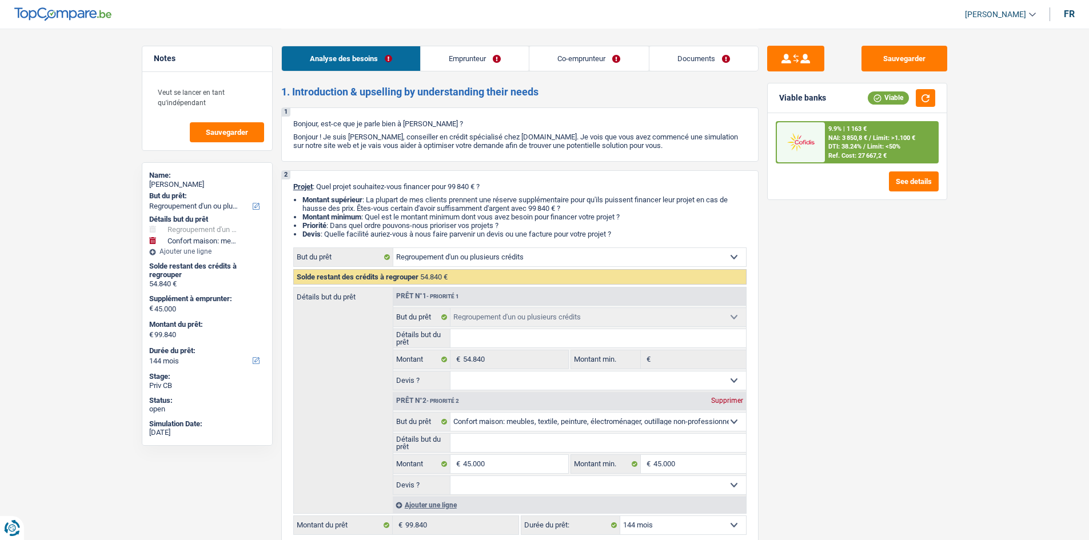
select select "rents"
select select "cardOrCredit"
select select "carLoan"
select select "120"
select select "refinancing"
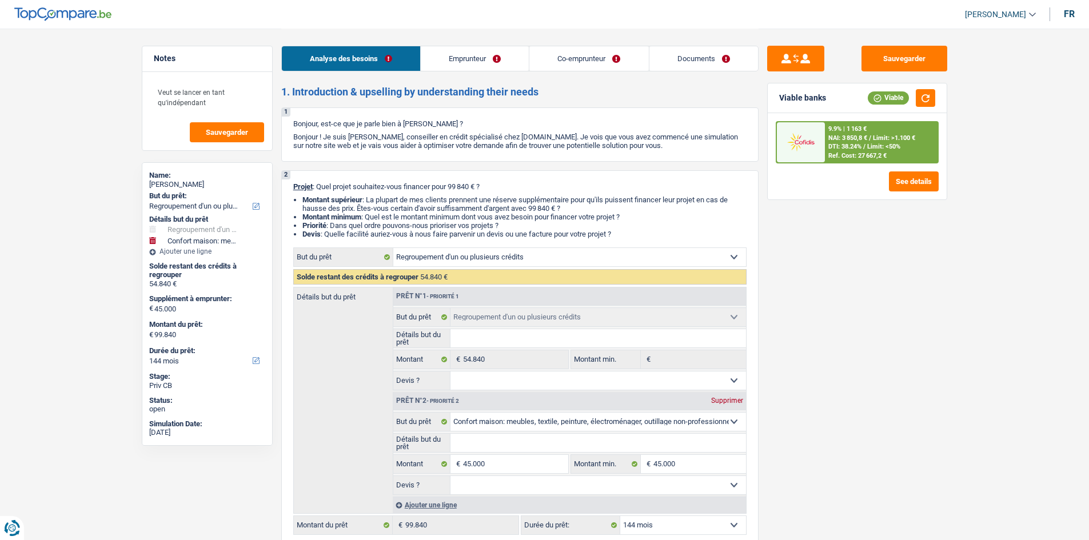
select select "refinancing"
select select "household"
select select "144"
select select "32"
select select "single"
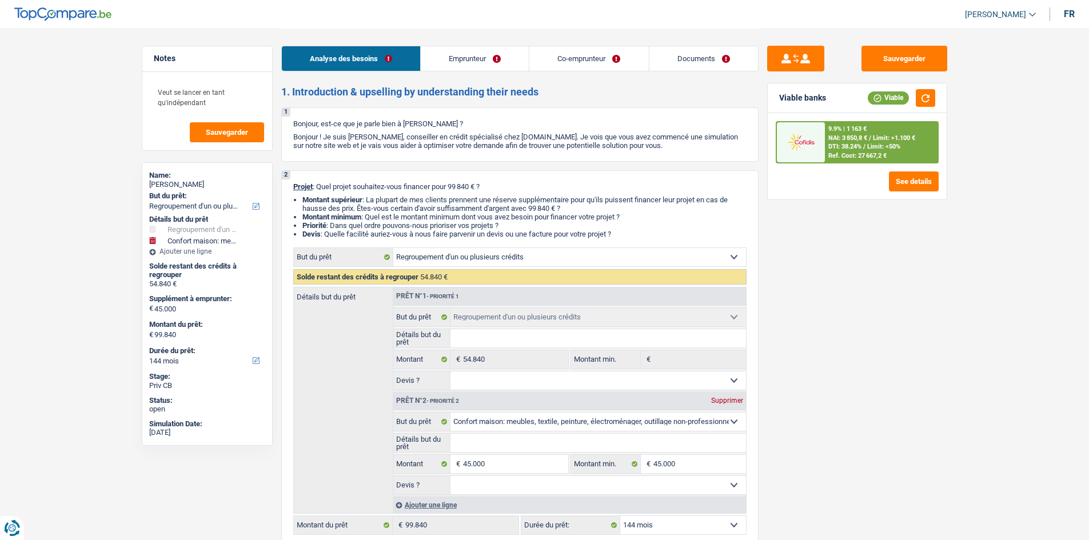
click at [480, 56] on link "Emprunteur" at bounding box center [475, 58] width 108 height 25
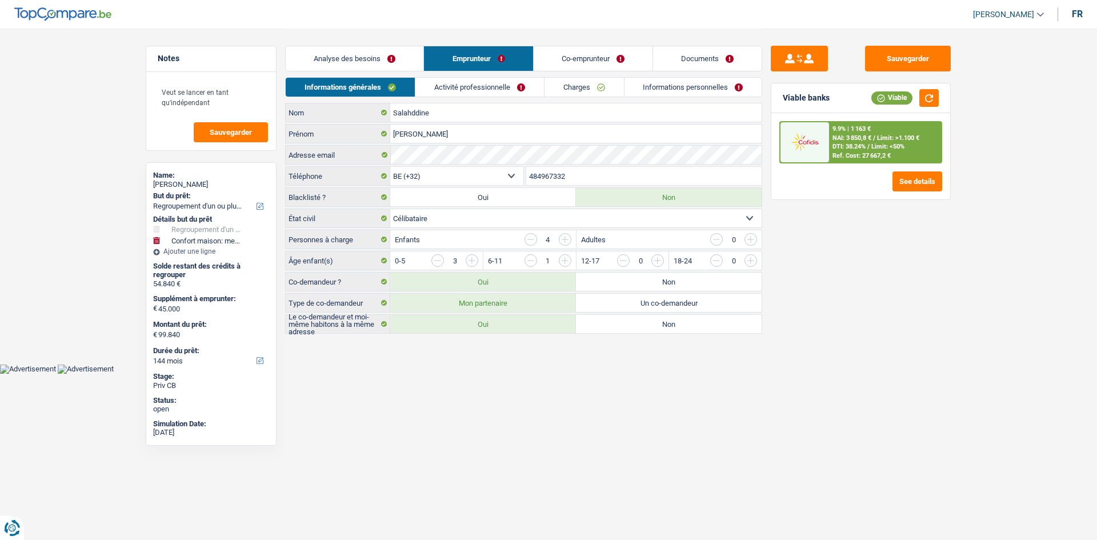
click at [548, 61] on link "Co-emprunteur" at bounding box center [593, 58] width 119 height 25
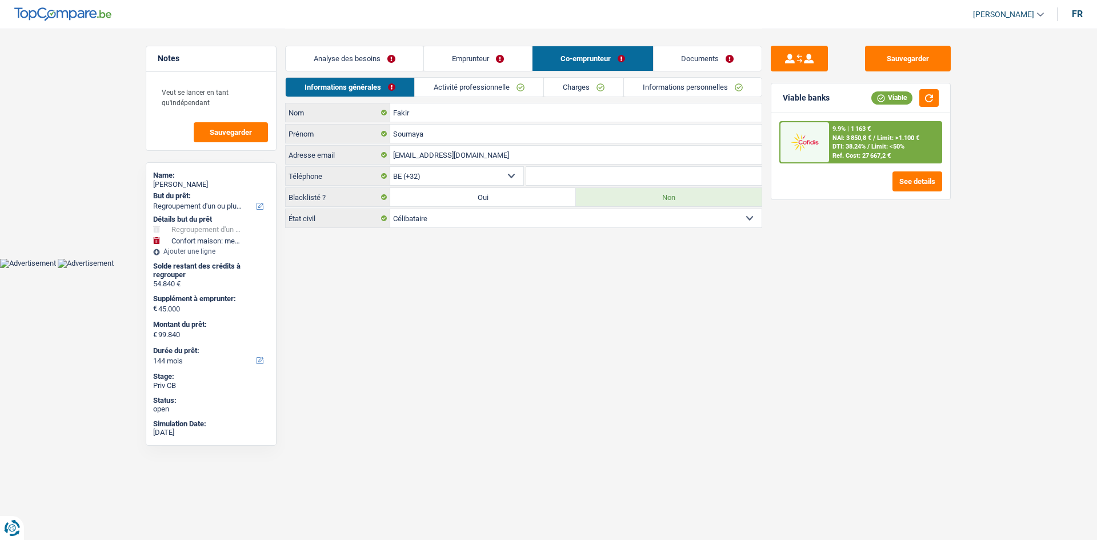
click at [111, 88] on main "Notes Veut se lancer en tant qu'indépendant Sauvegarder Name: Hussein Salahddin…" at bounding box center [548, 129] width 1097 height 258
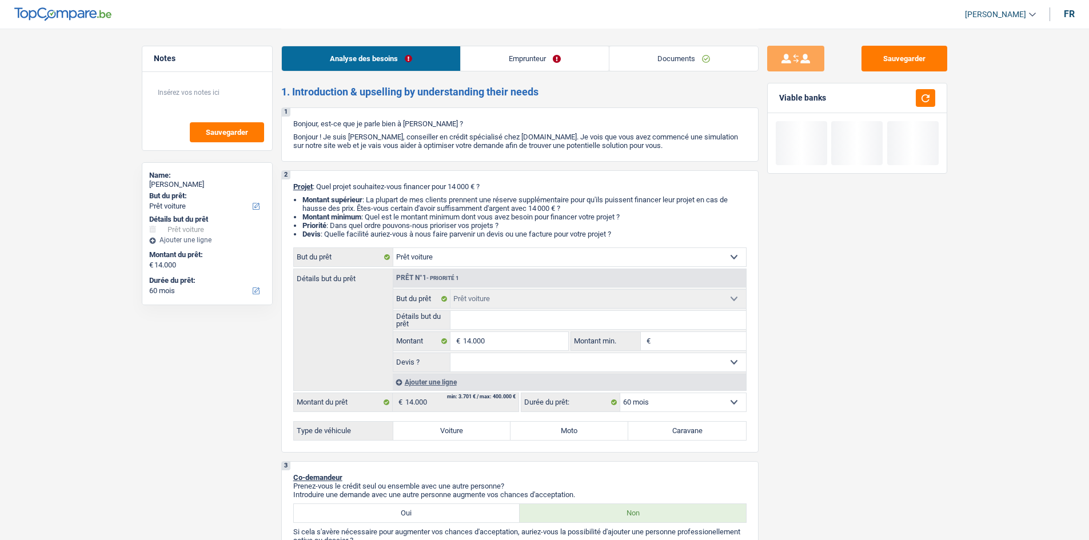
select select "car"
select select "60"
select select "car"
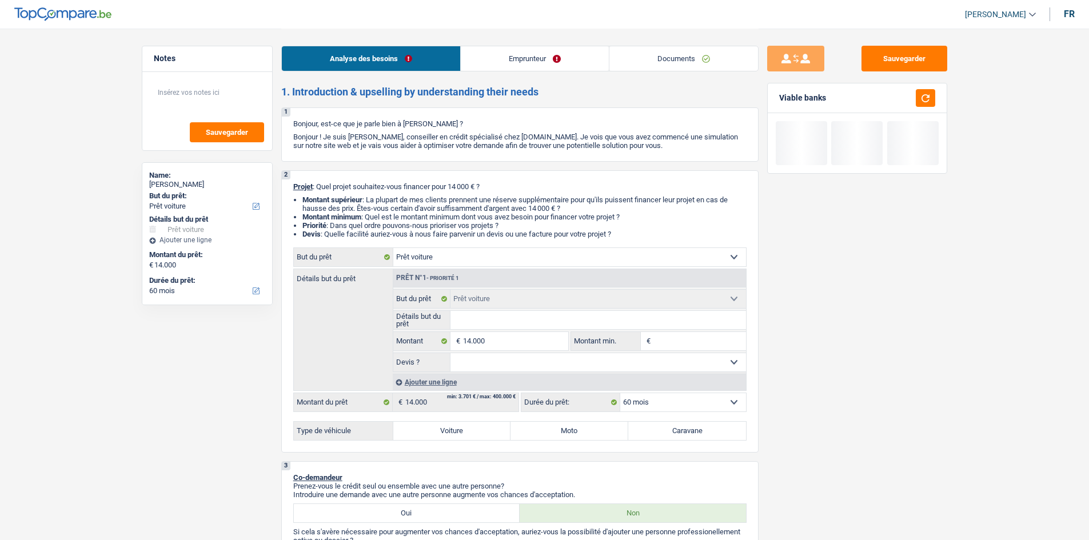
select select "60"
select select "car"
select select "60"
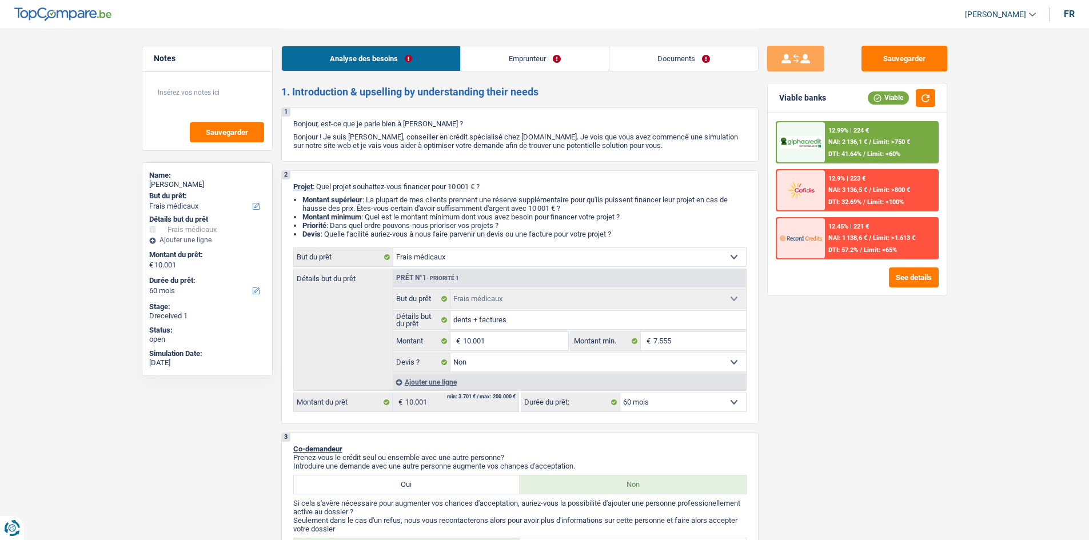
select select "medical"
select select "60"
select select "medical"
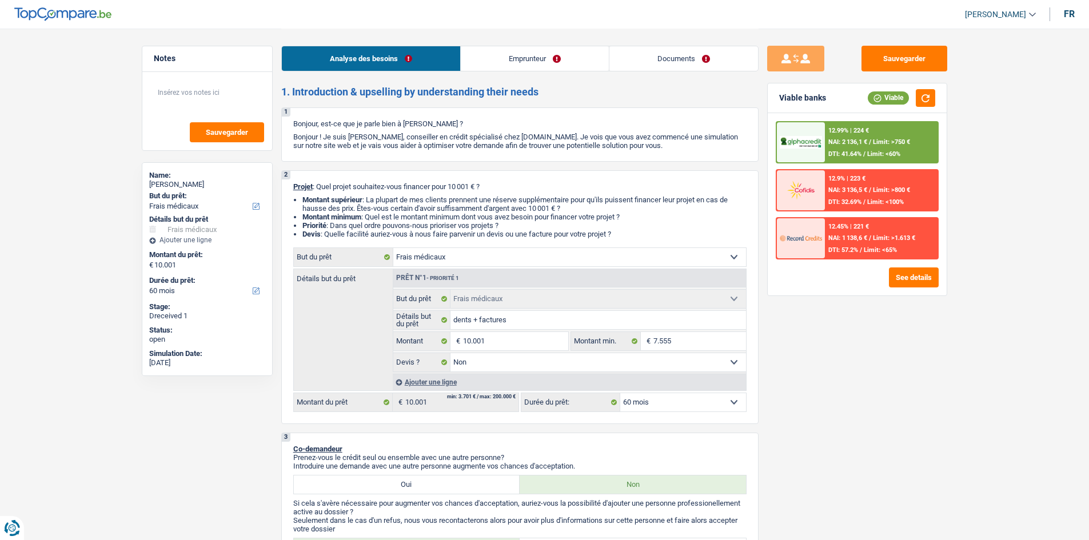
select select "false"
select select "60"
select select "worker"
select select "familyAllowances"
select select "netSalary"
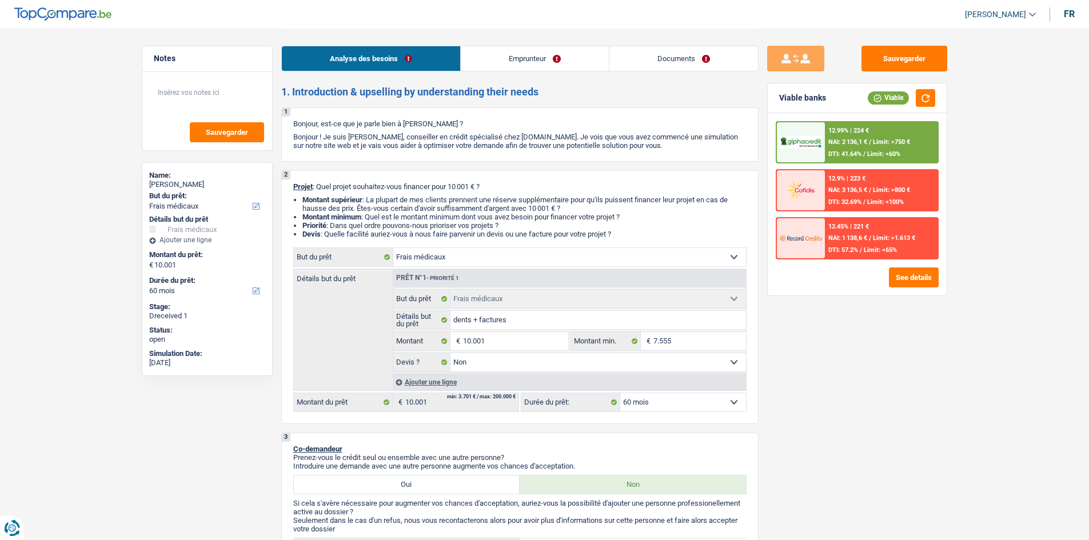
select select "rents"
select select "medical"
select select "false"
select select "60"
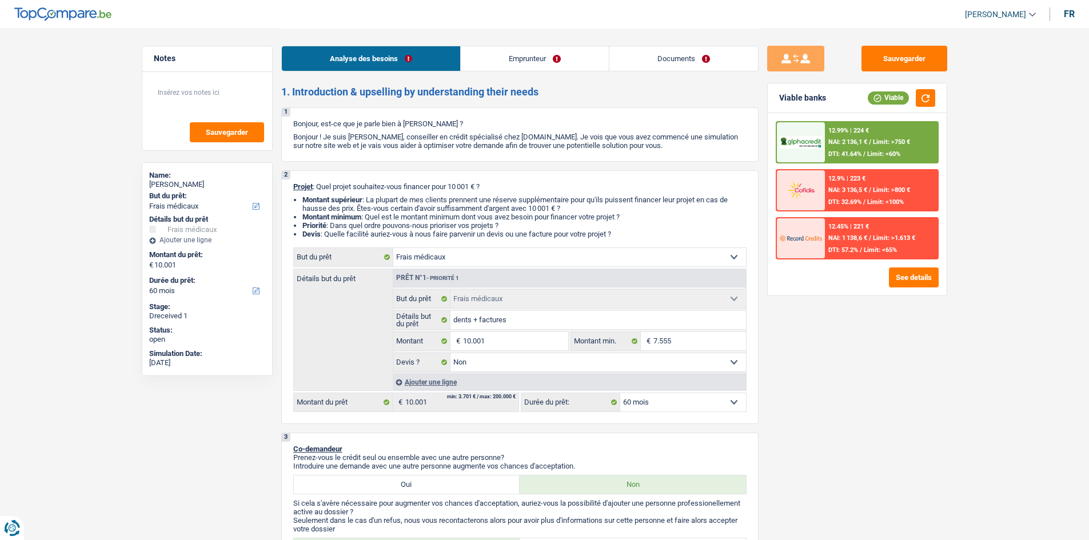
click at [651, 57] on link "Documents" at bounding box center [683, 58] width 149 height 25
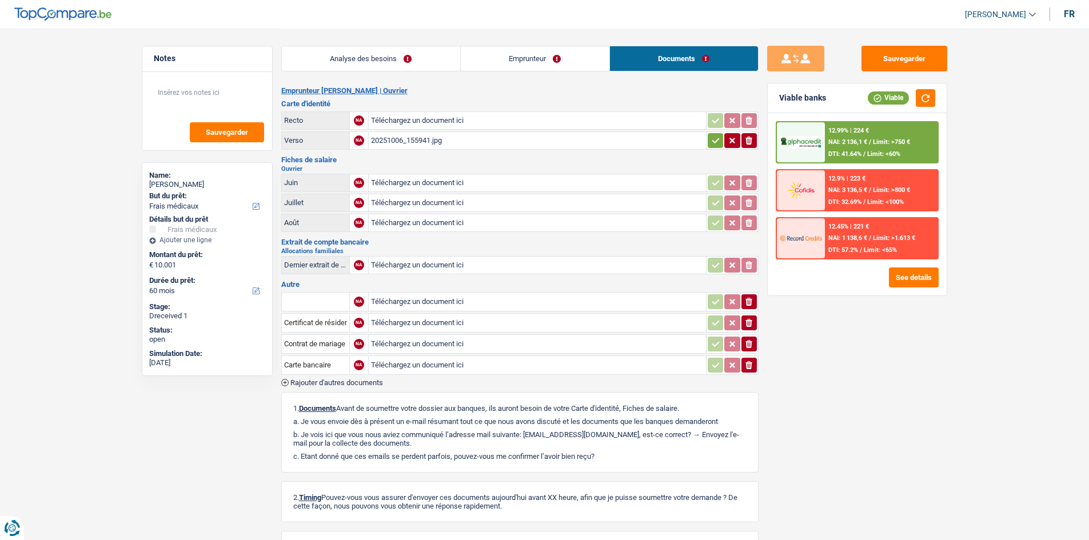
click at [489, 139] on div "20251006_155941.jpg" at bounding box center [537, 140] width 333 height 17
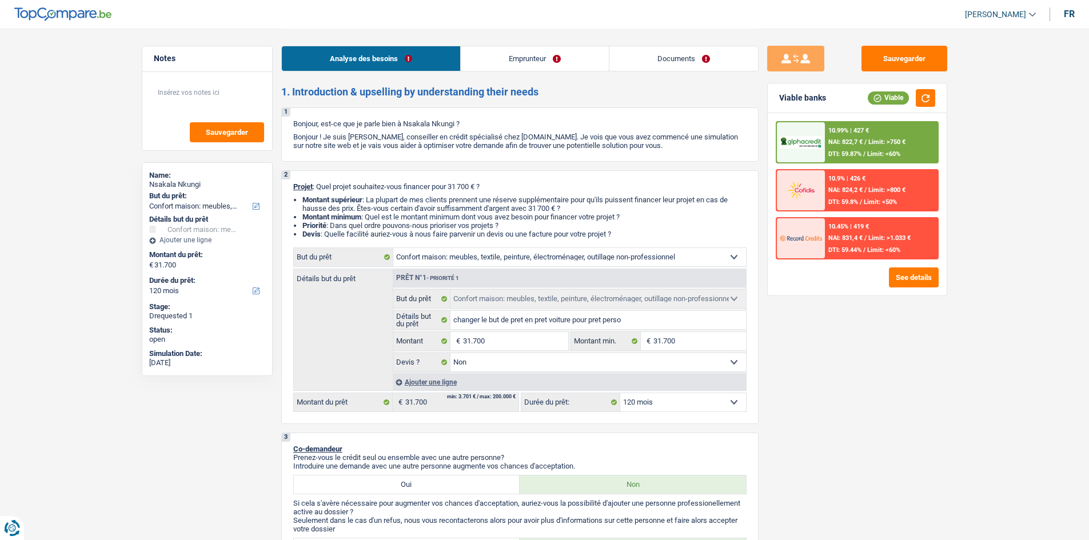
select select "household"
select select "120"
select select "household"
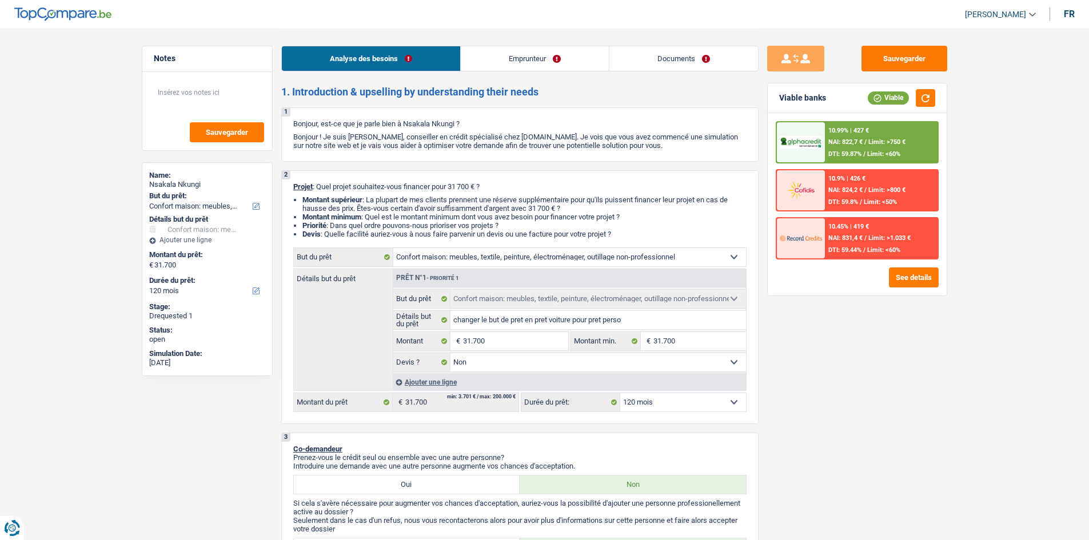
select select "false"
select select "120"
select select "mutuality"
select select "mutualityIndemnity"
select select "rents"
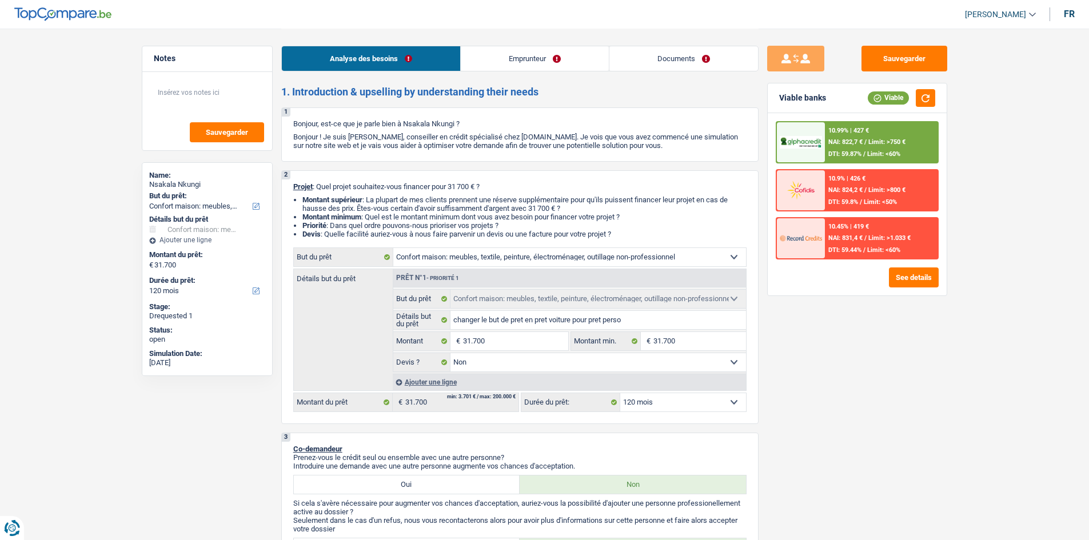
select select "household"
select select "false"
select select "120"
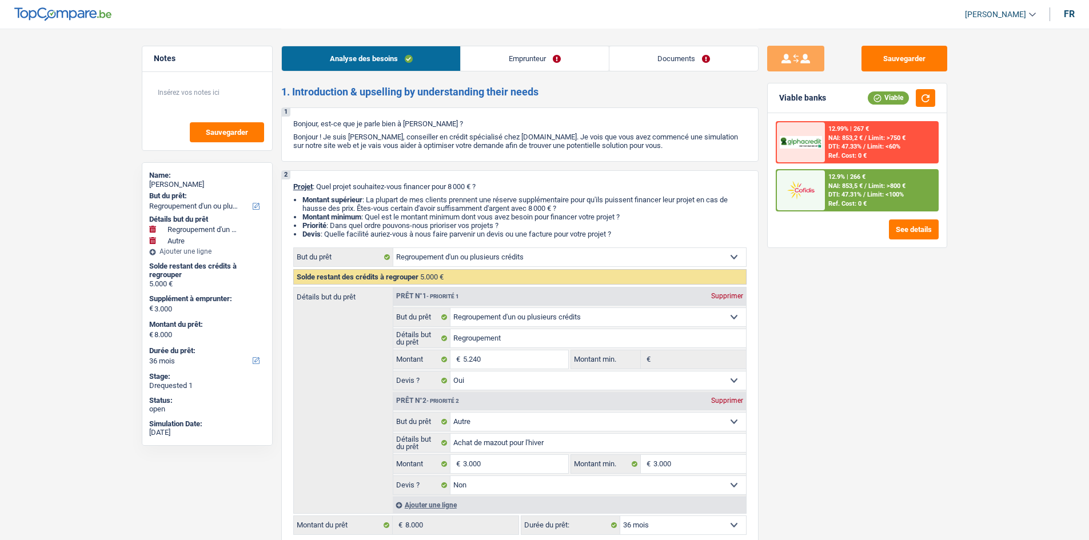
select select "refinancing"
select select "other"
select select "36"
click at [717, 51] on link "Documents" at bounding box center [683, 58] width 149 height 25
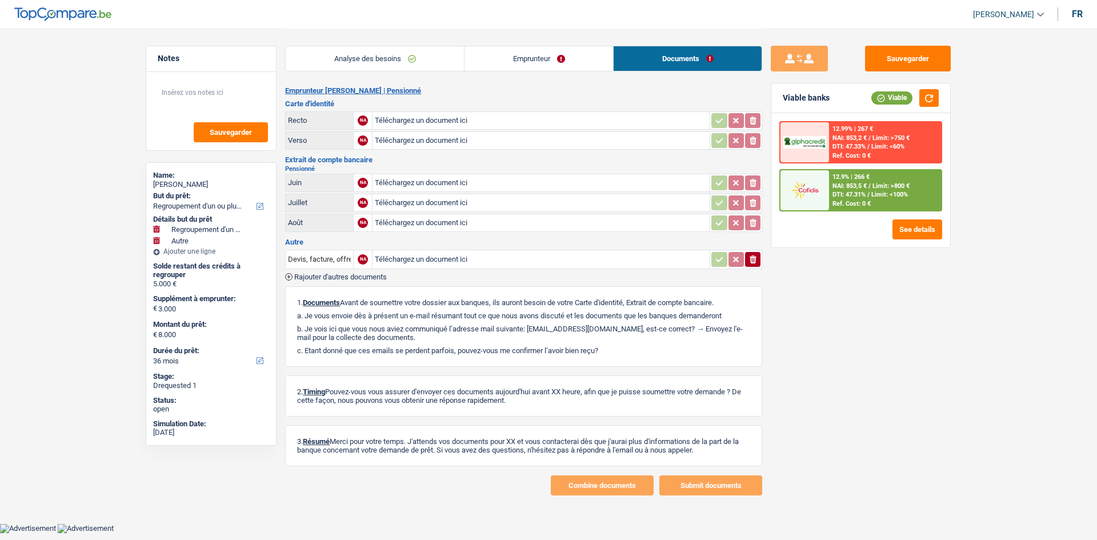
click at [521, 61] on link "Emprunteur" at bounding box center [539, 58] width 149 height 25
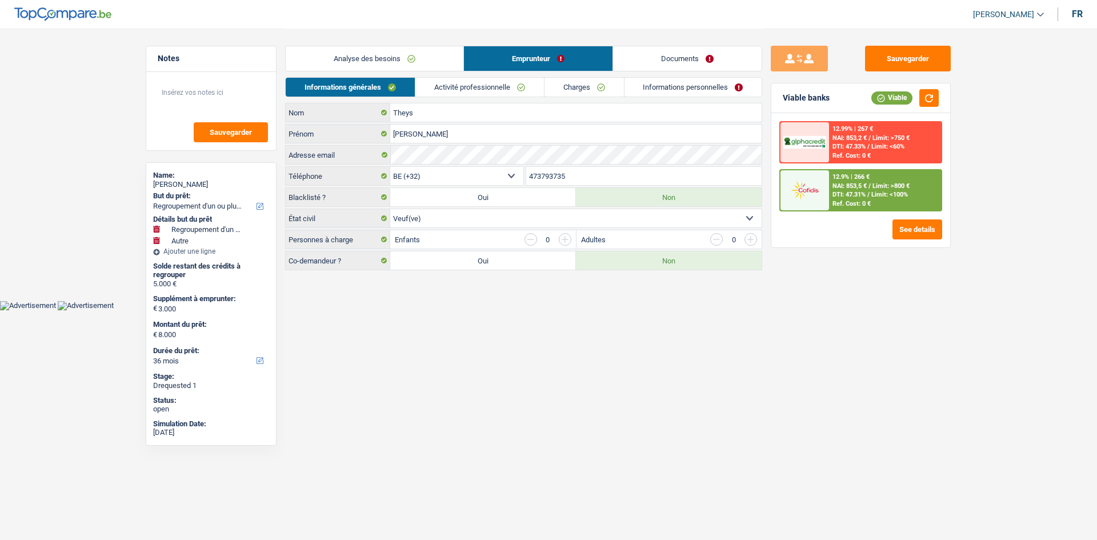
click at [510, 86] on link "Activité professionnelle" at bounding box center [479, 87] width 129 height 19
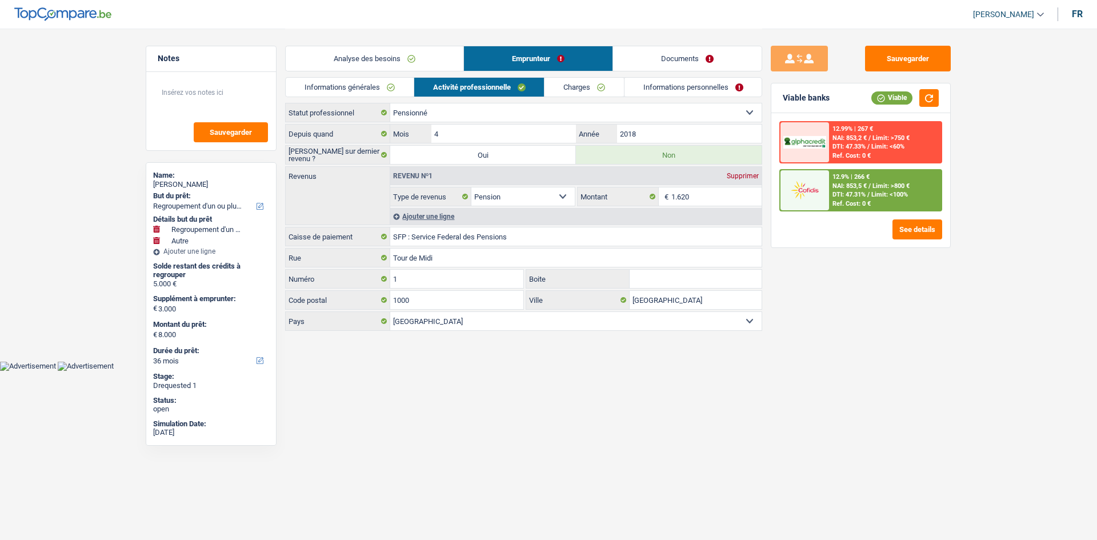
click at [576, 11] on header "Habib Tasan Se déconnecter fr" at bounding box center [548, 14] width 1097 height 29
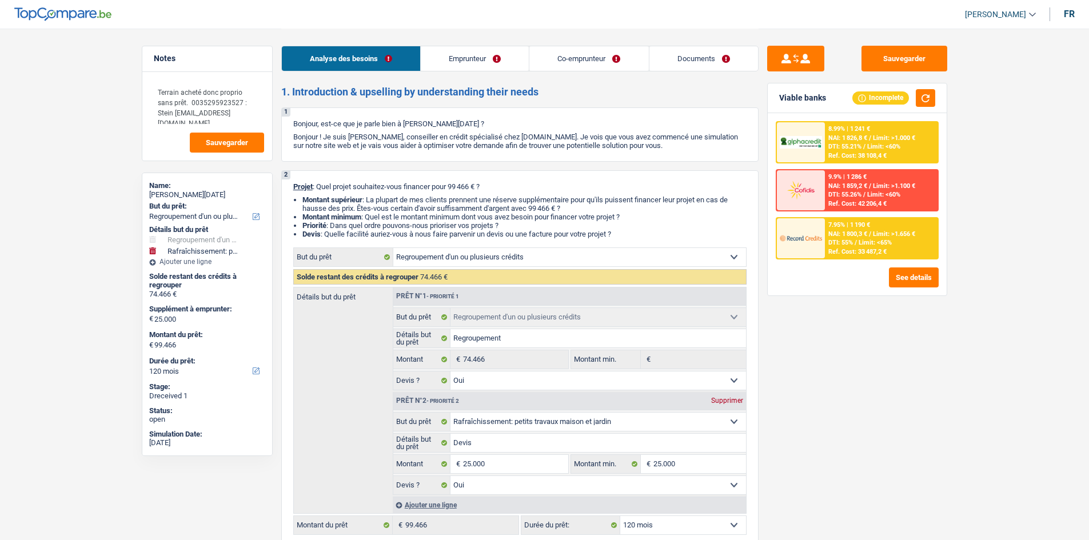
select select "refinancing"
select select "houseOrGarden"
select select "120"
select select "refinancing"
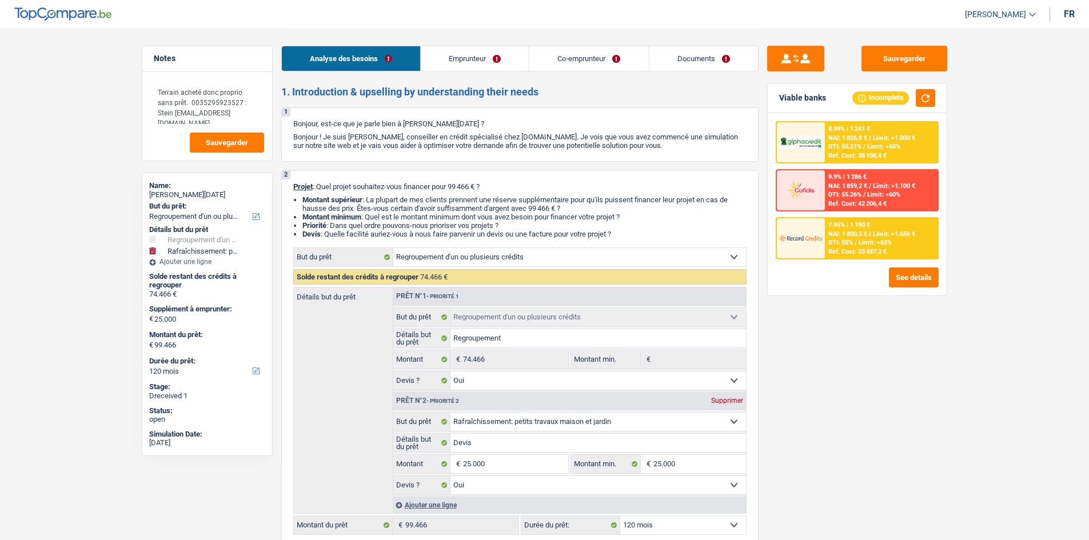
select select "refinancing"
select select "yes"
select select "houseOrGarden"
select select "yes"
select select "120"
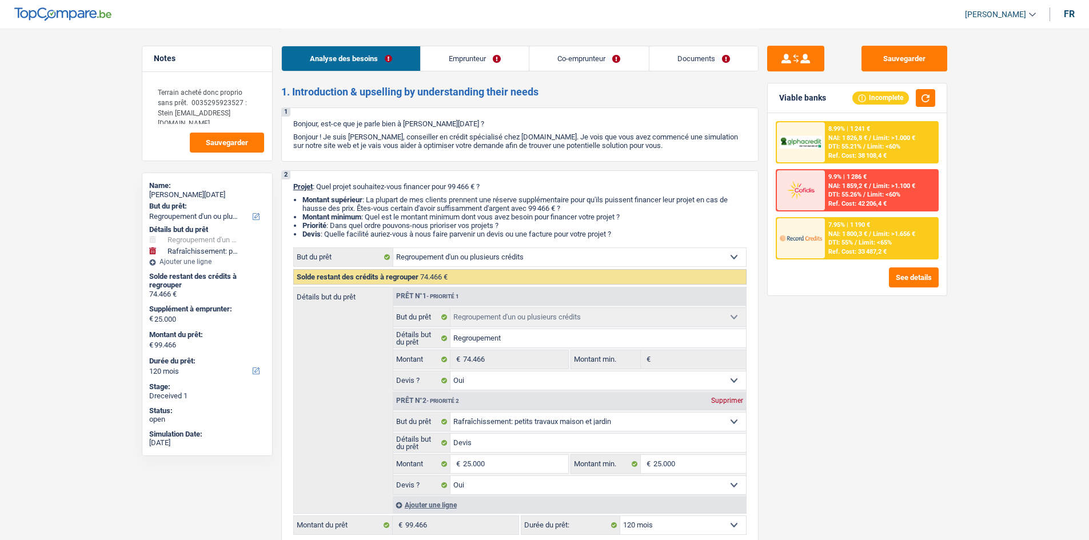
select select "independent"
select select "noProfession"
select select "familyAllowances"
select select "netSalary"
select select "other"
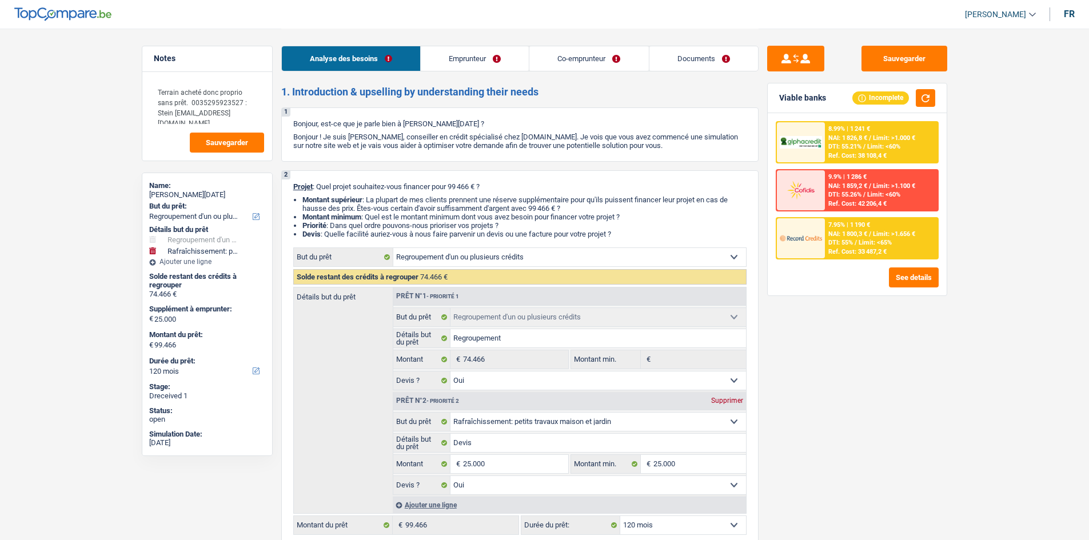
select select "ownerWithoutMortgage"
select select "personalLoan"
select select "homeFurnishingOrRelocation"
select select "60"
select select "personalLoan"
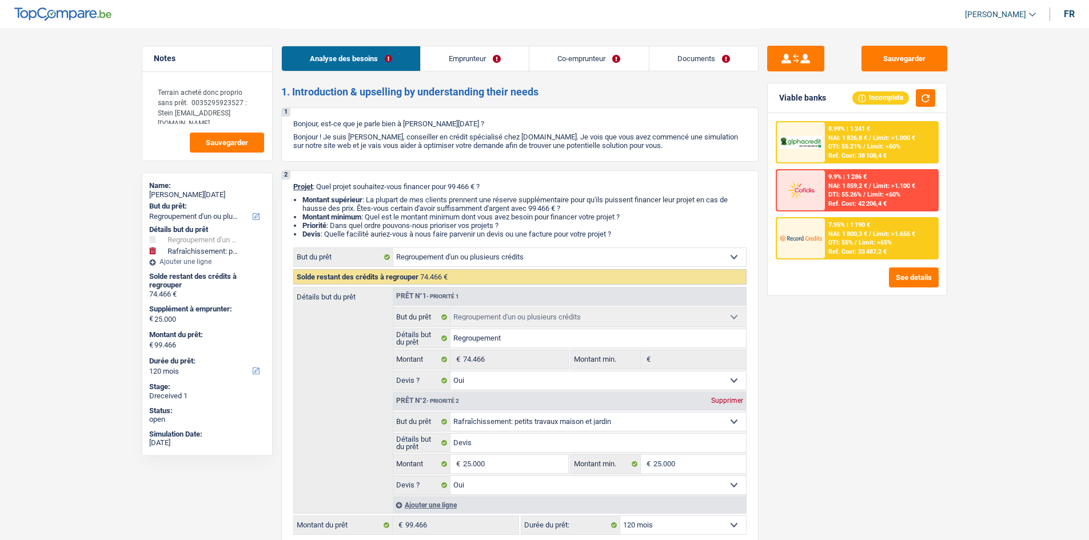
select select "smallWorks"
select select "120"
select select "mortgage"
select select "240"
select select "personalLoan"
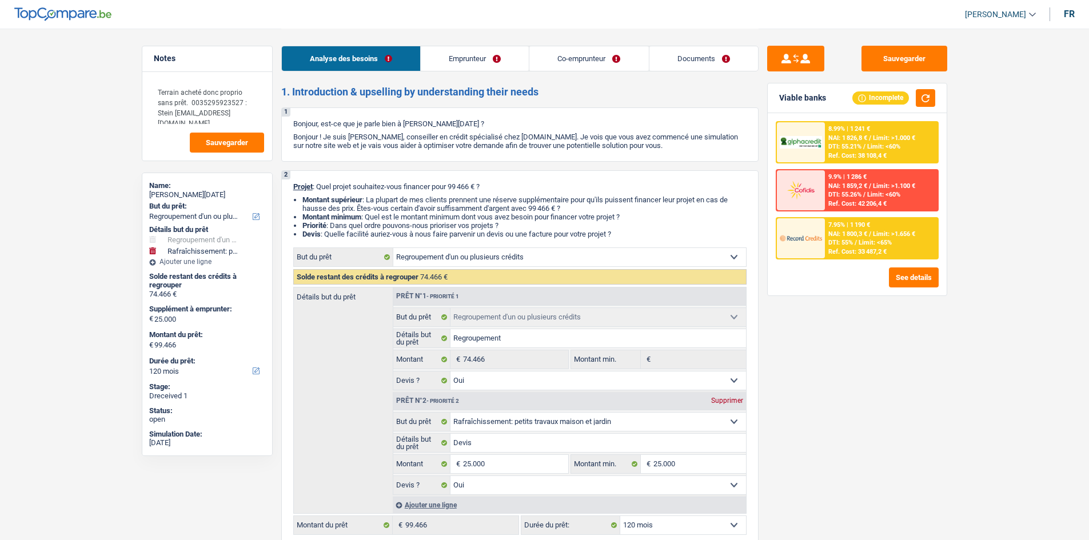
select select "loanRepayment"
select select "72"
select select "carLoan"
select select "60"
select select "refinancing"
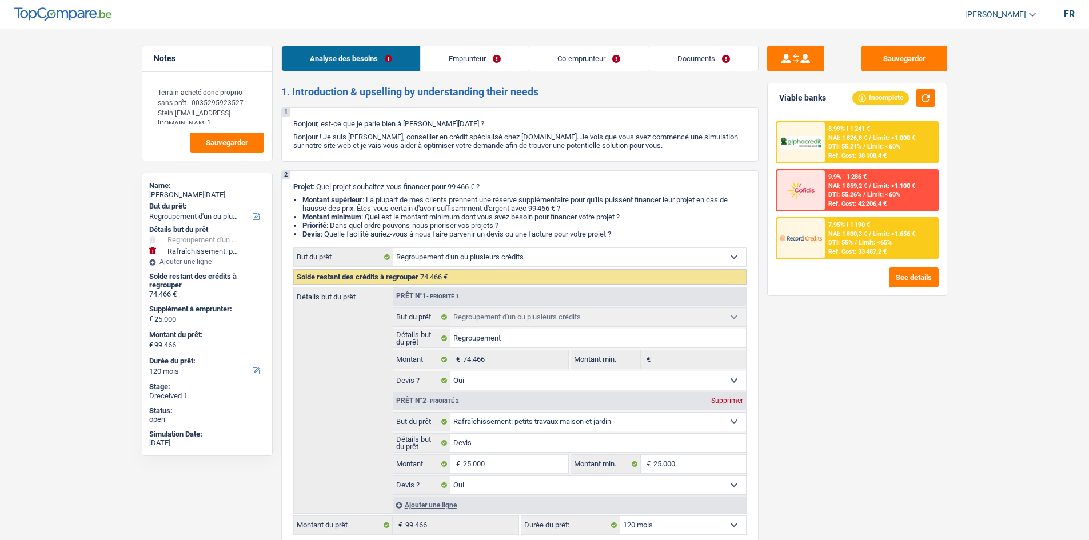
select select "refinancing"
select select "yes"
select select "houseOrGarden"
select select "yes"
select select "120"
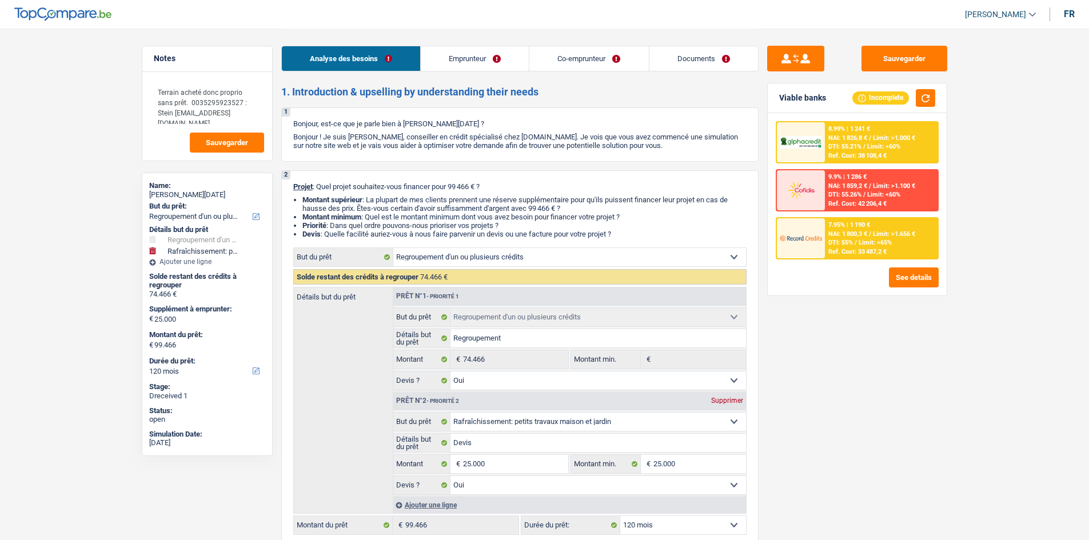
select select "applicant"
click at [229, 103] on textarea "Terrain acheté donc proprio sans prêt. 0035295923527 : Stein Michael.stein@fidl…" at bounding box center [207, 102] width 114 height 45
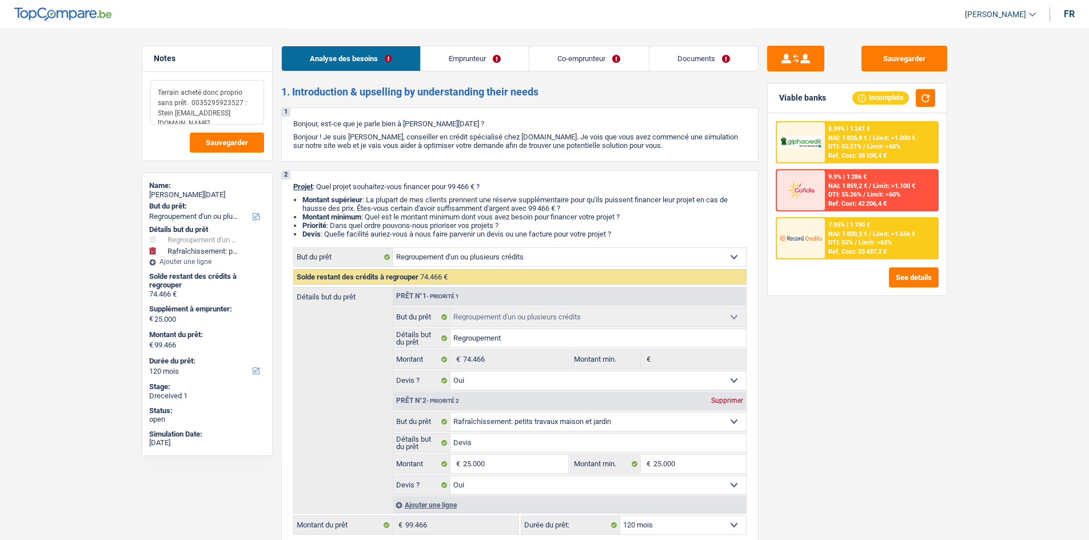
click at [229, 103] on textarea "Terrain acheté donc proprio sans prêt. 0035295923527 : Stein Michael.stein@fidl…" at bounding box center [207, 102] width 114 height 45
click at [237, 101] on textarea "Terrain acheté donc proprio sans prêt. 0035295923527 : Stein Michael.stein@fidl…" at bounding box center [207, 102] width 114 height 45
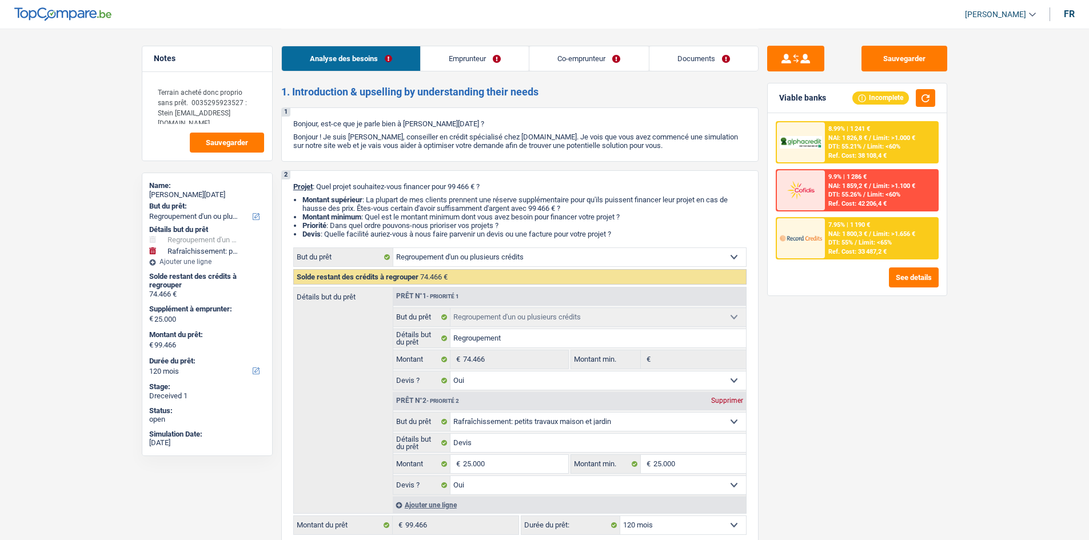
drag, startPoint x: 686, startPoint y: 53, endPoint x: 667, endPoint y: 65, distance: 22.8
click at [687, 53] on link "Documents" at bounding box center [703, 58] width 109 height 25
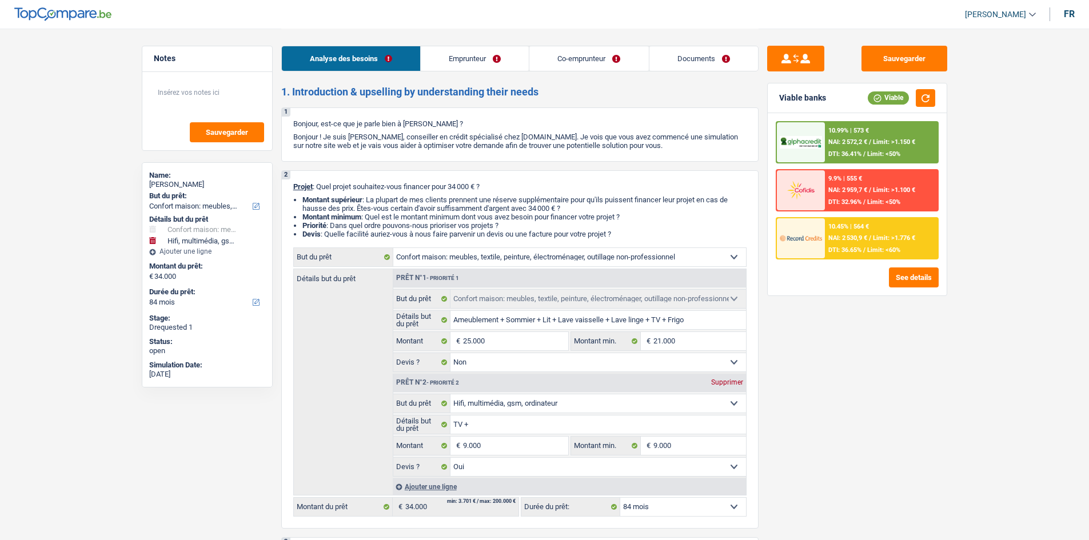
select select "household"
select select "tech"
select select "84"
select select "household"
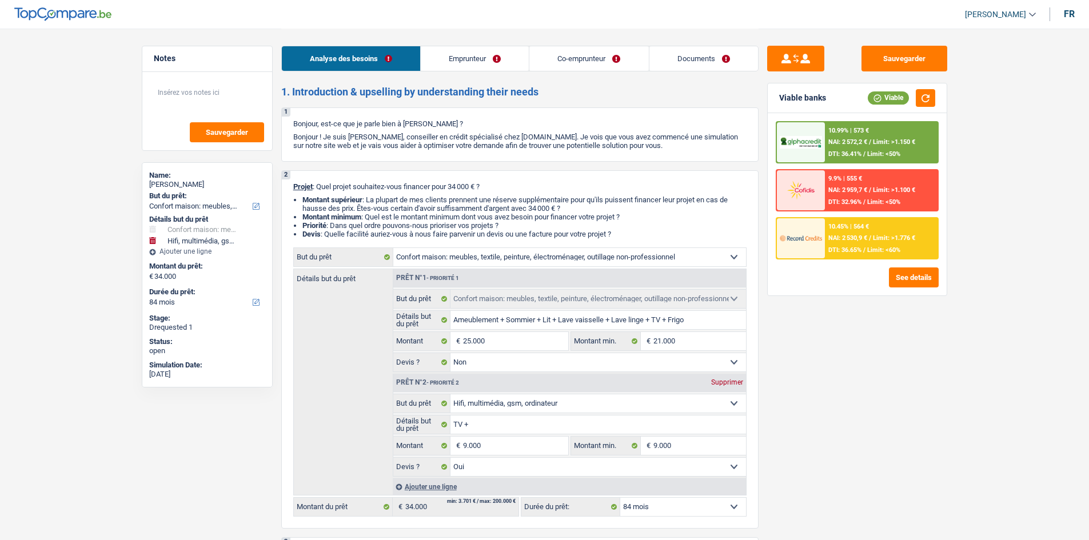
select select "household"
select select "false"
select select "tech"
select select "yes"
select select "84"
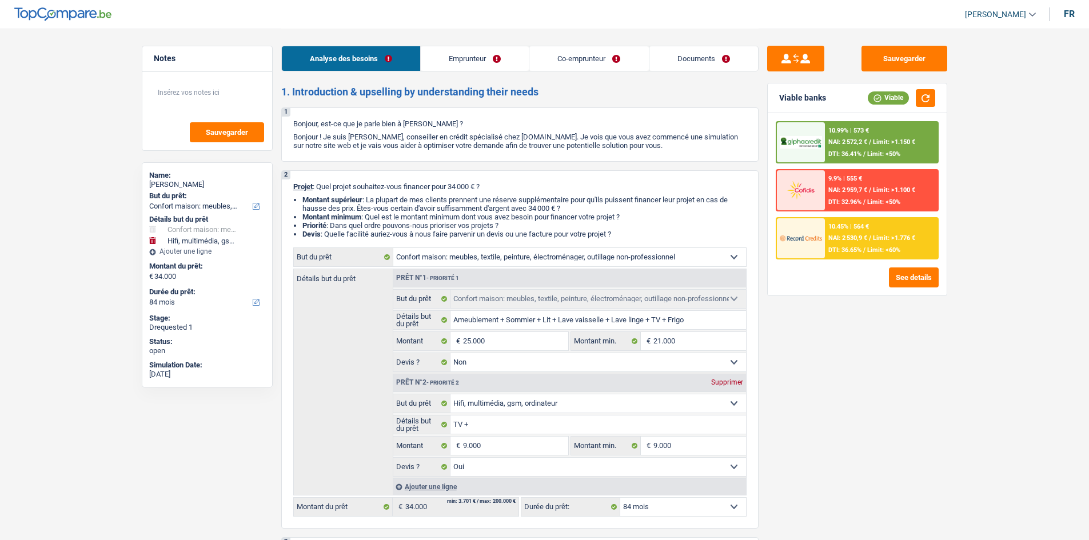
select select "worker"
select select "unemployed"
select select "netSalary"
select select "mealVouchers"
select select "familyAllowances"
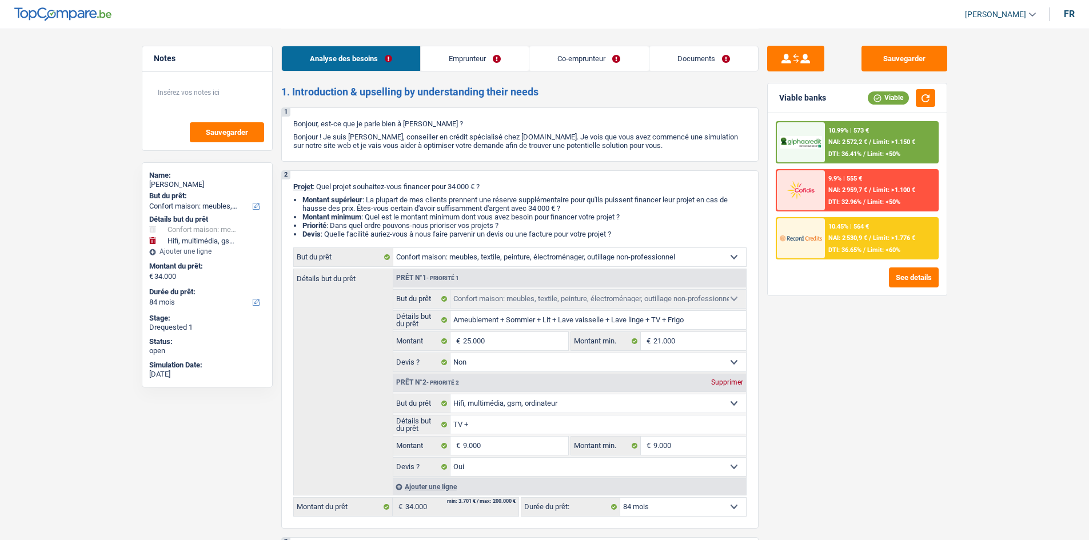
select select "familyAllowances"
select select "unemployment"
select select "rents"
select select "household"
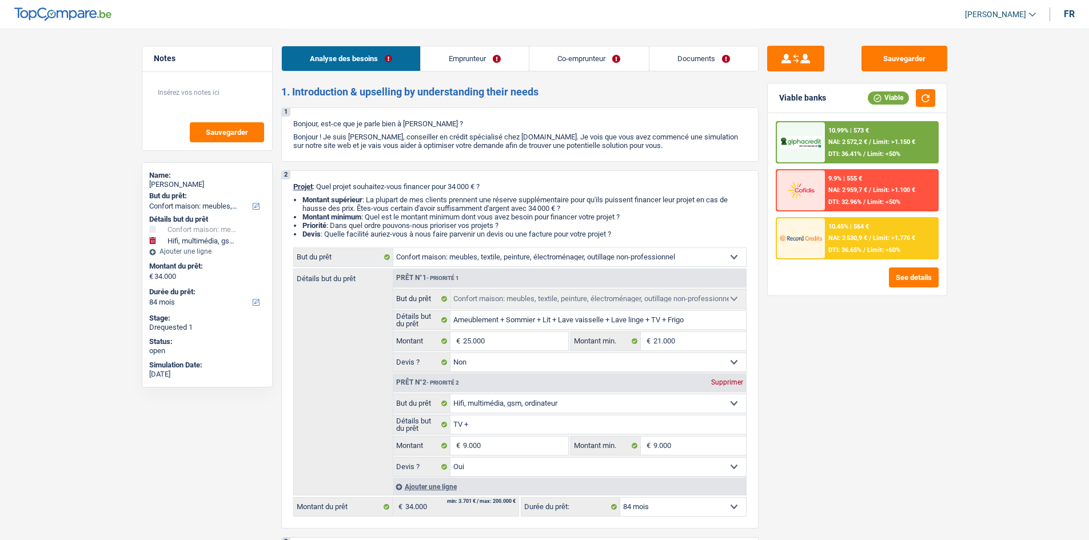
select select "false"
select select "tech"
select select "yes"
select select "84"
select select "applicant"
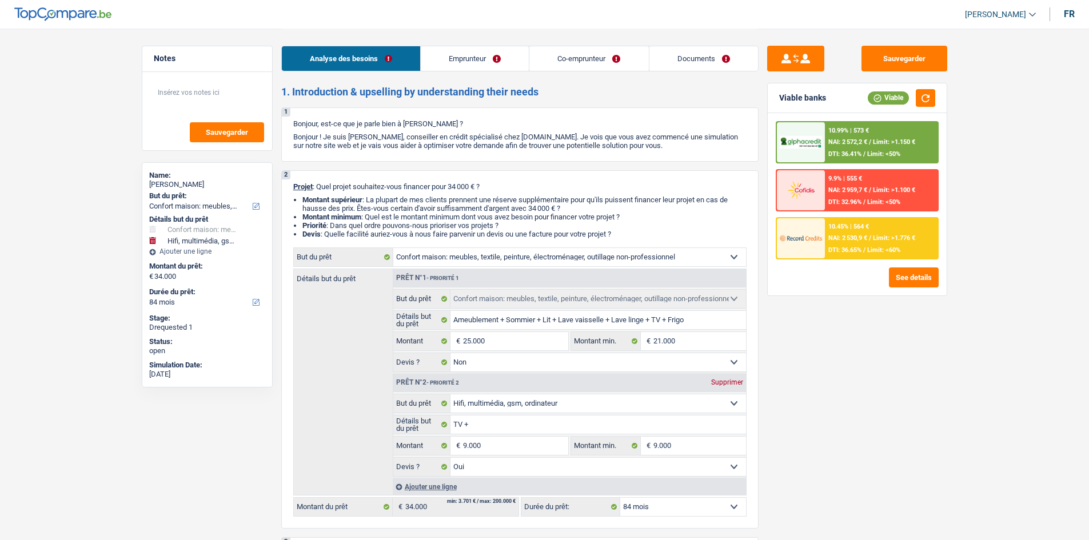
select select "coApplicant"
click at [496, 60] on link "Emprunteur" at bounding box center [475, 58] width 108 height 25
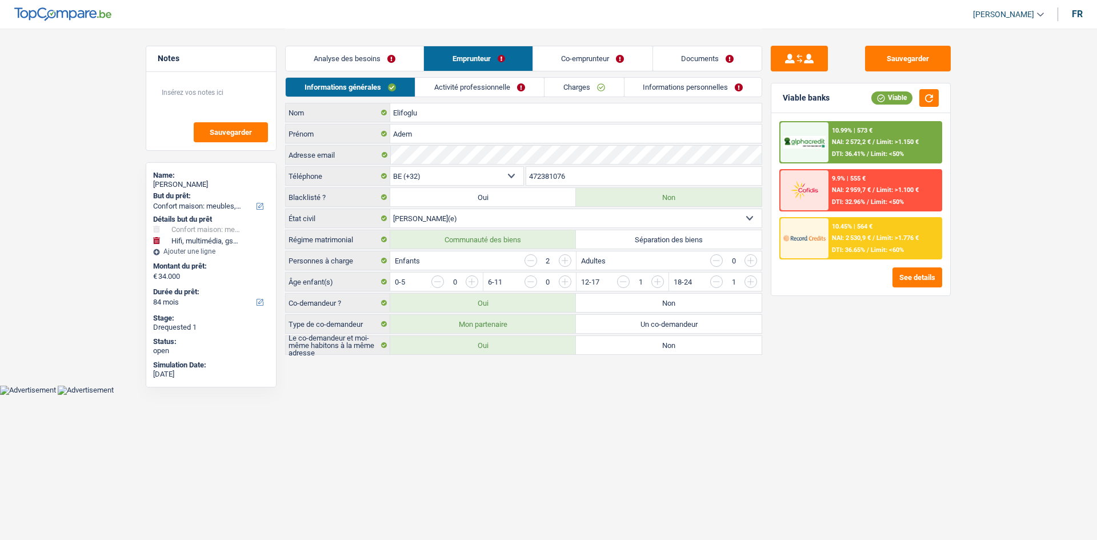
click at [521, 85] on link "Activité professionnelle" at bounding box center [479, 87] width 129 height 19
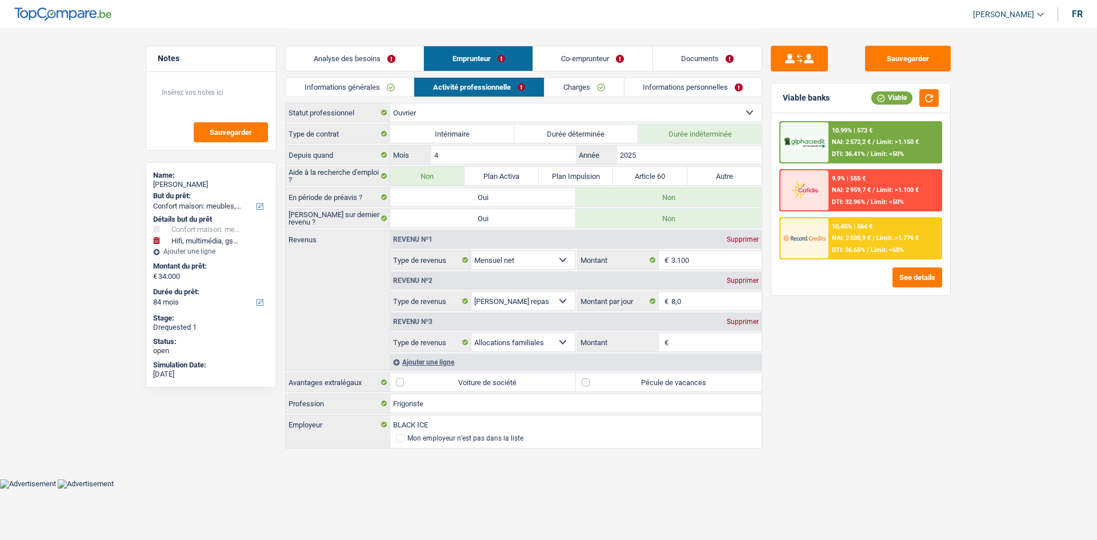
click at [576, 93] on link "Charges" at bounding box center [584, 87] width 79 height 19
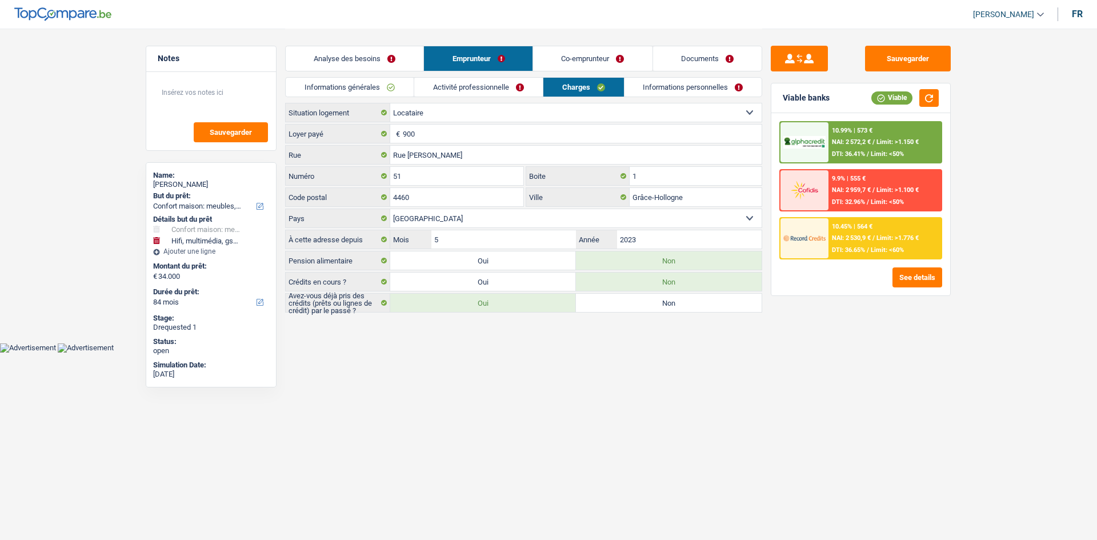
click at [688, 87] on link "Informations personnelles" at bounding box center [694, 87] width 138 height 19
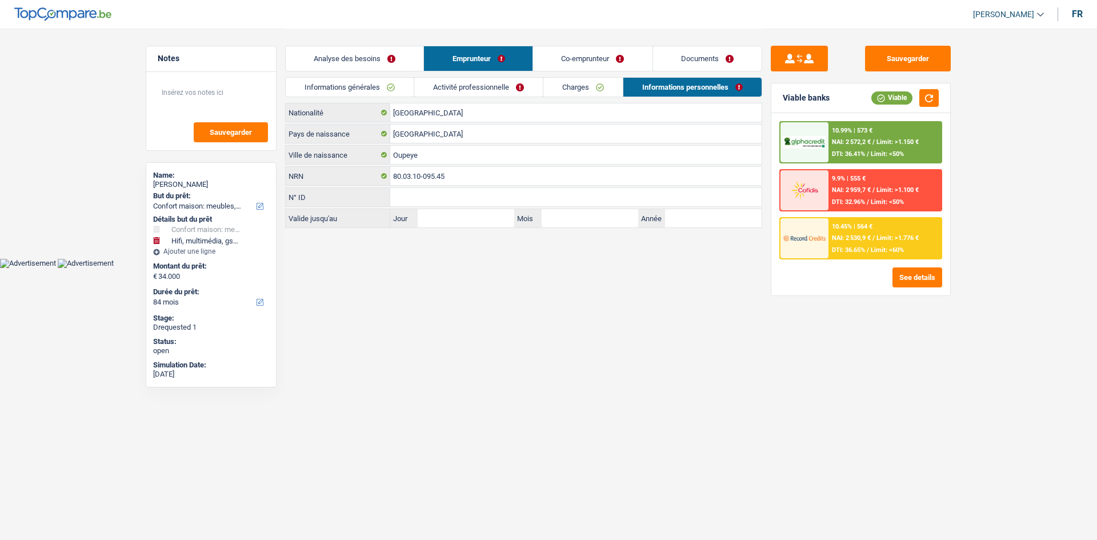
click at [596, 64] on link "Co-emprunteur" at bounding box center [593, 58] width 119 height 25
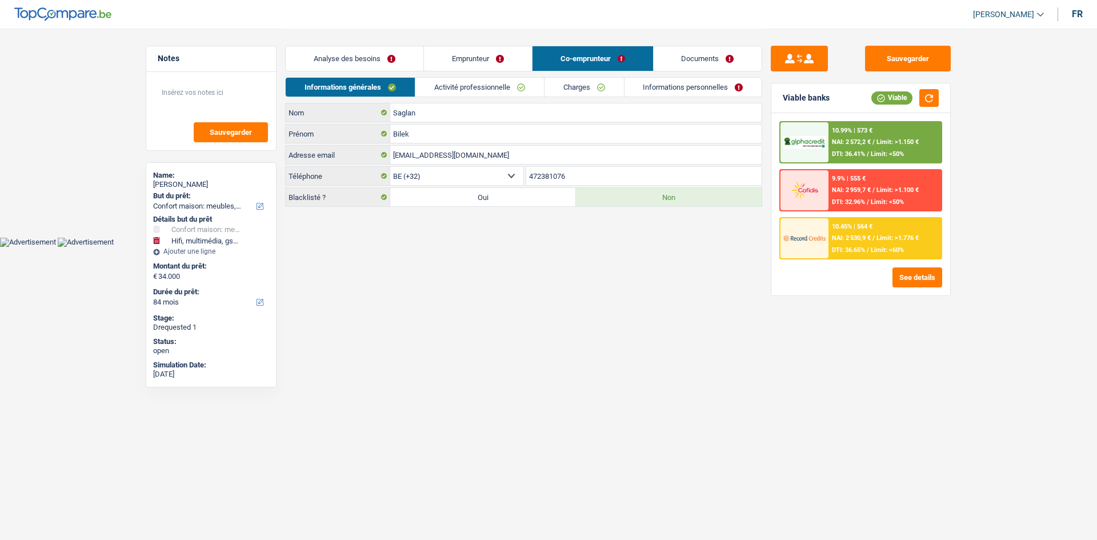
click at [496, 85] on link "Activité professionnelle" at bounding box center [479, 87] width 129 height 19
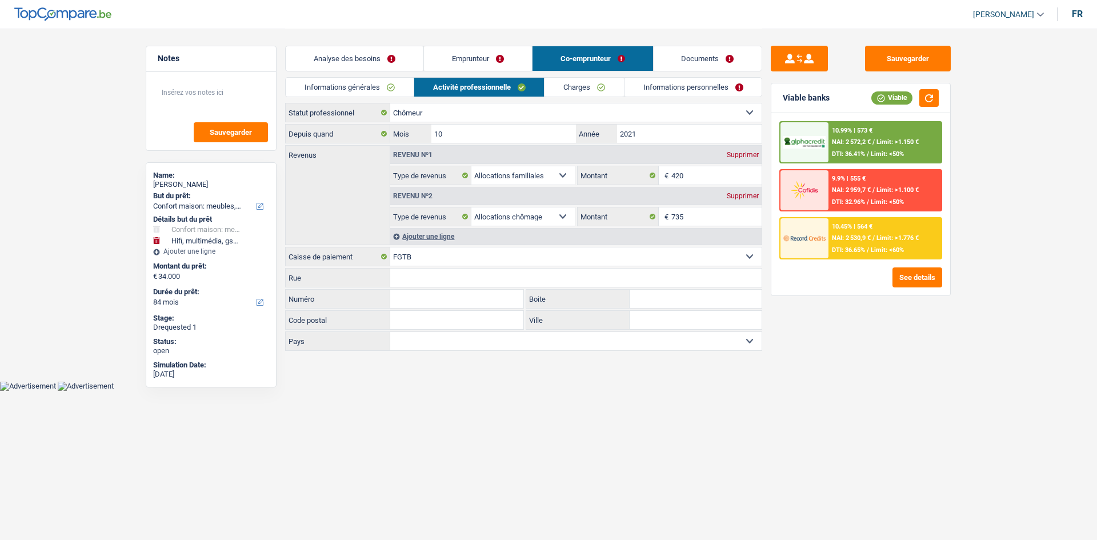
click at [592, 90] on link "Charges" at bounding box center [584, 87] width 79 height 19
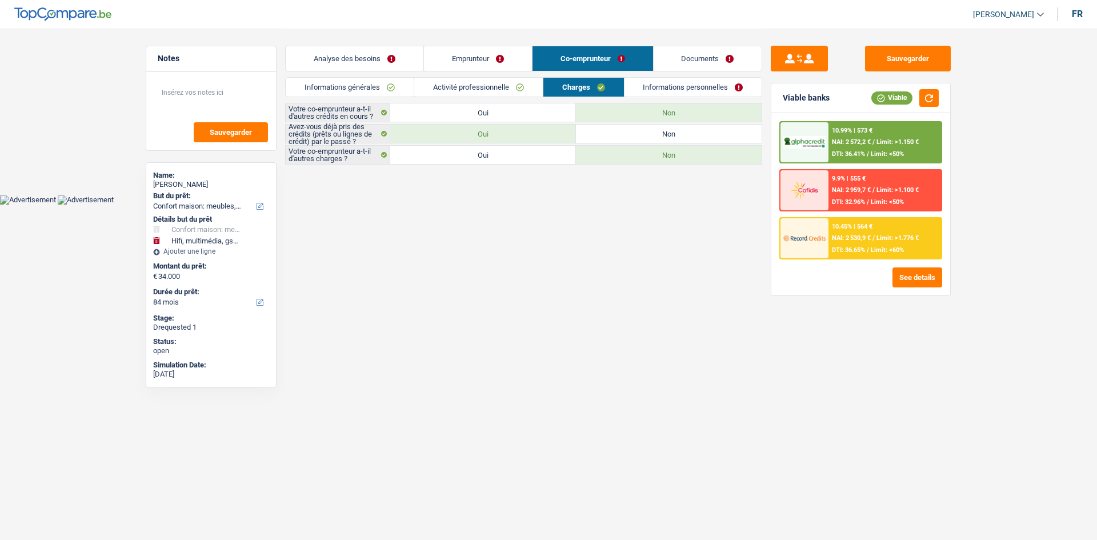
click at [690, 87] on link "Informations personnelles" at bounding box center [694, 87] width 138 height 19
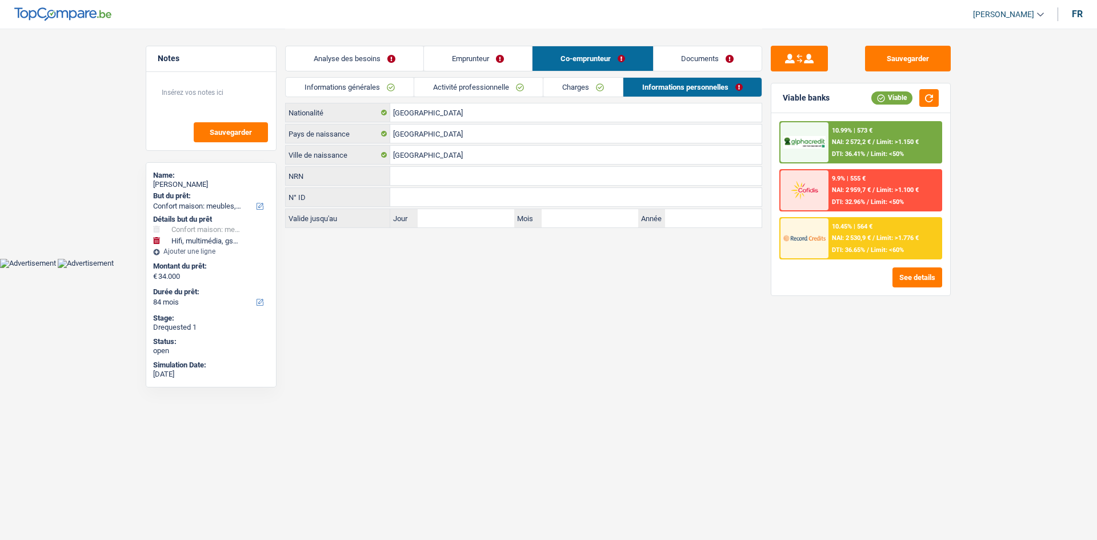
click at [697, 55] on link "Documents" at bounding box center [708, 58] width 109 height 25
